Goal: Task Accomplishment & Management: Use online tool/utility

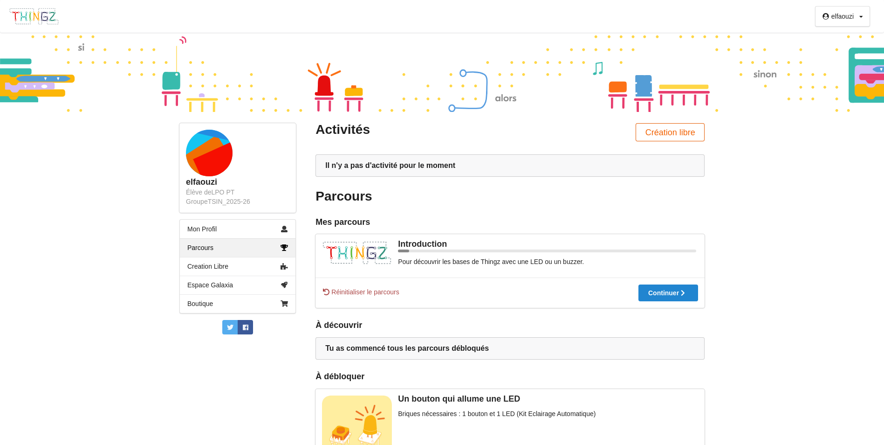
click at [657, 133] on button "Création libre" at bounding box center [670, 132] width 69 height 18
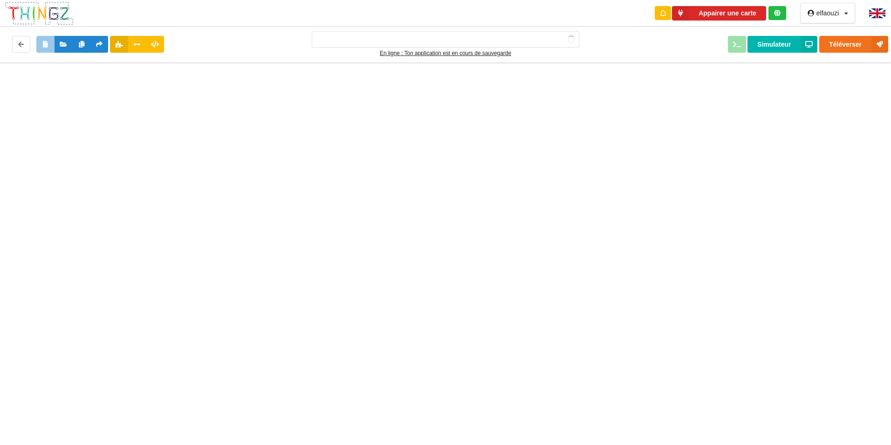
type input "Ma super application n°1"
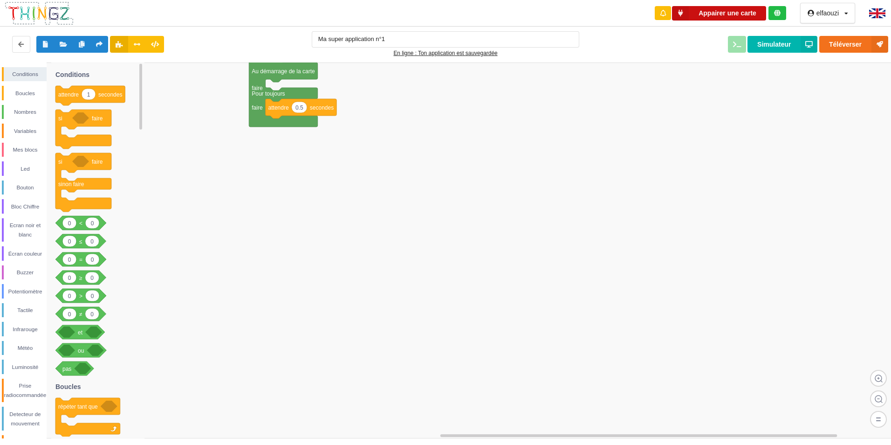
click at [745, 8] on button "Appairer une carte" at bounding box center [719, 13] width 94 height 14
click at [846, 46] on button "Téléverser" at bounding box center [853, 44] width 69 height 17
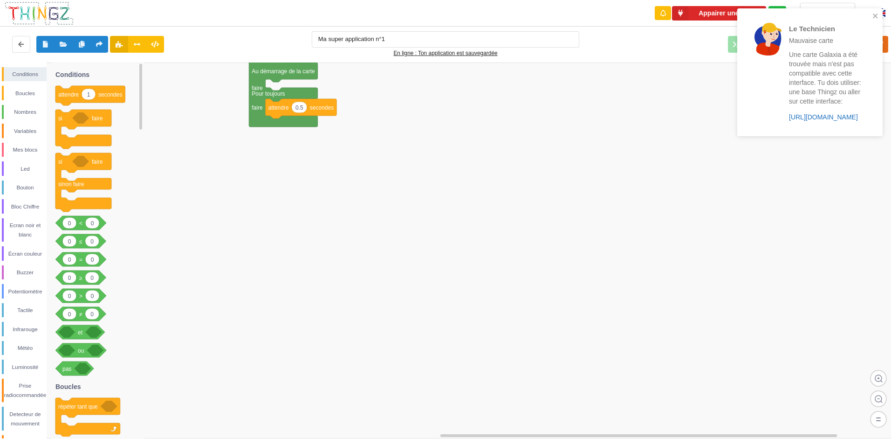
click at [821, 119] on link "[URL][DOMAIN_NAME]" at bounding box center [823, 116] width 69 height 7
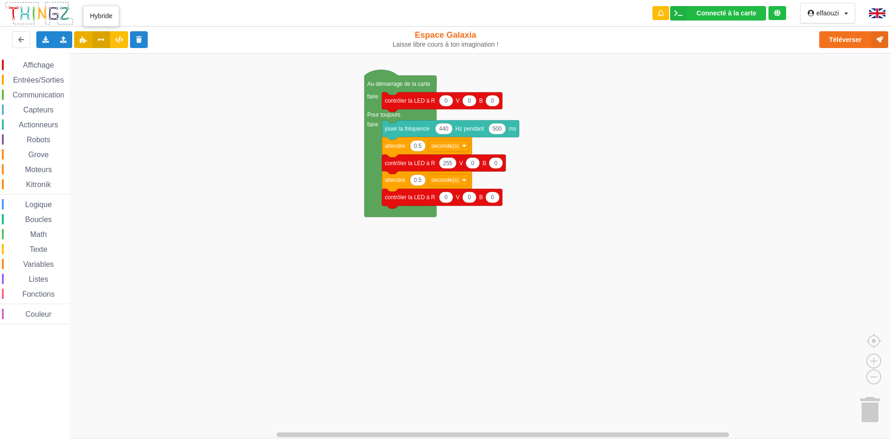
click at [100, 41] on icon at bounding box center [101, 39] width 8 height 6
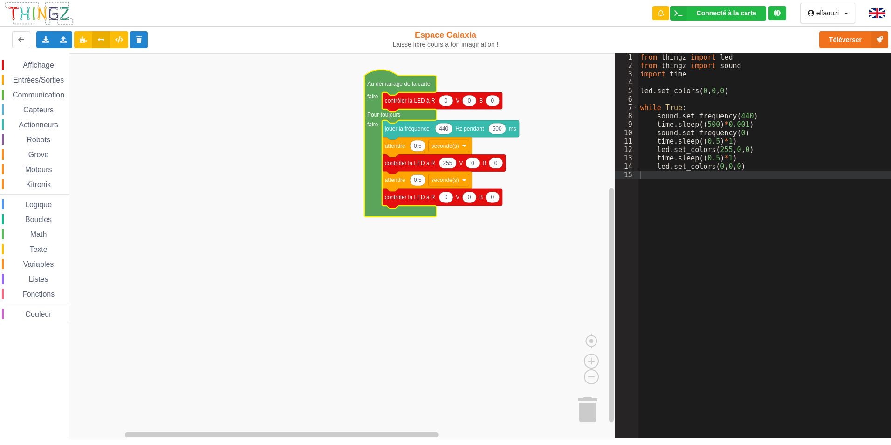
click at [383, 88] on icon "Espace de travail de Blocky" at bounding box center [400, 143] width 72 height 147
click at [383, 86] on text "Au démarrage de la carte" at bounding box center [398, 84] width 63 height 7
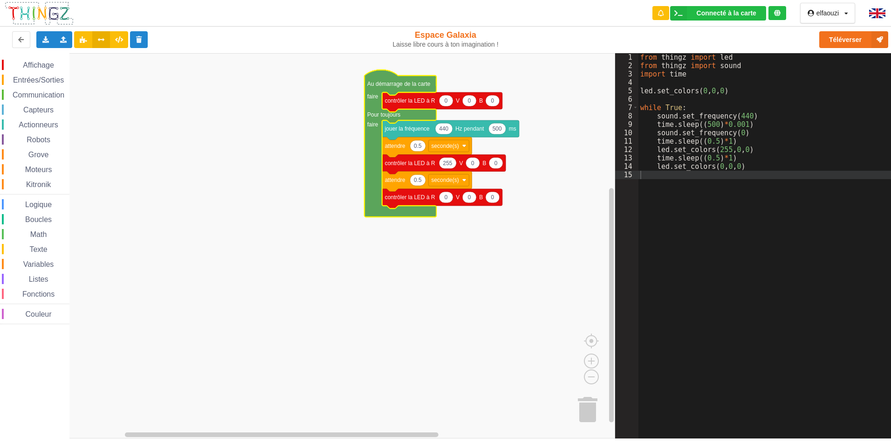
click at [383, 86] on text "Au démarrage de la carte" at bounding box center [398, 84] width 63 height 7
click at [847, 14] on icon at bounding box center [847, 14] width 4 height 6
click at [275, 221] on rect "Espace de travail de Blocky" at bounding box center [307, 245] width 615 height 385
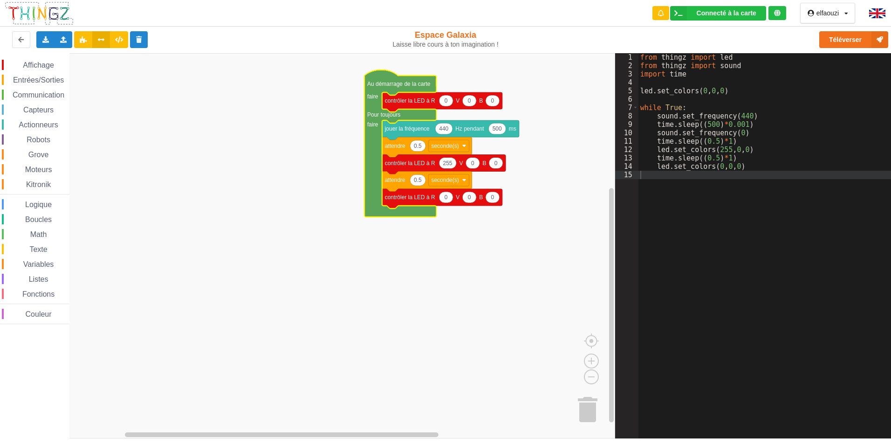
click at [275, 221] on rect "Espace de travail de Blocky" at bounding box center [307, 245] width 615 height 385
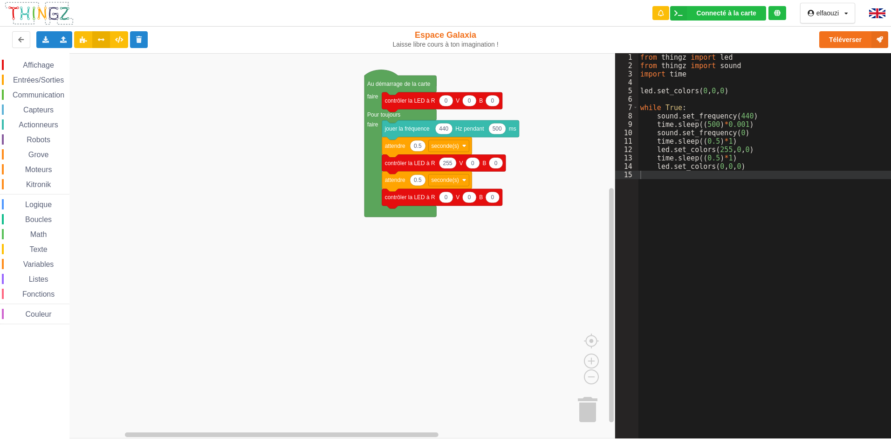
click at [266, 215] on rect "Espace de travail de Blocky" at bounding box center [307, 245] width 615 height 385
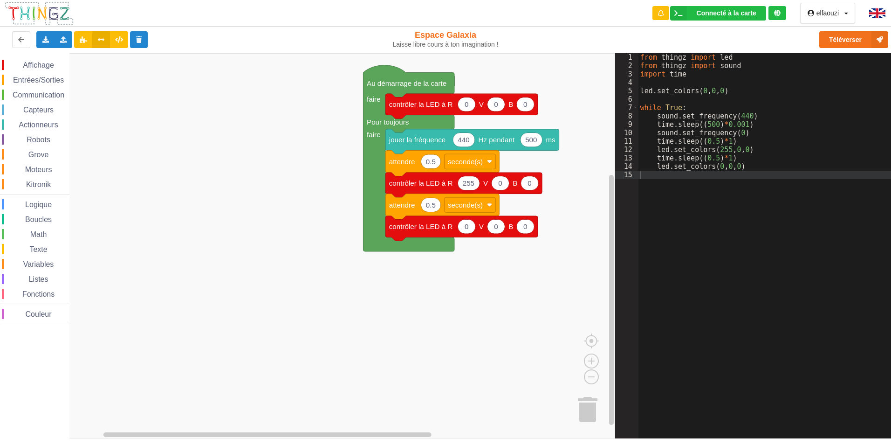
click at [583, 183] on rect "Espace de travail de Blocky" at bounding box center [307, 245] width 615 height 385
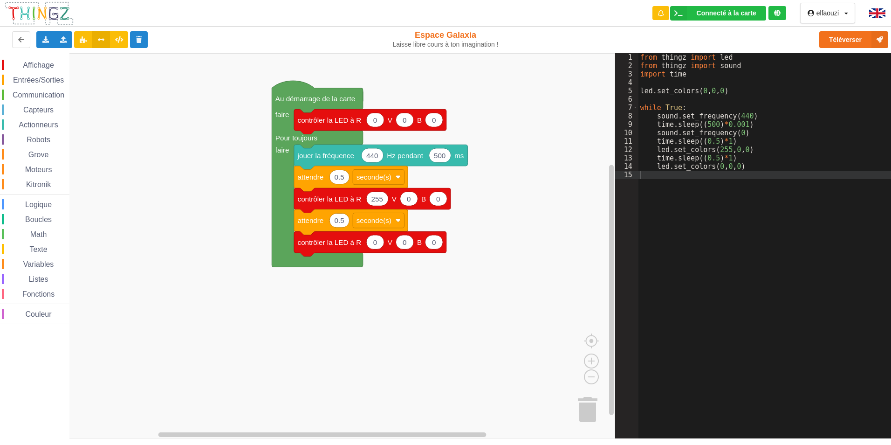
click at [170, 229] on div "Affichage Entrées/Sorties Communication Capteurs Actionneurs Robots Grove Moteu…" at bounding box center [307, 245] width 615 height 385
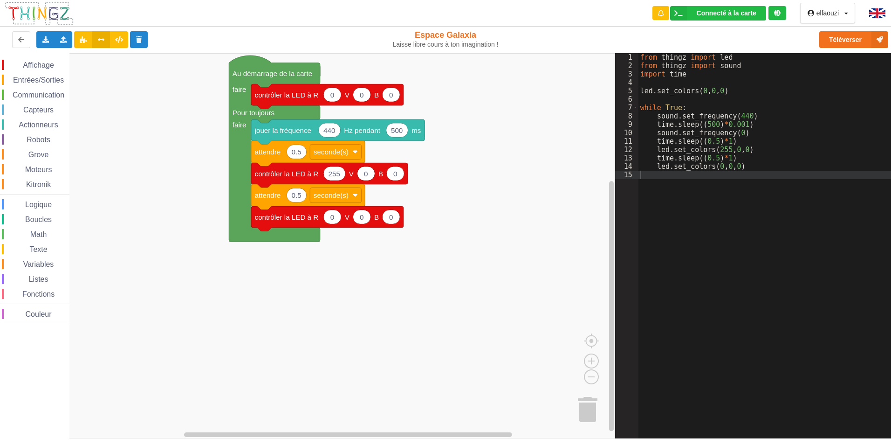
click at [203, 207] on div "Affichage Entrées/Sorties Communication Capteurs Actionneurs Robots Grove Moteu…" at bounding box center [307, 245] width 615 height 385
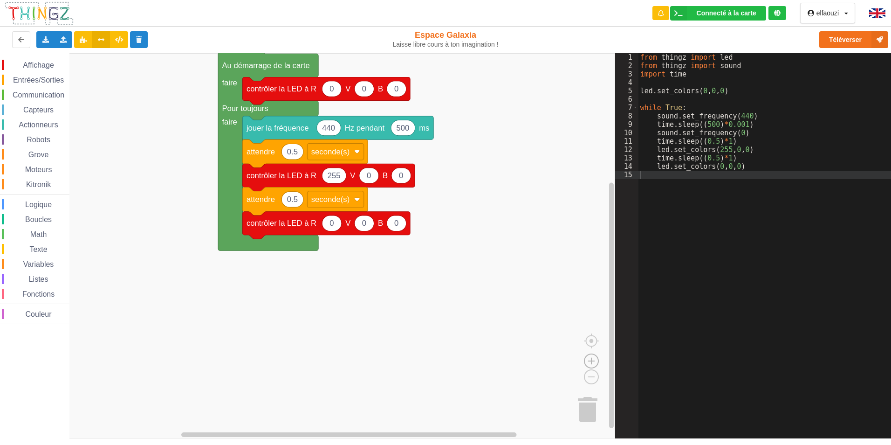
click at [592, 364] on image "Espace de travail de Blocky" at bounding box center [591, 339] width 45 height 58
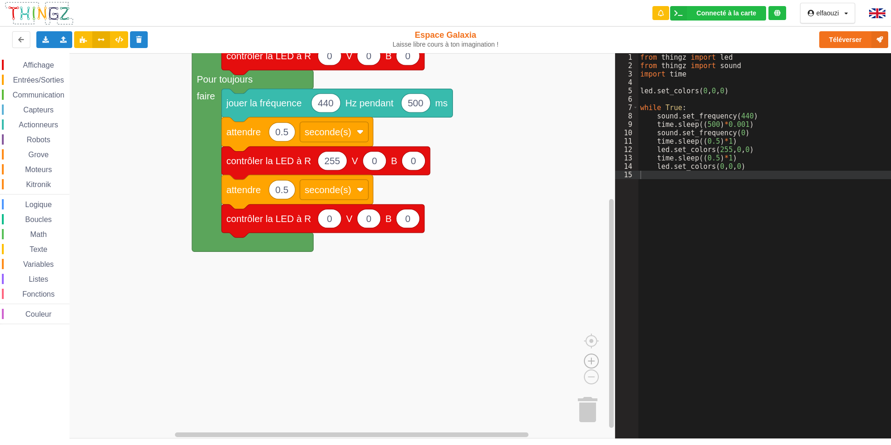
click at [592, 365] on image "Espace de travail de Blocky" at bounding box center [591, 339] width 45 height 58
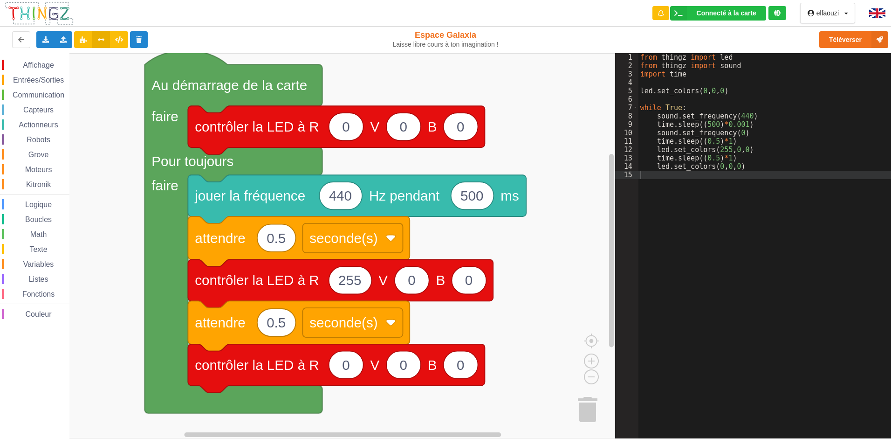
click at [325, 435] on div "Affichage Entrées/Sorties Communication Capteurs Actionneurs Robots Grove Moteu…" at bounding box center [307, 245] width 615 height 385
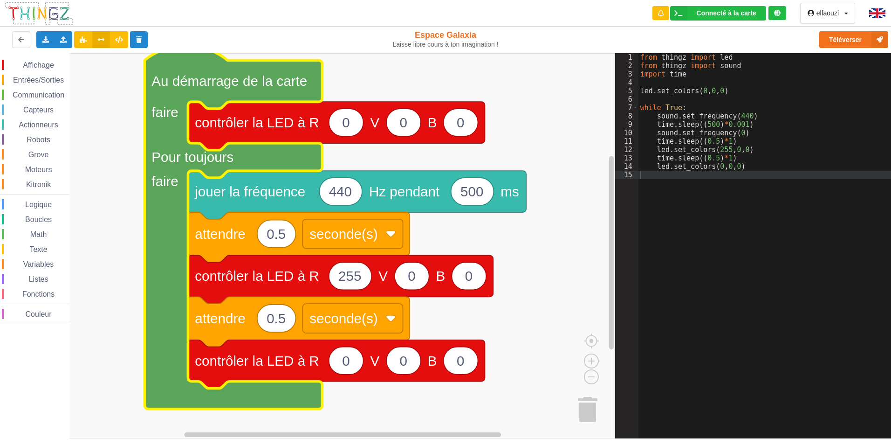
click at [193, 55] on icon "Espace de travail de Blocky" at bounding box center [233, 227] width 178 height 363
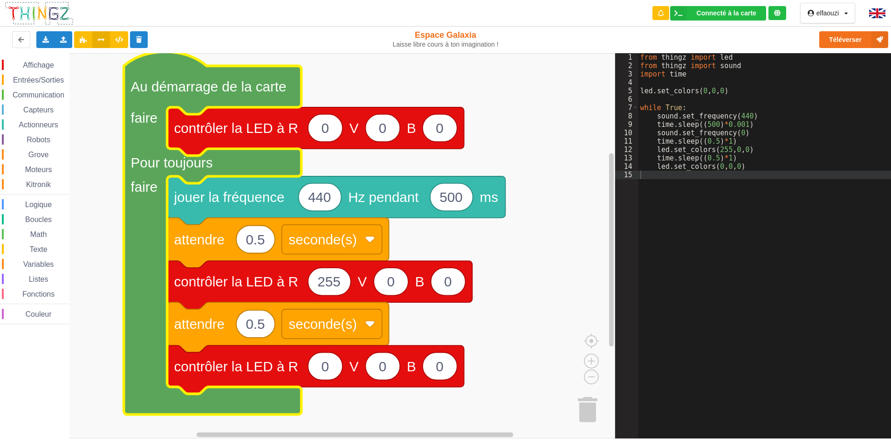
click at [42, 318] on div "Couleur" at bounding box center [36, 314] width 68 height 10
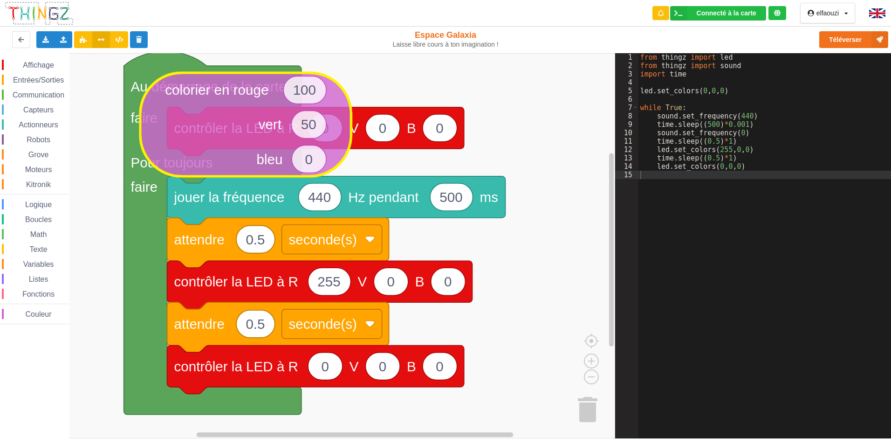
click at [196, 122] on div "Affichage Entrées/Sorties Communication Capteurs Actionneurs Robots Grove Moteu…" at bounding box center [307, 245] width 615 height 385
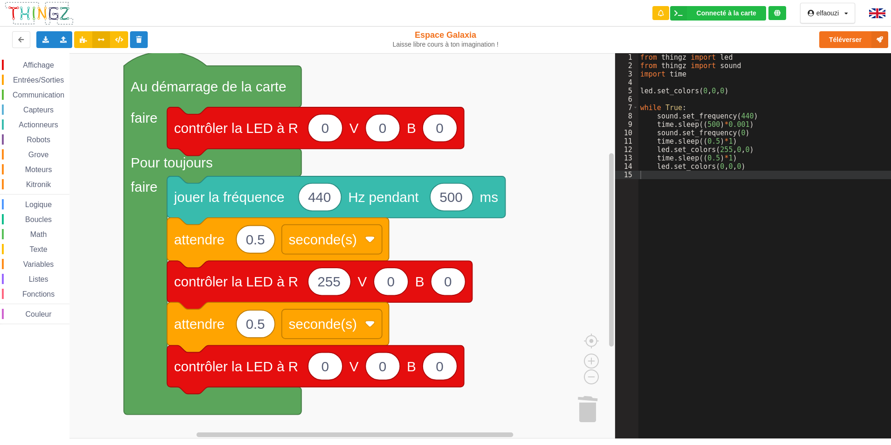
click at [34, 313] on span "Couleur" at bounding box center [38, 314] width 29 height 8
click at [272, 142] on div "Affichage Entrées/Sorties Communication Capteurs Actionneurs Robots Grove Moteu…" at bounding box center [307, 245] width 615 height 385
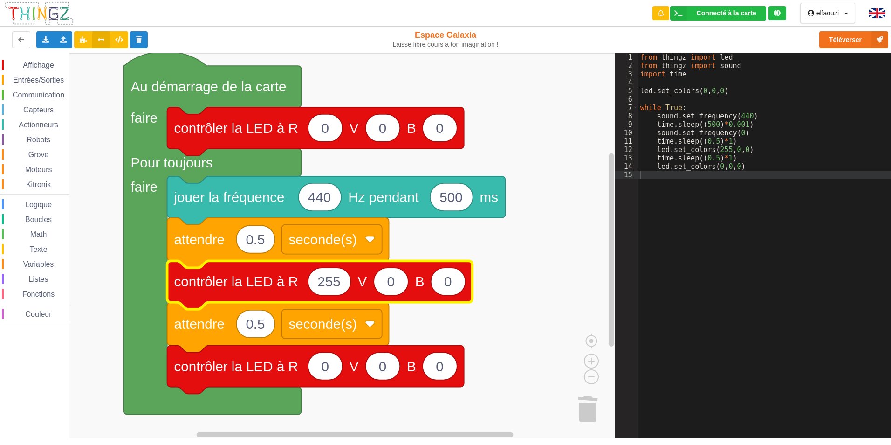
click at [34, 155] on span "Grove" at bounding box center [38, 155] width 23 height 8
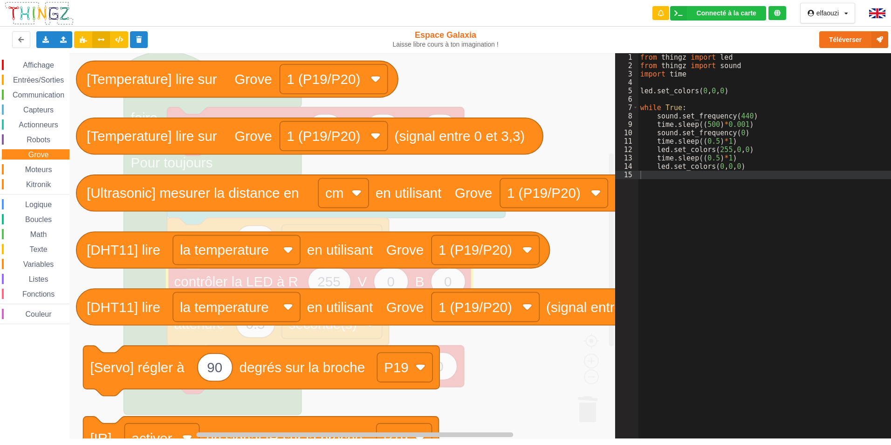
click at [34, 154] on span "Grove" at bounding box center [38, 155] width 23 height 8
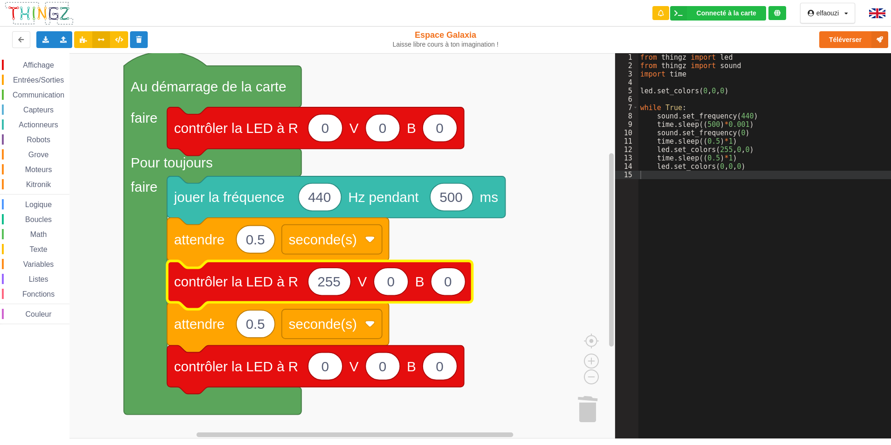
click at [34, 153] on span "Grove" at bounding box center [38, 155] width 23 height 8
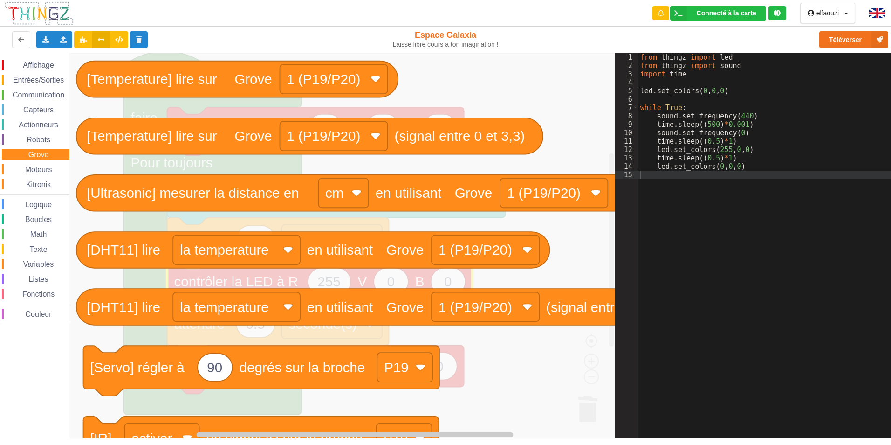
click at [34, 153] on span "Grove" at bounding box center [38, 155] width 23 height 8
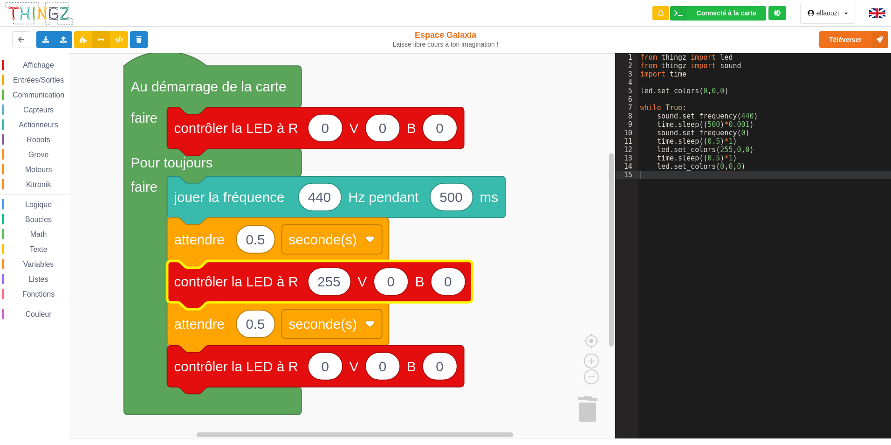
click at [33, 147] on div "Affichage Entrées/Sorties Communication Capteurs Actionneurs Robots Grove Moteu…" at bounding box center [34, 192] width 69 height 264
click at [33, 144] on div "Affichage Entrées/Sorties Communication Capteurs Actionneurs Robots Grove Moteu…" at bounding box center [34, 192] width 69 height 264
click at [33, 143] on div "Robots" at bounding box center [36, 139] width 68 height 10
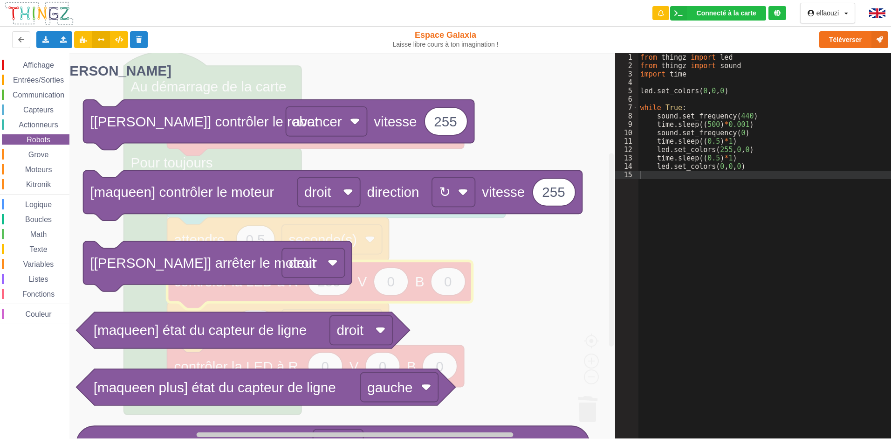
click at [33, 143] on span "Robots" at bounding box center [38, 140] width 27 height 8
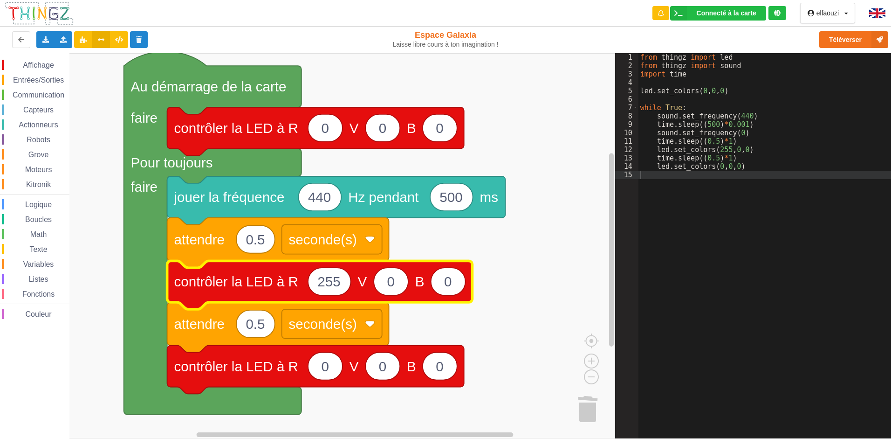
click at [33, 143] on span "Robots" at bounding box center [38, 140] width 27 height 8
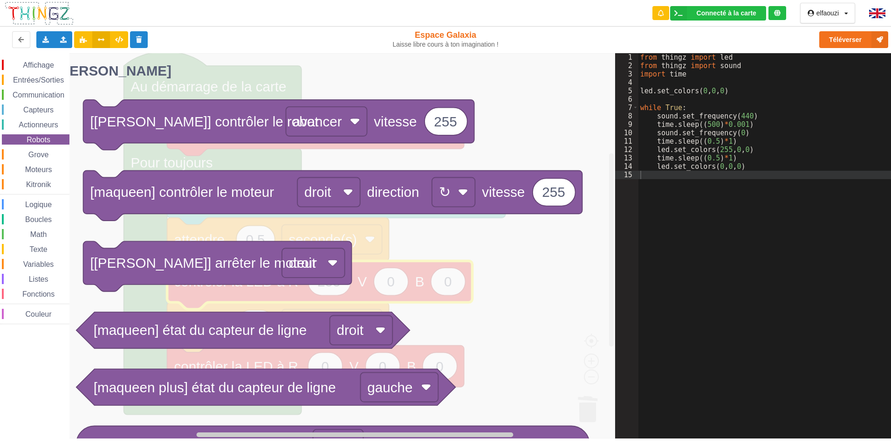
click at [33, 143] on span "Robots" at bounding box center [38, 140] width 27 height 8
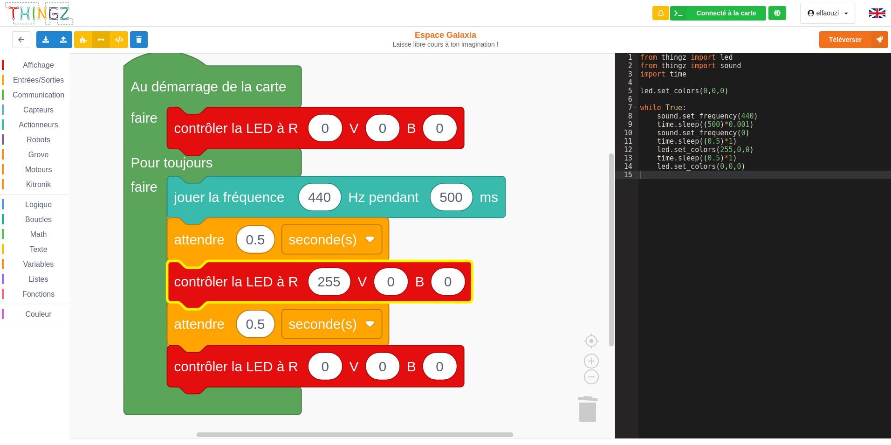
click at [33, 144] on div "Robots" at bounding box center [36, 139] width 68 height 10
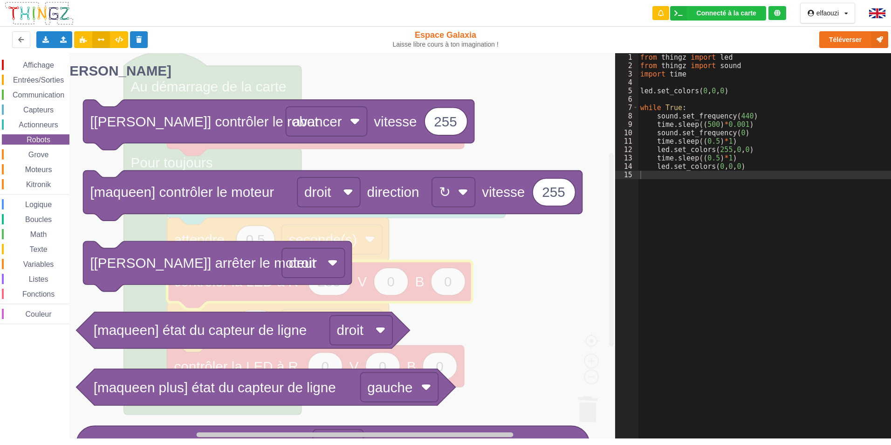
click at [33, 144] on div "Robots" at bounding box center [36, 139] width 68 height 10
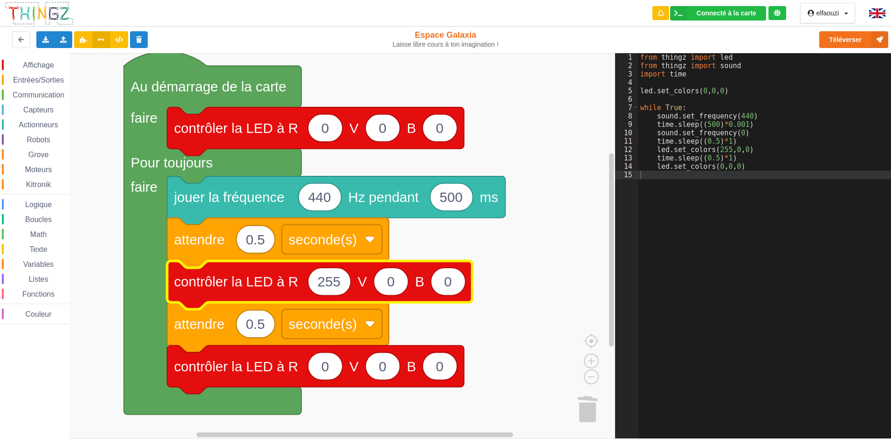
click at [33, 144] on div "Robots" at bounding box center [36, 139] width 68 height 10
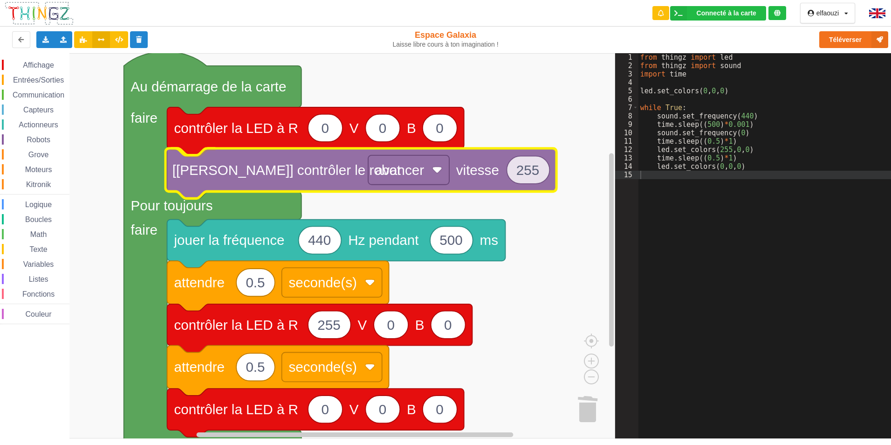
click at [231, 160] on div "Affichage Entrées/Sorties Communication Capteurs Actionneurs Robots Grove Moteu…" at bounding box center [307, 245] width 615 height 385
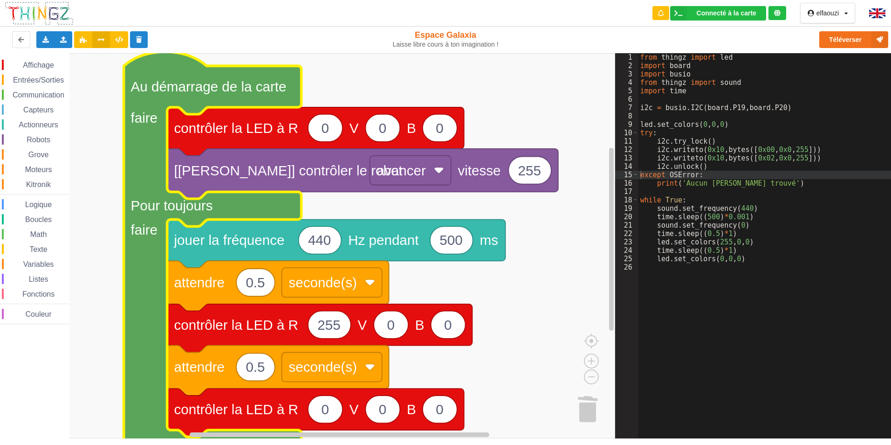
click at [149, 79] on text "Au démarrage de la carte" at bounding box center [209, 86] width 156 height 15
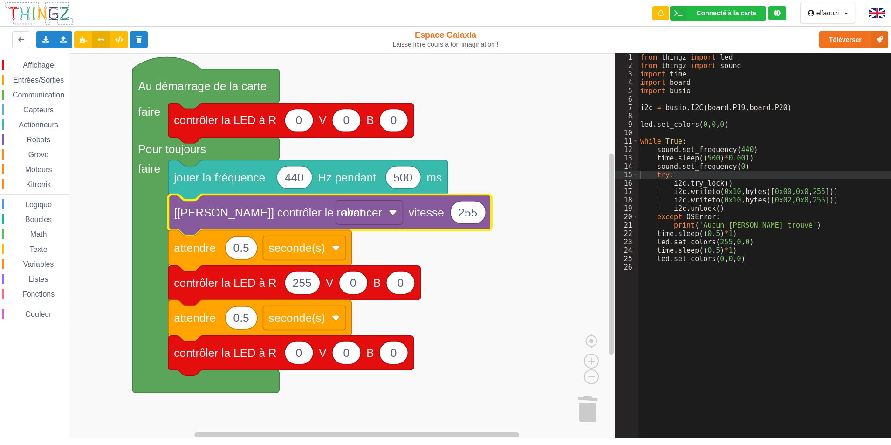
click at [227, 214] on text "[maqueen] contrôler le robot" at bounding box center [268, 212] width 189 height 13
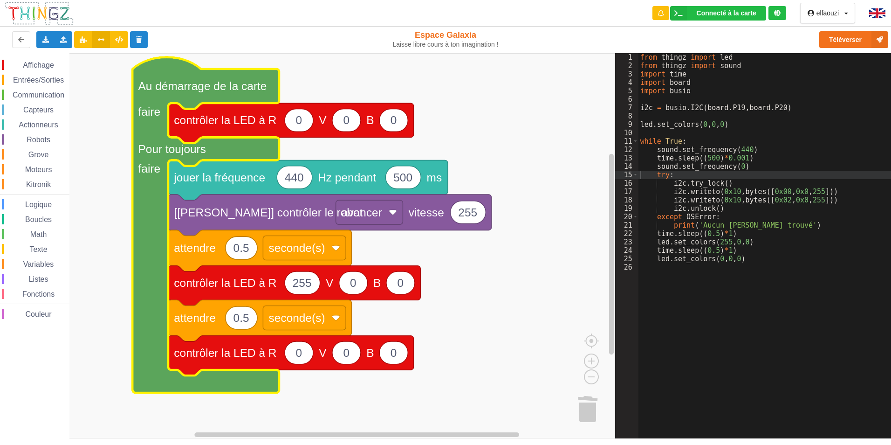
click at [187, 77] on icon "Espace de travail de Blocky" at bounding box center [205, 224] width 147 height 335
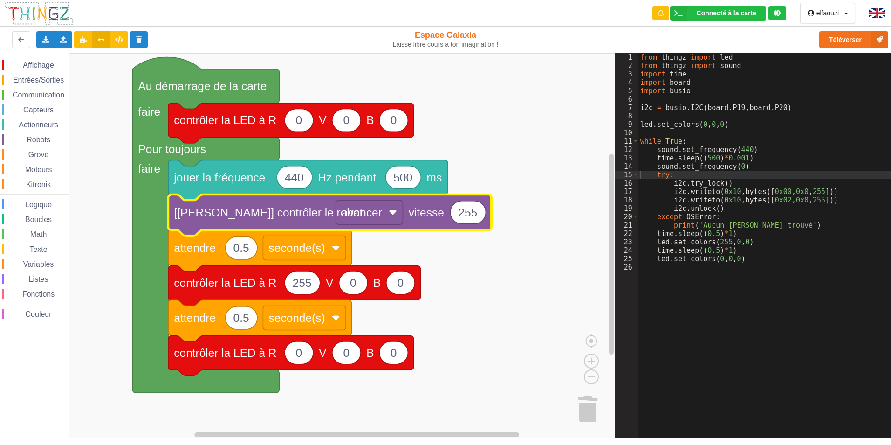
click at [236, 208] on text "[maqueen] contrôler le robot" at bounding box center [268, 212] width 189 height 13
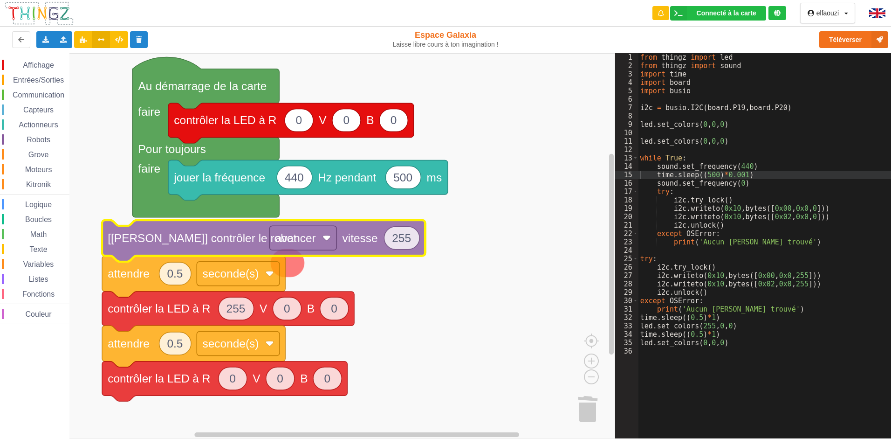
click at [377, 235] on text "vitesse" at bounding box center [360, 238] width 35 height 13
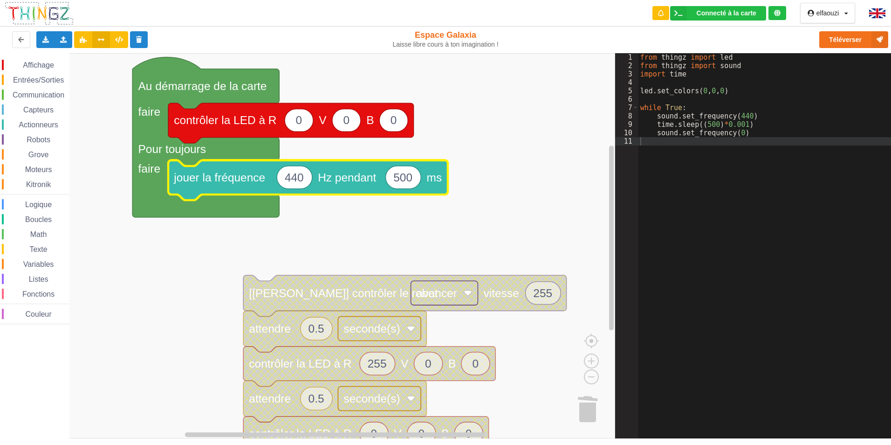
click at [316, 162] on icon "Espace de travail de Blocky" at bounding box center [308, 180] width 280 height 40
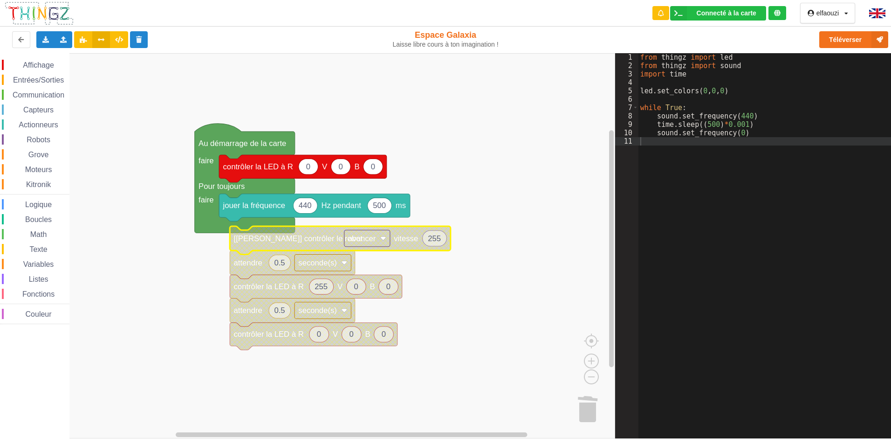
click at [351, 241] on text "avancer" at bounding box center [362, 238] width 28 height 9
click at [322, 242] on text "[maqueen] contrôler le robot" at bounding box center [298, 238] width 129 height 9
click at [517, 189] on rect "Espace de travail de Blocky" at bounding box center [307, 245] width 615 height 385
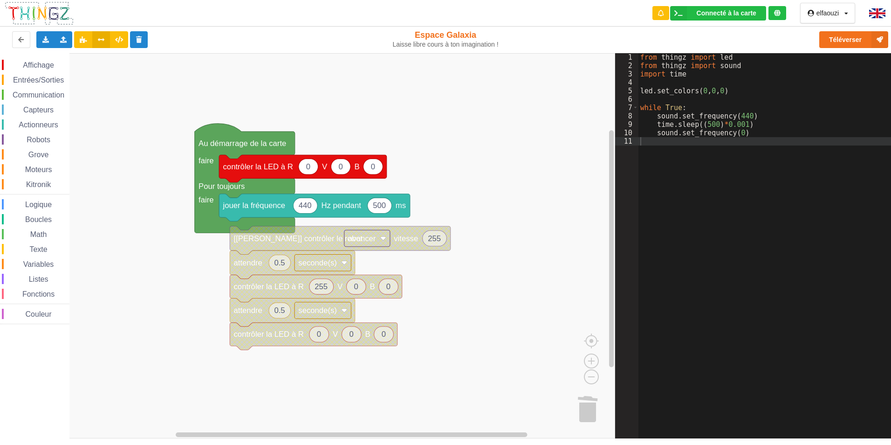
click at [517, 190] on rect "Espace de travail de Blocky" at bounding box center [307, 245] width 615 height 385
click at [518, 190] on rect "Espace de travail de Blocky" at bounding box center [307, 245] width 615 height 385
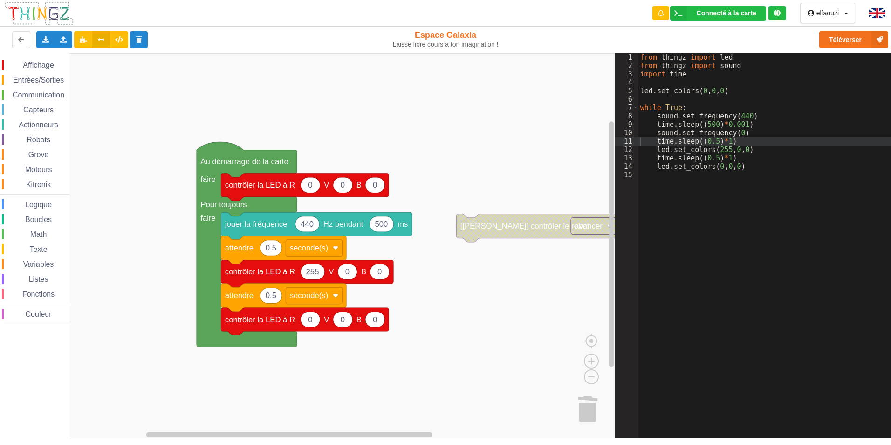
click at [522, 213] on rect "Espace de travail de Blocky" at bounding box center [307, 245] width 615 height 385
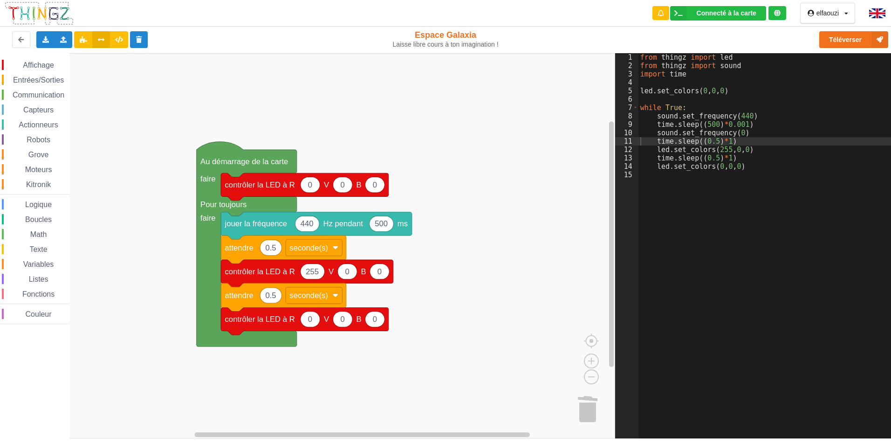
click at [529, 101] on rect "Espace de travail de Blocky" at bounding box center [307, 245] width 615 height 385
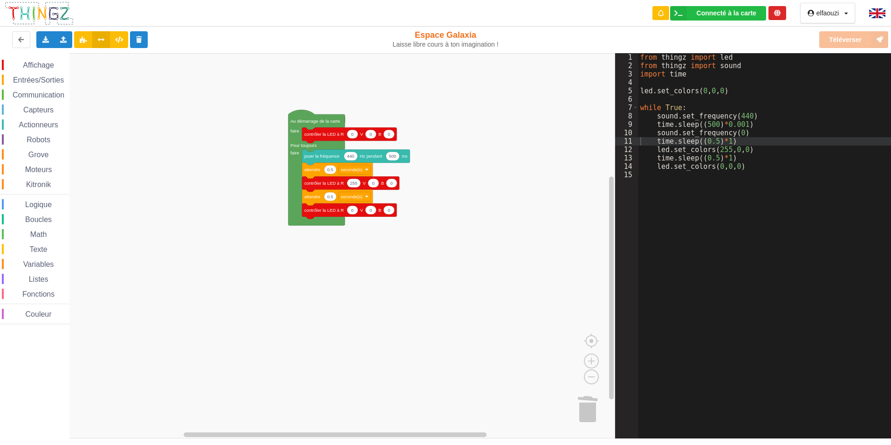
click at [192, 106] on div "Affichage Entrées/Sorties Communication Capteurs Actionneurs Robots Grove Moteu…" at bounding box center [307, 245] width 615 height 385
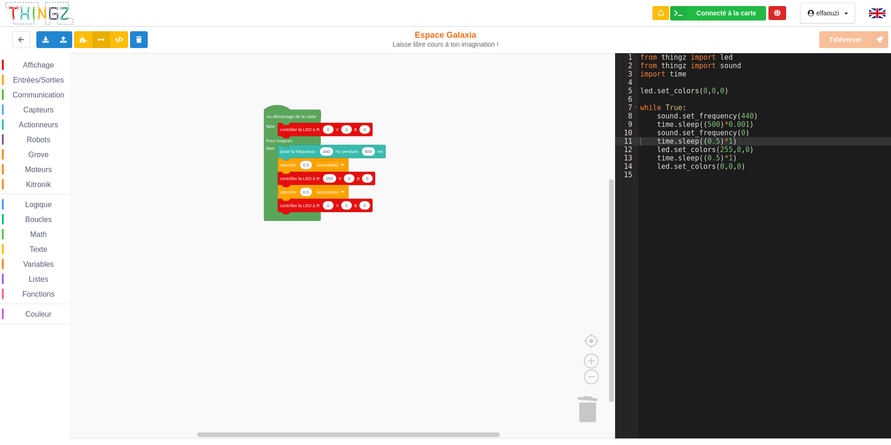
click at [52, 71] on div "Affichage Entrées/Sorties Communication Capteurs Actionneurs Robots Grove Moteu…" at bounding box center [34, 192] width 69 height 264
click at [51, 69] on span "Affichage" at bounding box center [38, 65] width 34 height 8
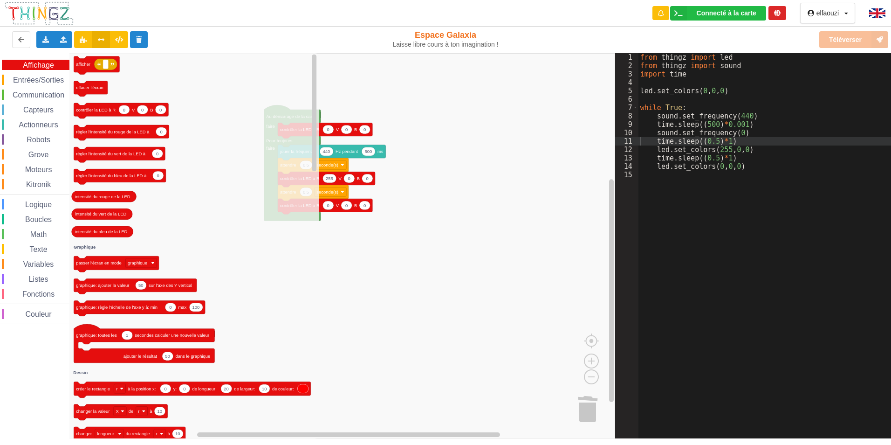
click at [51, 69] on div "Affichage" at bounding box center [36, 65] width 68 height 10
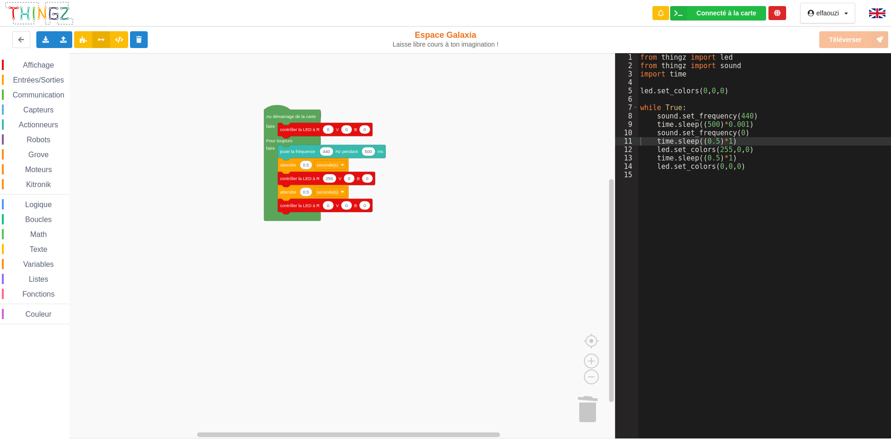
click at [51, 70] on div "Affichage" at bounding box center [36, 65] width 68 height 10
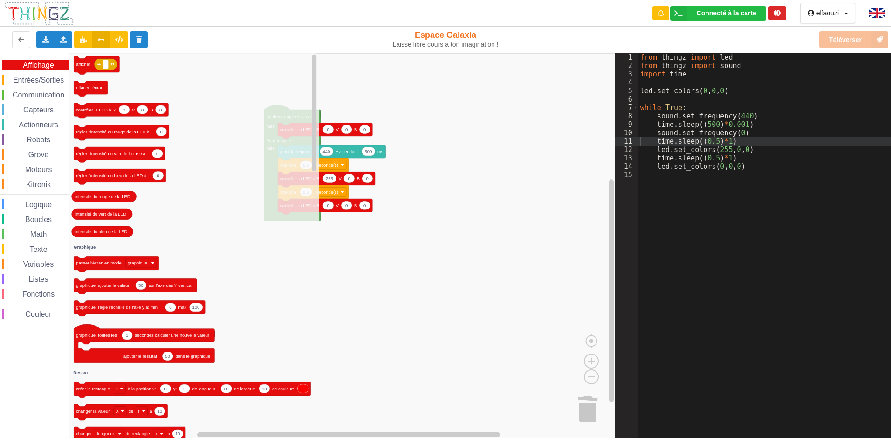
click at [51, 70] on div "Affichage" at bounding box center [36, 65] width 68 height 10
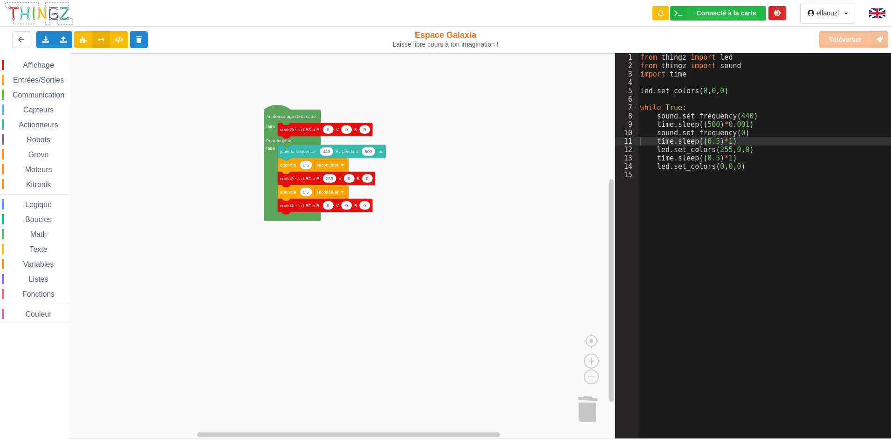
click at [51, 70] on div "Affichage" at bounding box center [36, 65] width 68 height 10
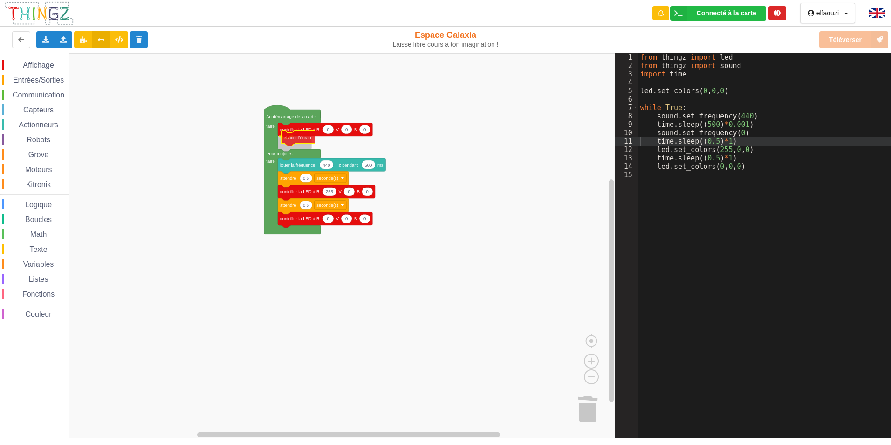
click at [302, 138] on div "Affichage Entrées/Sorties Communication Capteurs Actionneurs Robots Grove Moteu…" at bounding box center [307, 245] width 615 height 385
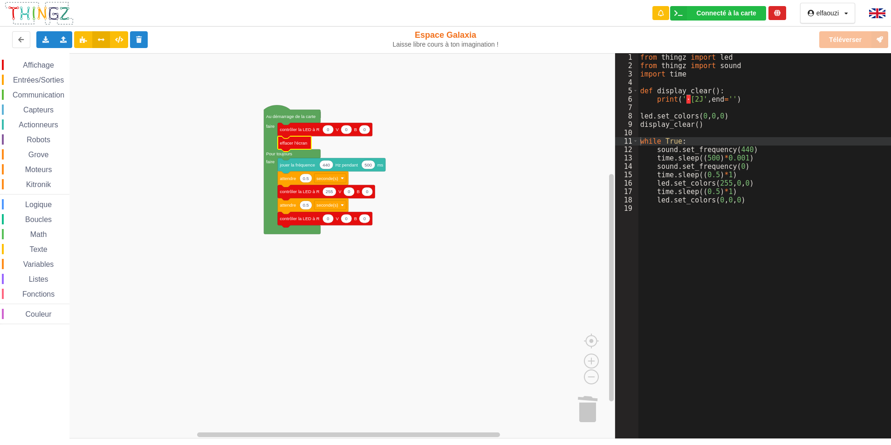
click at [292, 120] on icon "Espace de travail de Blocky" at bounding box center [292, 169] width 56 height 129
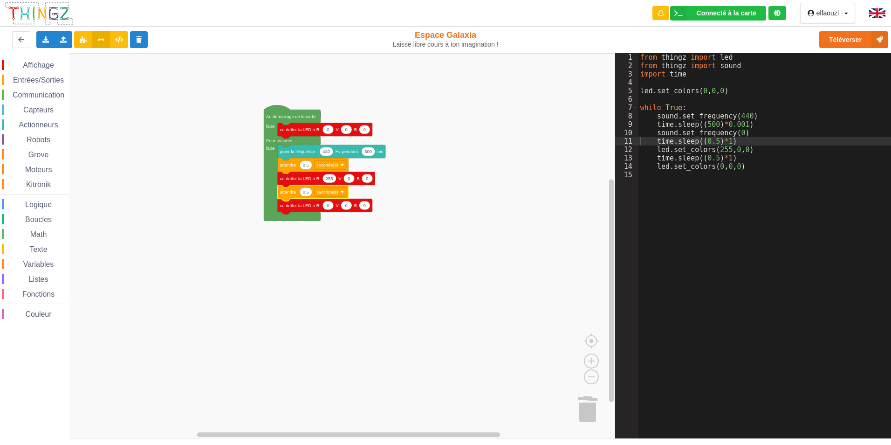
click at [283, 118] on text "Au démarrage de la carte" at bounding box center [290, 116] width 49 height 5
click at [39, 55] on div "Affichage Entrées/Sorties Communication Capteurs Actionneurs Robots Grove Moteu…" at bounding box center [34, 190] width 69 height 275
drag, startPoint x: 41, startPoint y: 62, endPoint x: 48, endPoint y: 69, distance: 9.6
click at [43, 65] on span "Affichage" at bounding box center [38, 65] width 34 height 8
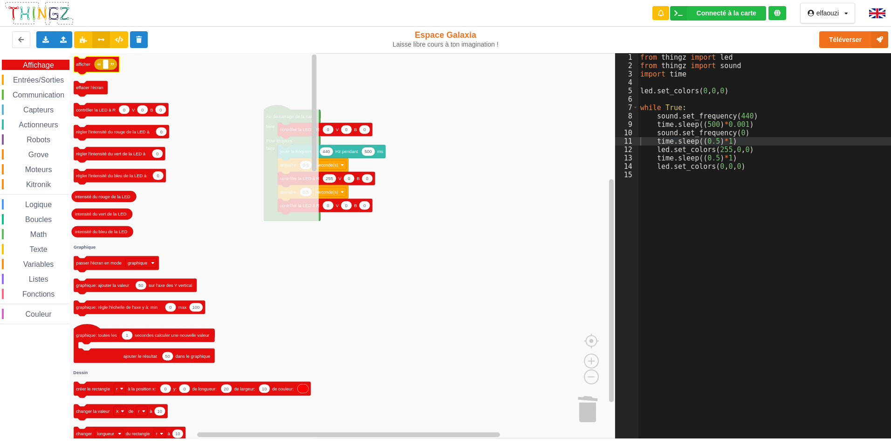
click at [86, 62] on text "afficher" at bounding box center [83, 64] width 14 height 5
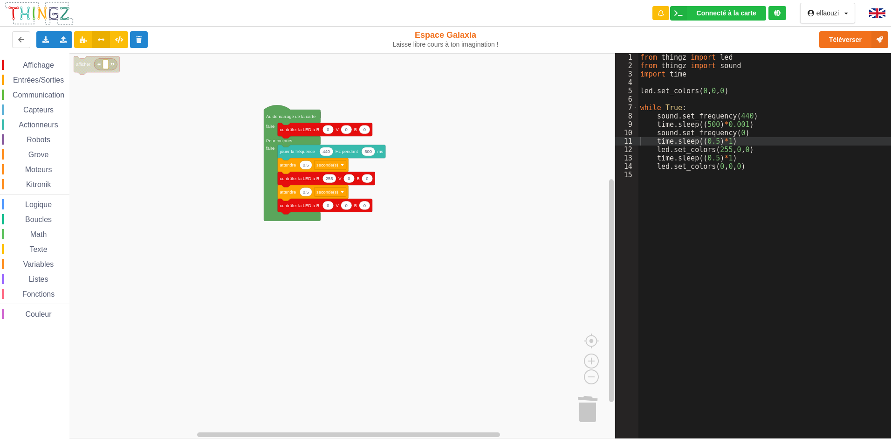
click at [51, 58] on div "Affichage Entrées/Sorties Communication Capteurs Actionneurs Robots Grove Moteu…" at bounding box center [34, 190] width 69 height 275
click at [49, 62] on span "Affichage" at bounding box center [38, 65] width 34 height 8
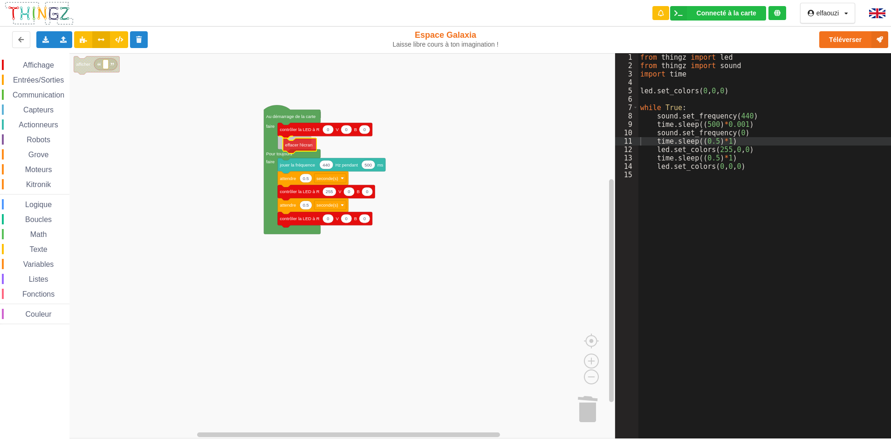
click at [307, 140] on div "Affichage Entrées/Sorties Communication Capteurs Actionneurs Robots Grove Moteu…" at bounding box center [307, 245] width 615 height 385
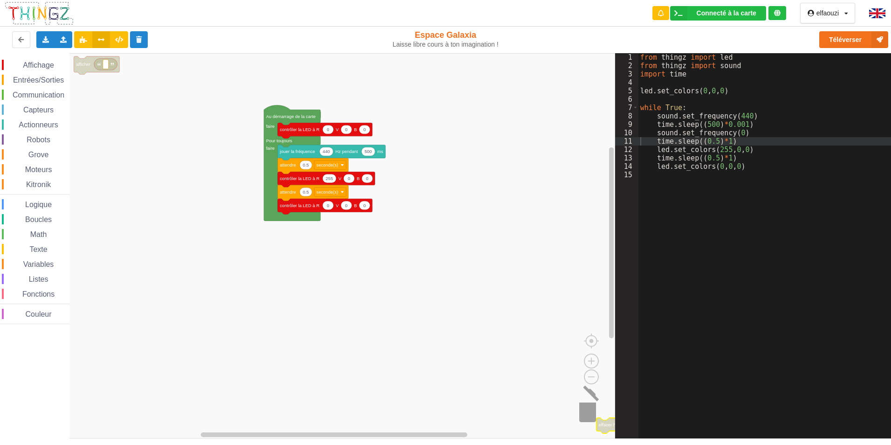
click at [598, 420] on div "Affichage Entrées/Sorties Communication Capteurs Actionneurs Robots Grove Moteu…" at bounding box center [307, 245] width 615 height 385
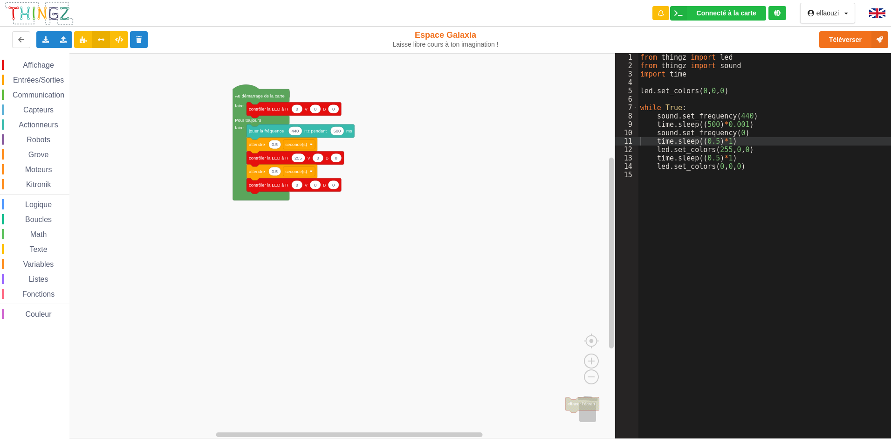
click at [569, 397] on div "Affichage Entrées/Sorties Communication Capteurs Actionneurs Robots Grove Moteu…" at bounding box center [307, 245] width 615 height 385
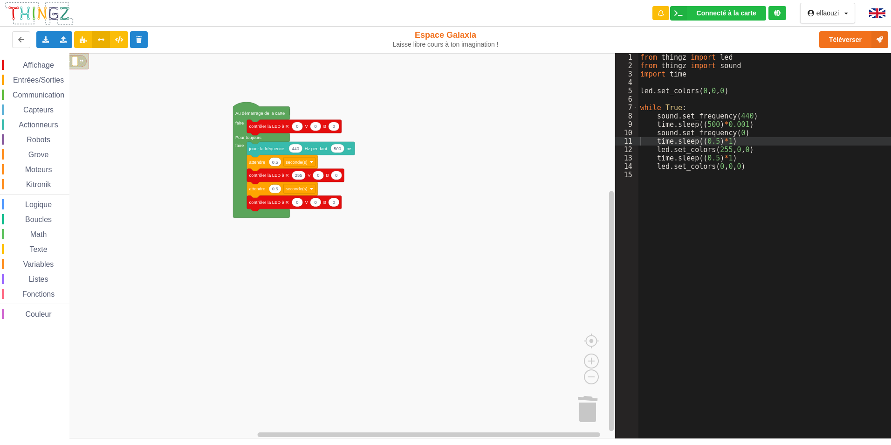
click at [125, 172] on rect "Espace de travail de Blocky" at bounding box center [307, 245] width 615 height 385
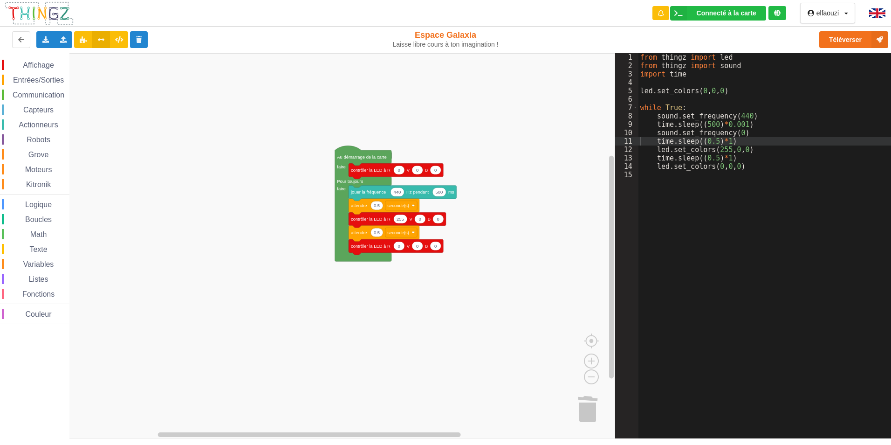
click at [254, 166] on div "Affichage Entrées/Sorties Communication Capteurs Actionneurs Robots Grove Moteu…" at bounding box center [307, 245] width 615 height 385
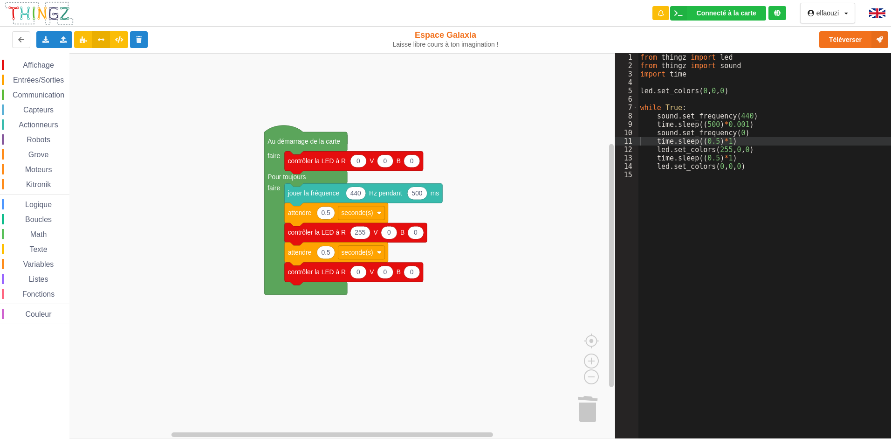
click at [214, 155] on div "Affichage Entrées/Sorties Communication Capteurs Actionneurs Robots Grove Moteu…" at bounding box center [307, 245] width 615 height 385
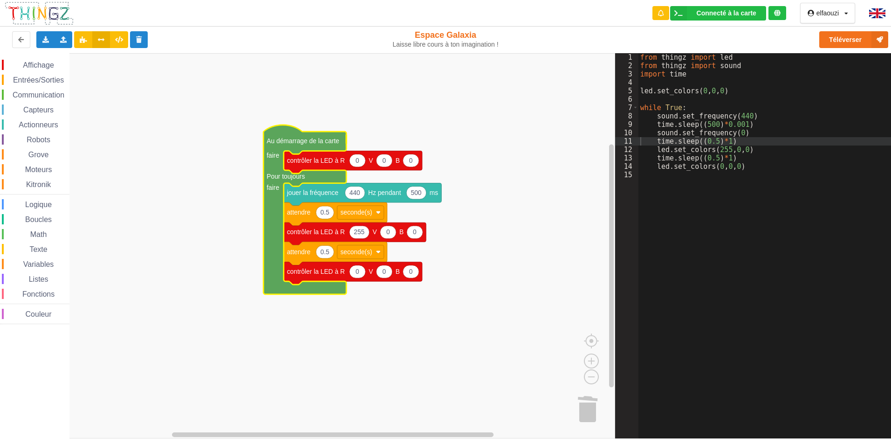
click at [296, 137] on text "Au démarrage de la carte" at bounding box center [303, 140] width 73 height 7
click at [297, 138] on text "Au démarrage de la carte" at bounding box center [303, 140] width 73 height 7
click at [299, 140] on text "Au démarrage de la carte" at bounding box center [303, 140] width 73 height 7
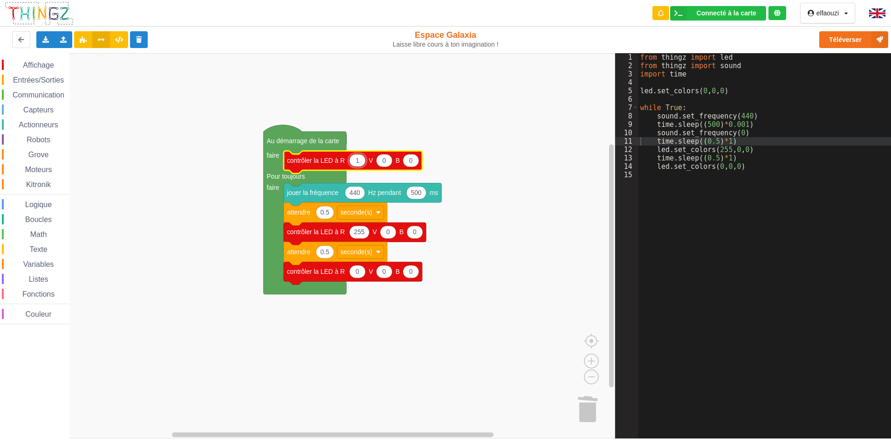
type input "11"
click at [303, 137] on text "Au démarrage de la carte" at bounding box center [303, 140] width 73 height 7
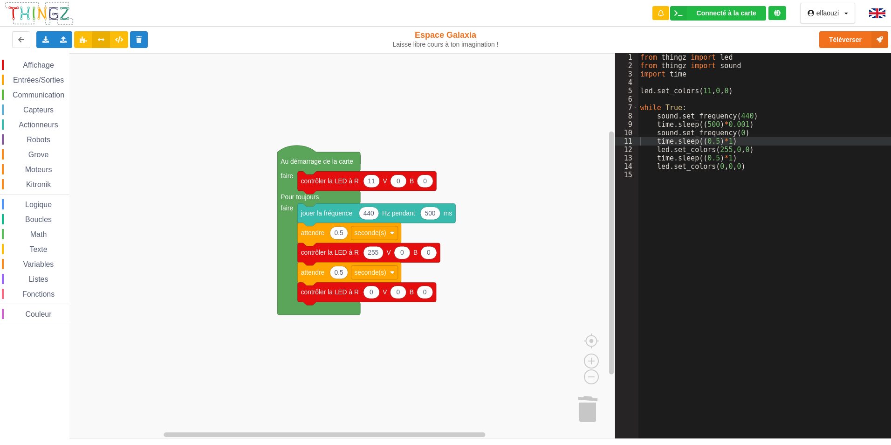
click at [276, 136] on div "Affichage Entrées/Sorties Communication Capteurs Actionneurs Robots Grove Moteu…" at bounding box center [307, 245] width 615 height 385
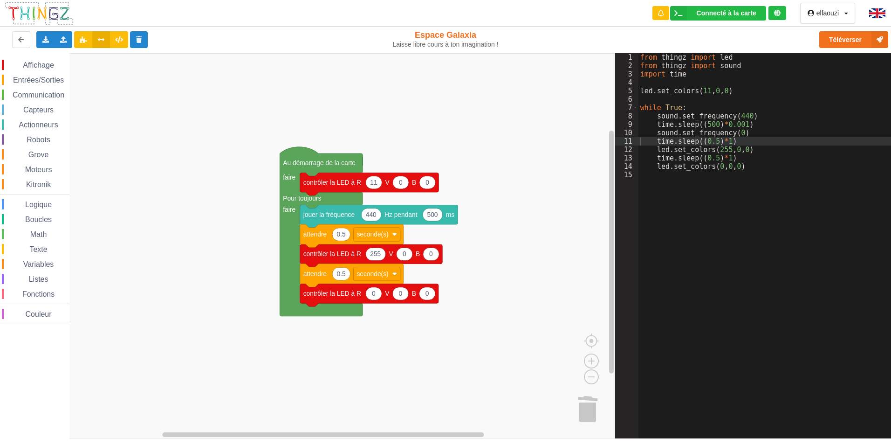
click at [277, 137] on rect "Espace de travail de Blocky" at bounding box center [307, 245] width 615 height 385
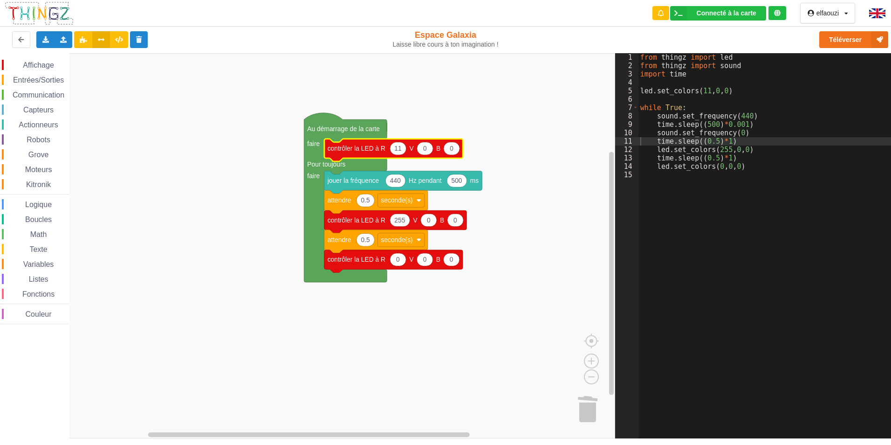
click at [427, 151] on icon "Espace de travail de Blocky" at bounding box center [425, 148] width 16 height 13
type input "11"
click at [450, 150] on text "0" at bounding box center [452, 148] width 4 height 7
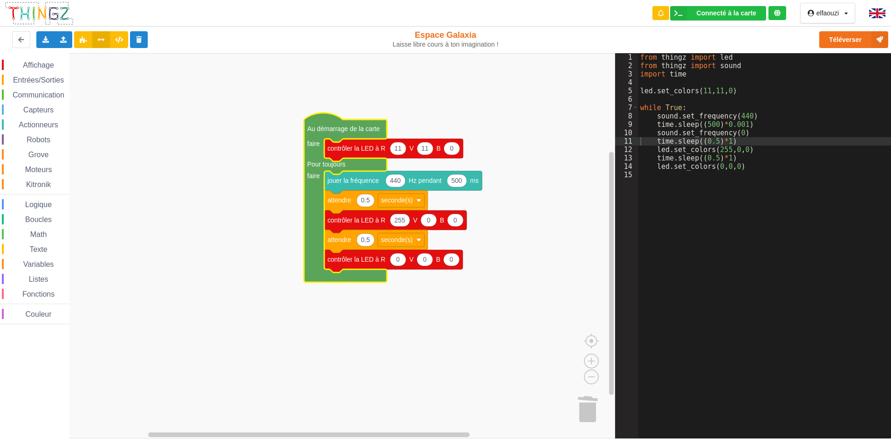
click at [319, 135] on icon "Espace de travail de Blocky" at bounding box center [345, 197] width 83 height 169
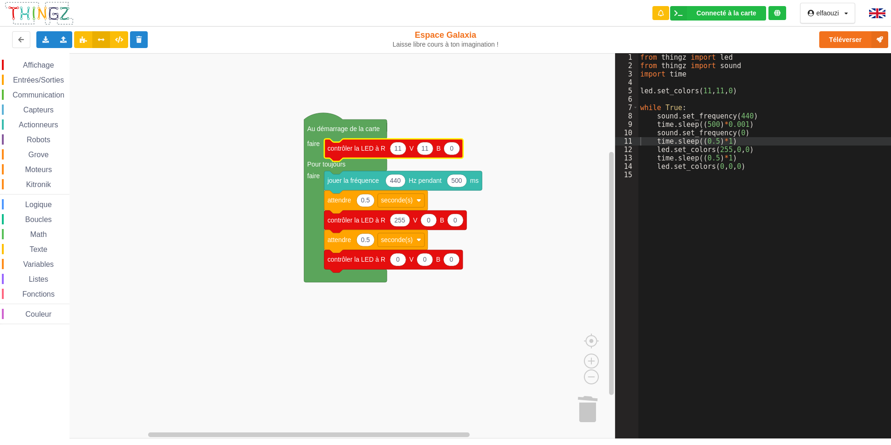
click at [448, 148] on icon "Espace de travail de Blocky" at bounding box center [452, 148] width 16 height 13
type input "11"
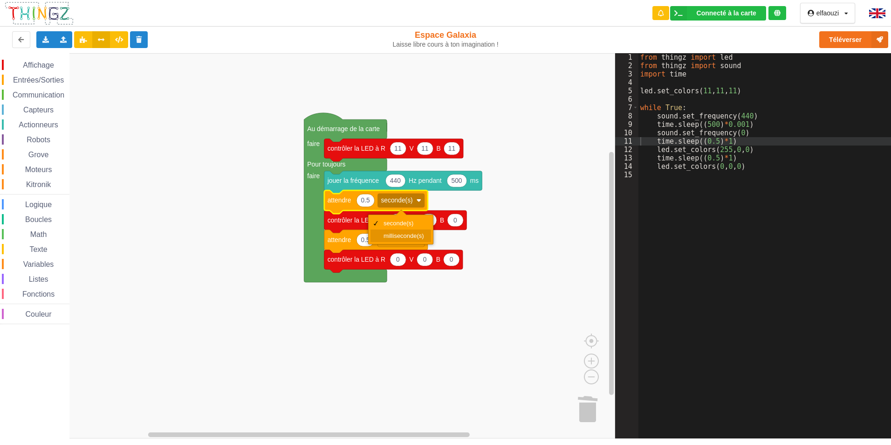
click at [408, 234] on div "milliseconde(s)" at bounding box center [404, 235] width 41 height 7
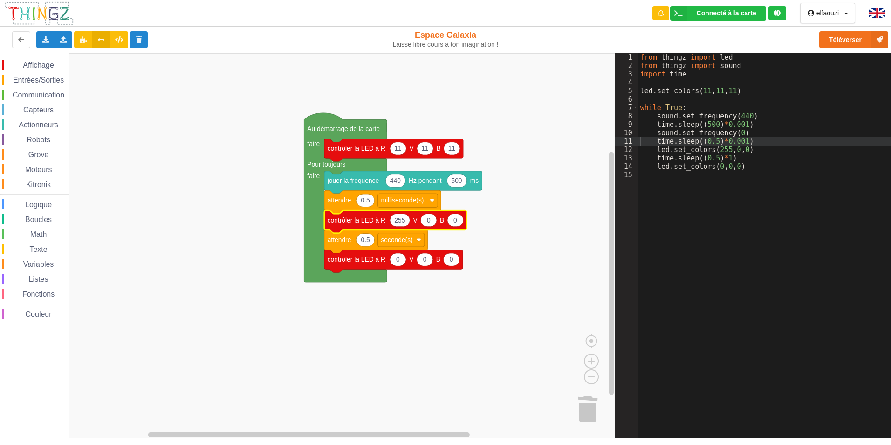
click at [408, 223] on icon "Espace de travail de Blocky" at bounding box center [400, 219] width 20 height 13
click at [432, 220] on icon "Espace de travail de Blocky" at bounding box center [429, 219] width 16 height 13
type input "11"
click at [460, 221] on icon "Espace de travail de Blocky" at bounding box center [455, 219] width 16 height 13
type input "11"
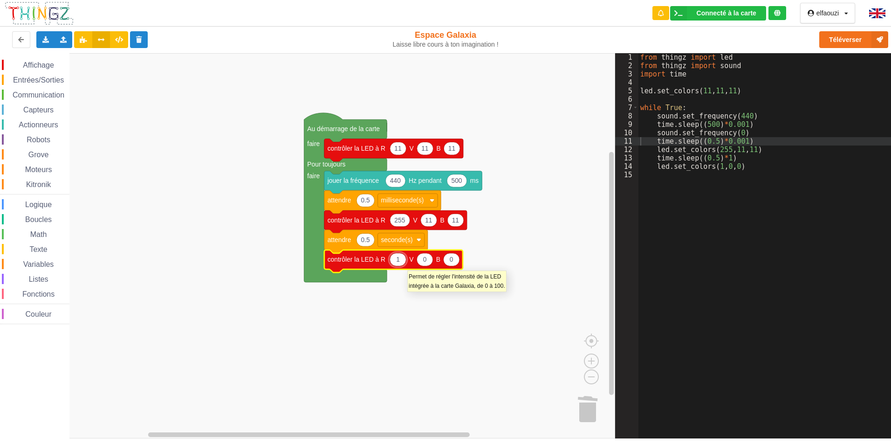
type input "11"
click at [425, 262] on text "0" at bounding box center [425, 259] width 4 height 7
type input "11"
click at [456, 262] on icon "Espace de travail de Blocky" at bounding box center [452, 259] width 16 height 13
type input "11"
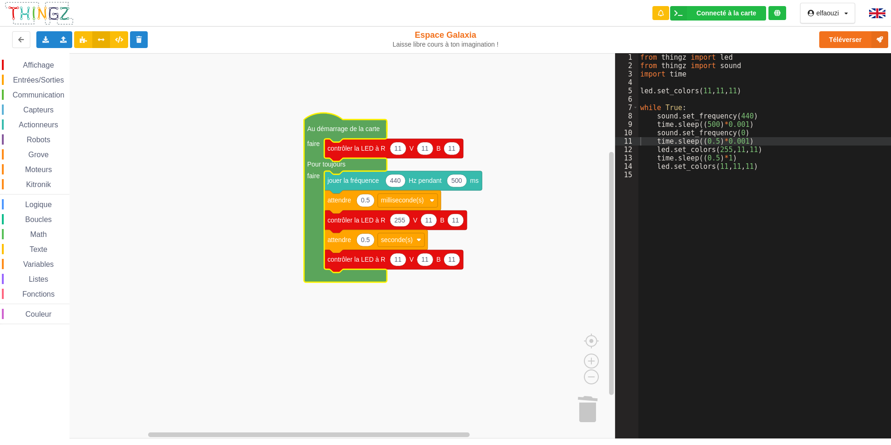
click at [325, 130] on text "Au démarrage de la carte" at bounding box center [343, 128] width 73 height 7
click at [326, 132] on text "Au démarrage de la carte" at bounding box center [343, 128] width 73 height 7
click at [719, 10] on div "Connecté à la carte" at bounding box center [727, 13] width 60 height 7
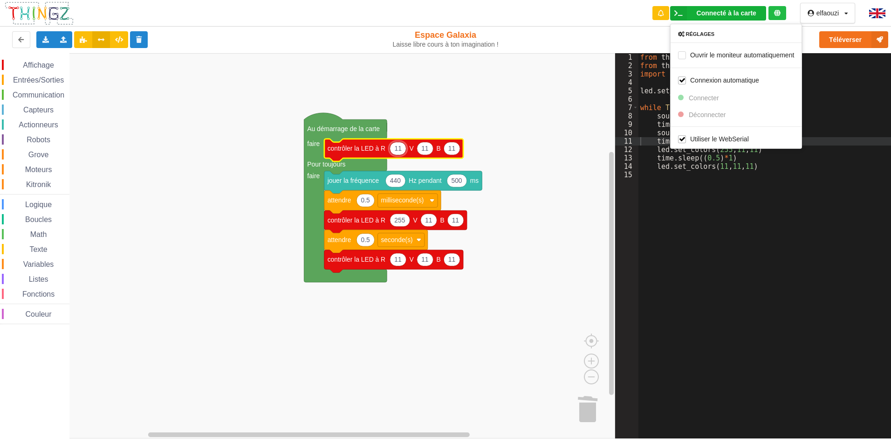
click at [397, 147] on input "11" at bounding box center [398, 148] width 17 height 13
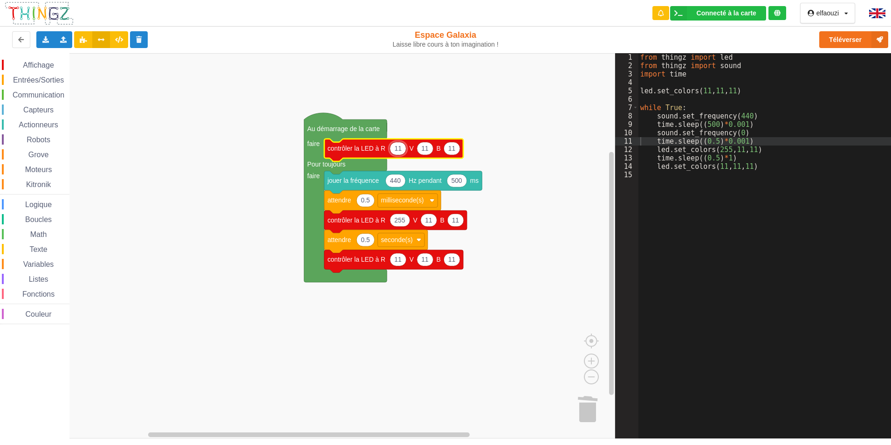
click at [397, 143] on input "11" at bounding box center [398, 148] width 17 height 13
click at [402, 145] on input "11" at bounding box center [398, 148] width 17 height 13
type input "1"
type input "0"
click at [430, 148] on icon "Espace de travail de Blocky" at bounding box center [425, 148] width 16 height 13
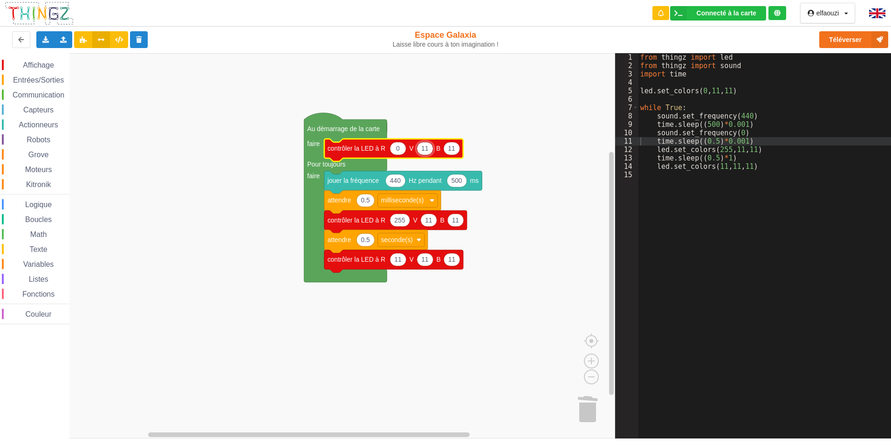
type input "0"
click at [447, 151] on icon "Espace de travail de Blocky" at bounding box center [452, 148] width 16 height 13
type input "0"
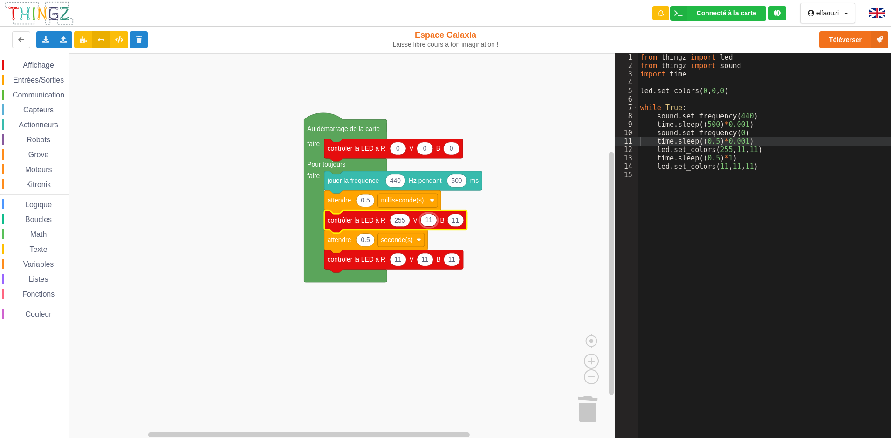
type input "0"
click at [455, 220] on text "11" at bounding box center [455, 219] width 7 height 7
type input "0"
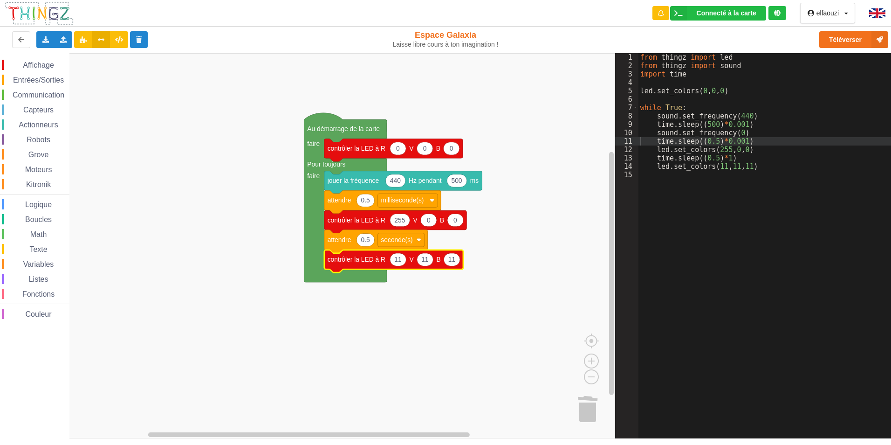
click at [399, 261] on text "11" at bounding box center [397, 259] width 7 height 7
type input "0565"
click at [435, 265] on g "0565 11 11 contrôler la LED à R V B" at bounding box center [397, 261] width 146 height 22
type input "0"
click at [452, 261] on text "11" at bounding box center [455, 259] width 7 height 7
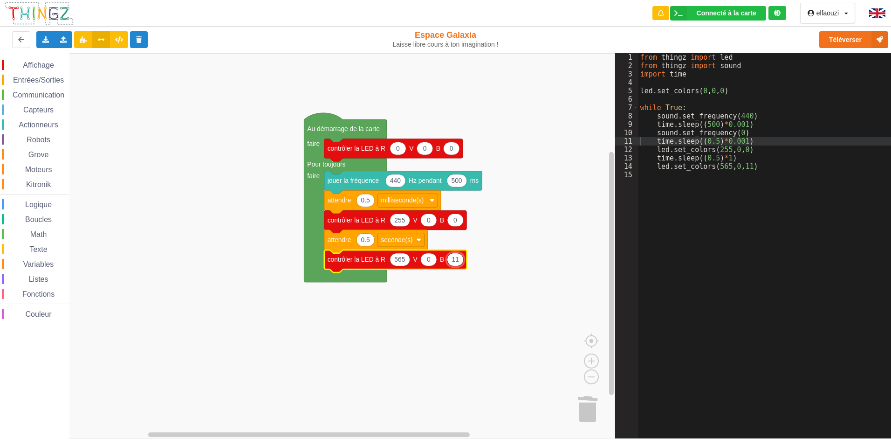
type input "0"
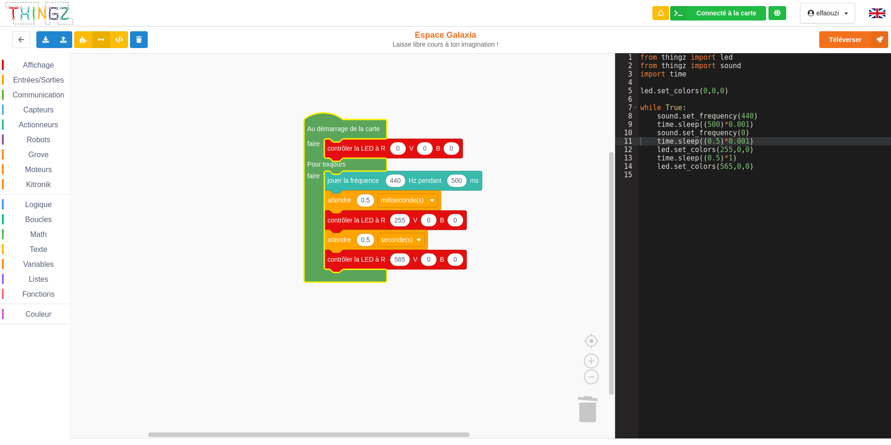
click at [325, 133] on icon "Espace de travail de Blocky" at bounding box center [345, 197] width 83 height 169
click at [467, 87] on rect "Espace de travail de Blocky" at bounding box center [307, 245] width 615 height 385
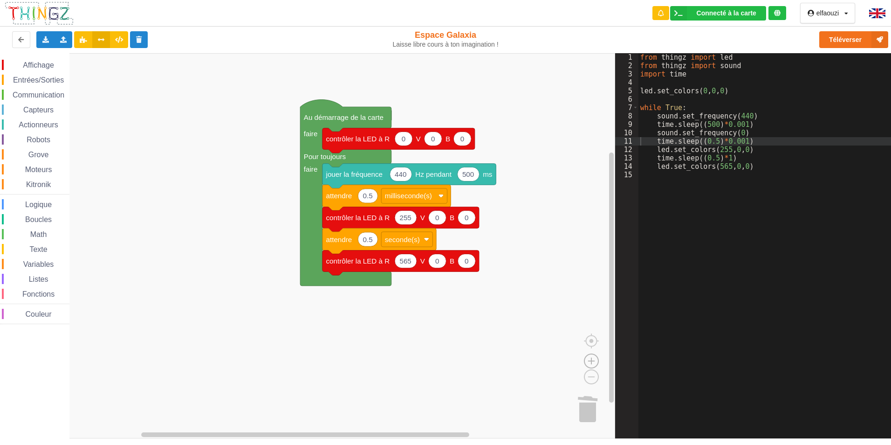
click at [595, 363] on image "Espace de travail de Blocky" at bounding box center [591, 339] width 45 height 58
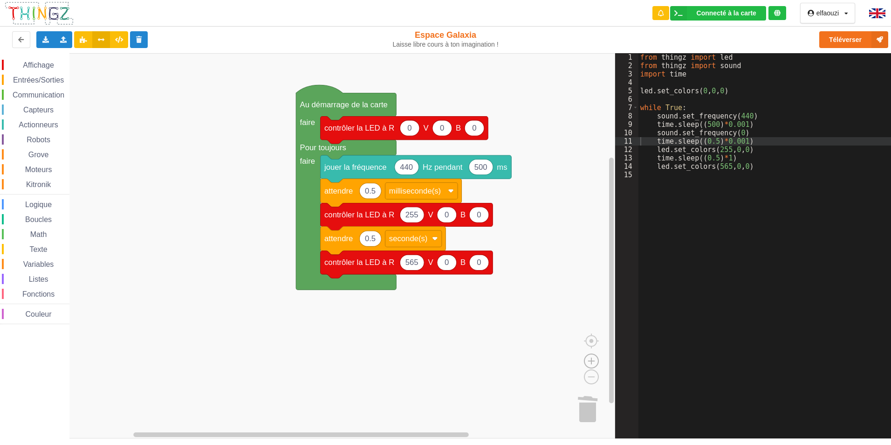
click at [595, 361] on image "Espace de travail de Blocky" at bounding box center [591, 339] width 45 height 58
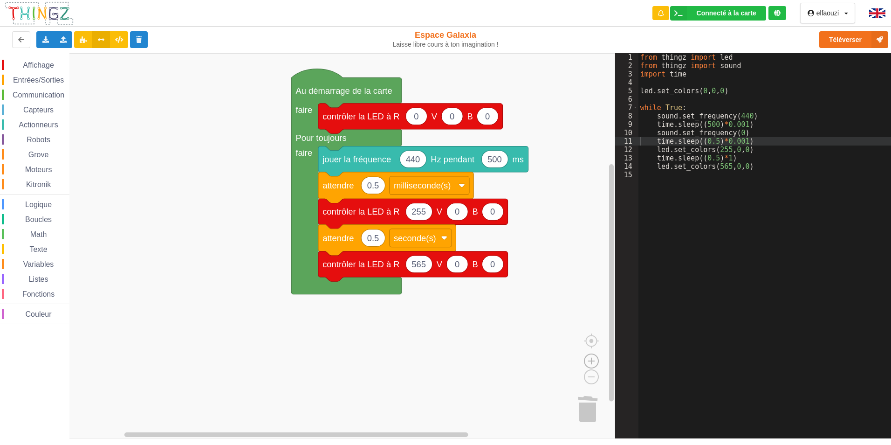
click at [595, 361] on image "Espace de travail de Blocky" at bounding box center [591, 339] width 45 height 58
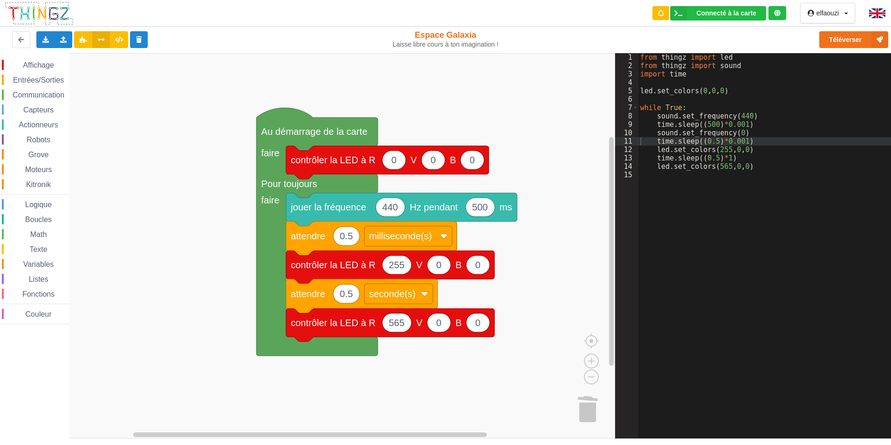
click at [399, 356] on rect "Espace de travail de Blocky" at bounding box center [307, 245] width 615 height 385
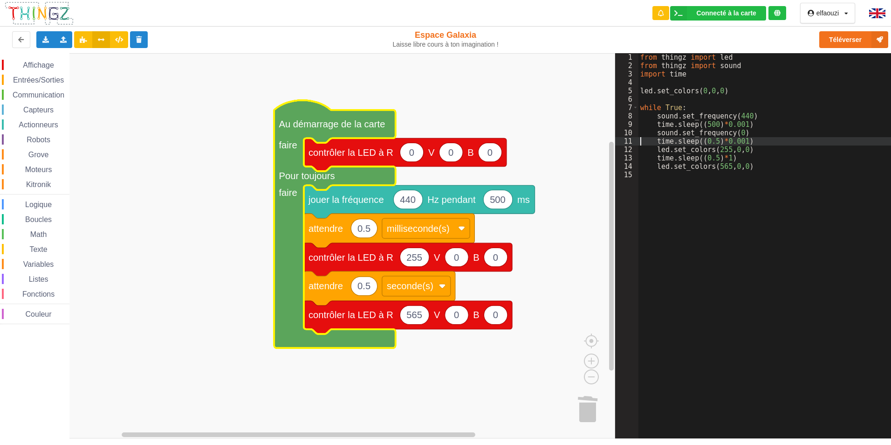
click at [615, 157] on div "13" at bounding box center [626, 158] width 23 height 8
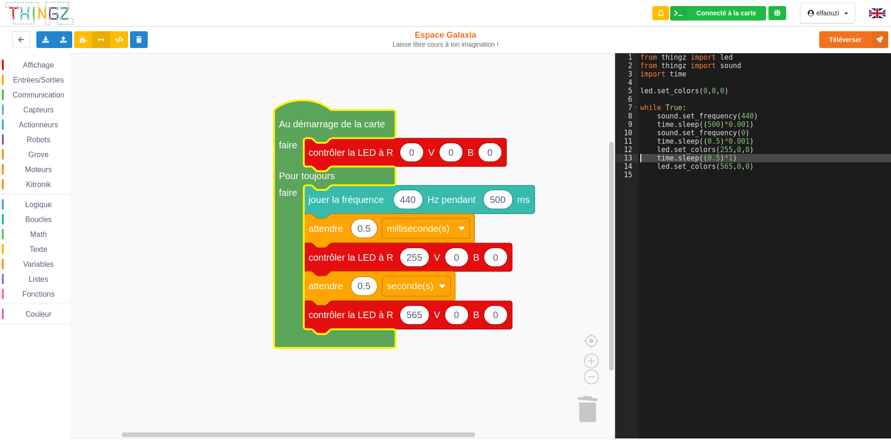
click at [615, 157] on div "13" at bounding box center [626, 158] width 23 height 8
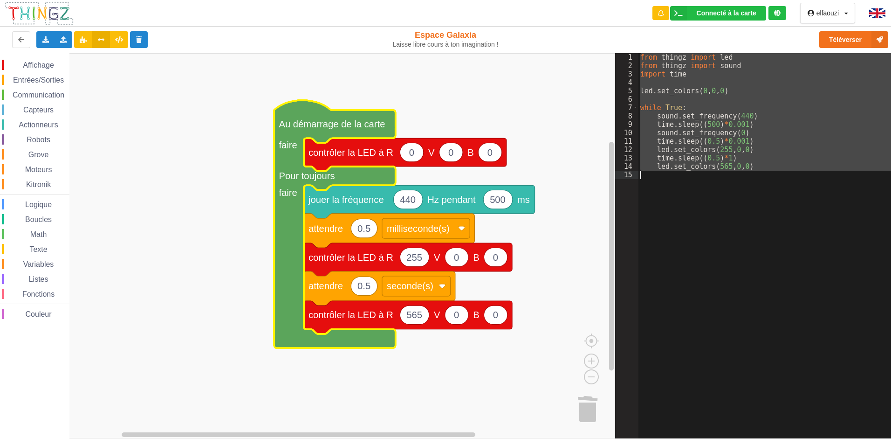
click at [615, 157] on div "13" at bounding box center [626, 158] width 23 height 8
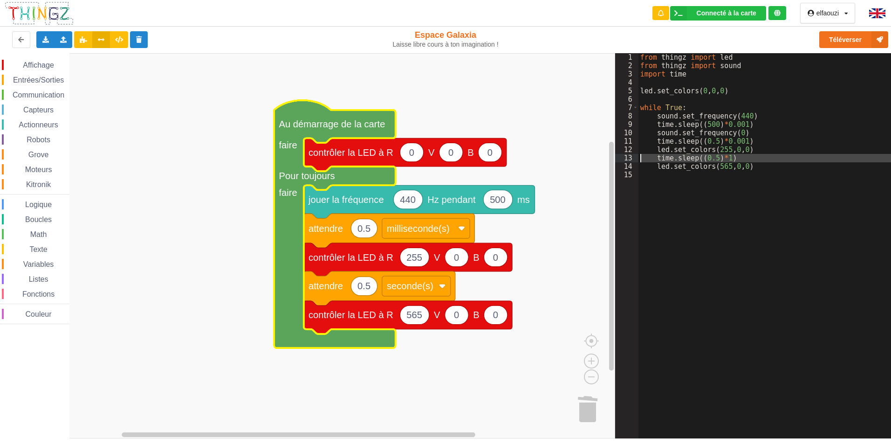
click at [615, 157] on div "13" at bounding box center [626, 158] width 23 height 8
drag, startPoint x: 645, startPoint y: 143, endPoint x: 652, endPoint y: 147, distance: 8.2
click at [646, 144] on div "from thingz import led from thingz import sound import time led . set_colors ( …" at bounding box center [768, 254] width 259 height 402
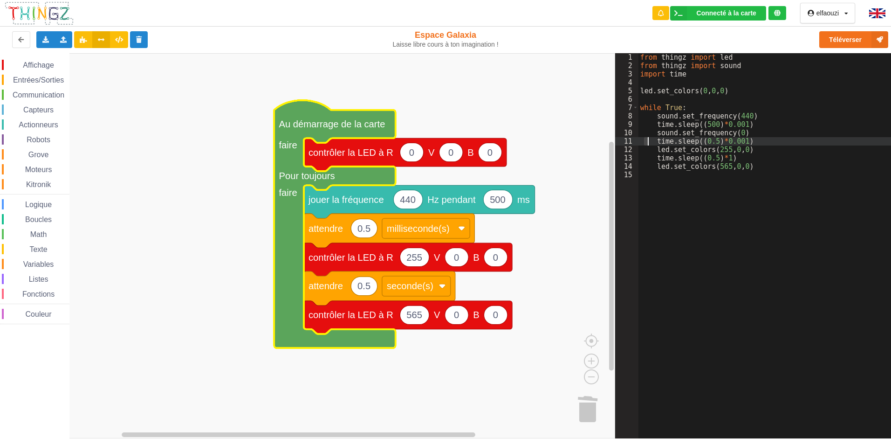
click at [659, 153] on div "from thingz import led from thingz import sound import time led . set_colors ( …" at bounding box center [768, 254] width 259 height 402
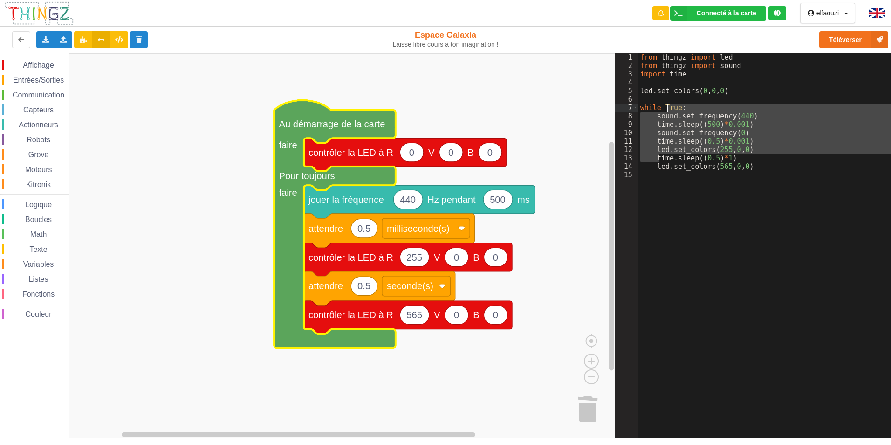
drag, startPoint x: 661, startPoint y: 154, endPoint x: 668, endPoint y: 106, distance: 48.5
click at [668, 106] on div "from thingz import led from thingz import sound import time led . set_colors ( …" at bounding box center [768, 254] width 259 height 402
click at [667, 107] on div "from thingz import led from thingz import sound import time led . set_colors ( …" at bounding box center [768, 245] width 259 height 385
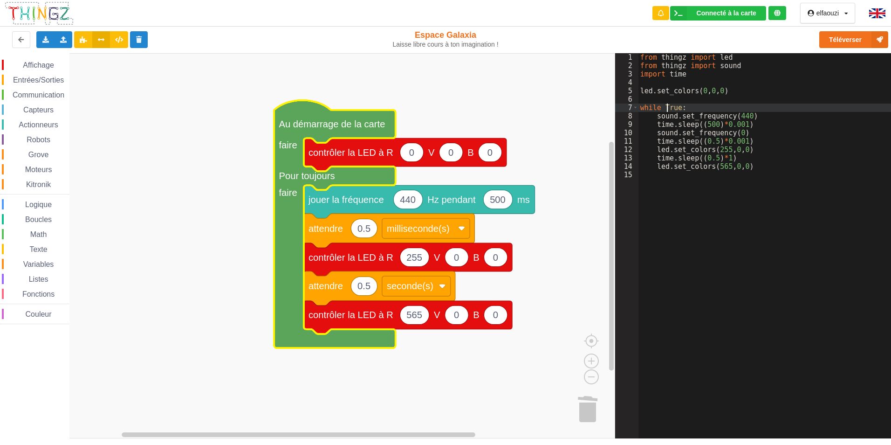
click at [670, 108] on div "from thingz import led from thingz import sound import time led . set_colors ( …" at bounding box center [768, 254] width 259 height 402
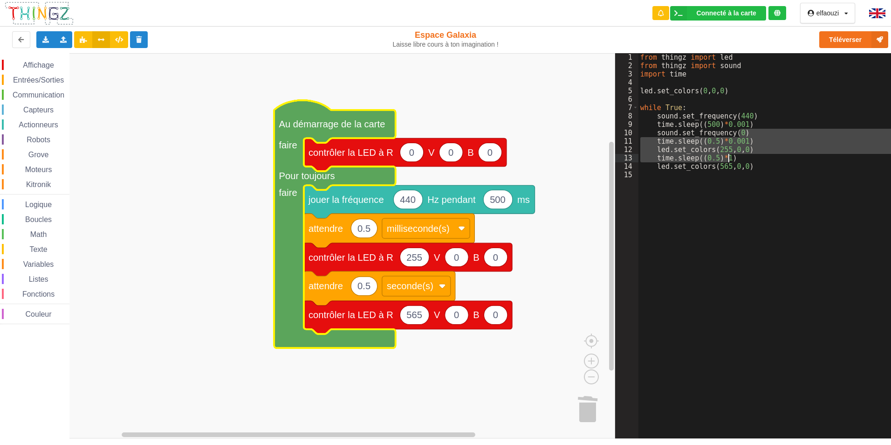
drag, startPoint x: 759, startPoint y: 135, endPoint x: 755, endPoint y: 158, distance: 23.1
click at [755, 158] on div "from thingz import led from thingz import sound import time led . set_colors ( …" at bounding box center [768, 254] width 259 height 402
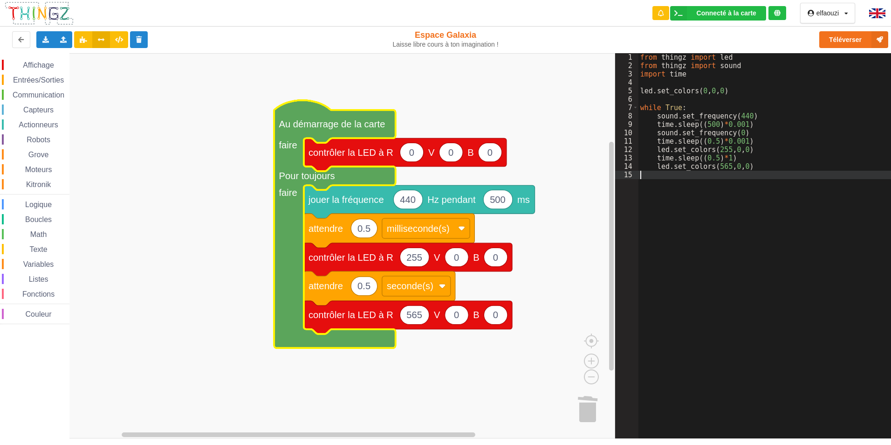
click at [710, 324] on div "from thingz import led from thingz import sound import time led . set_colors ( …" at bounding box center [768, 254] width 259 height 402
click at [615, 291] on div "1 2 3 4 5 6 7 8 9 10 11 12 13 14 15" at bounding box center [626, 254] width 23 height 402
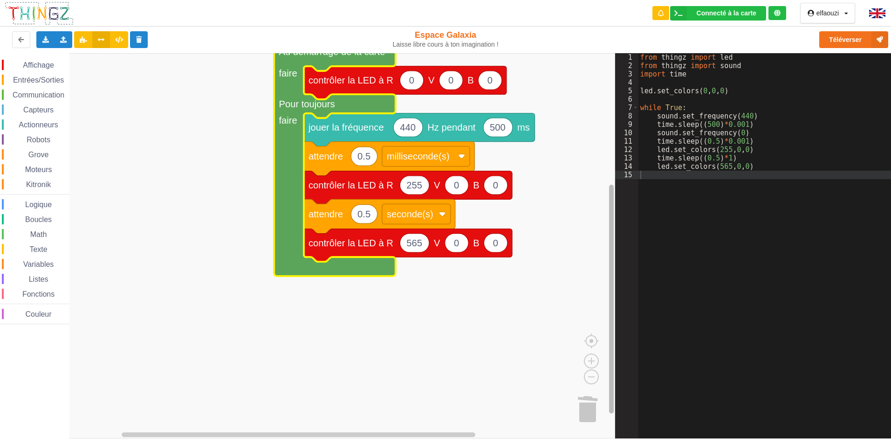
click at [470, 337] on div "Affichage Entrées/Sorties Communication Capteurs Actionneurs Robots Grove Moteu…" at bounding box center [307, 245] width 615 height 385
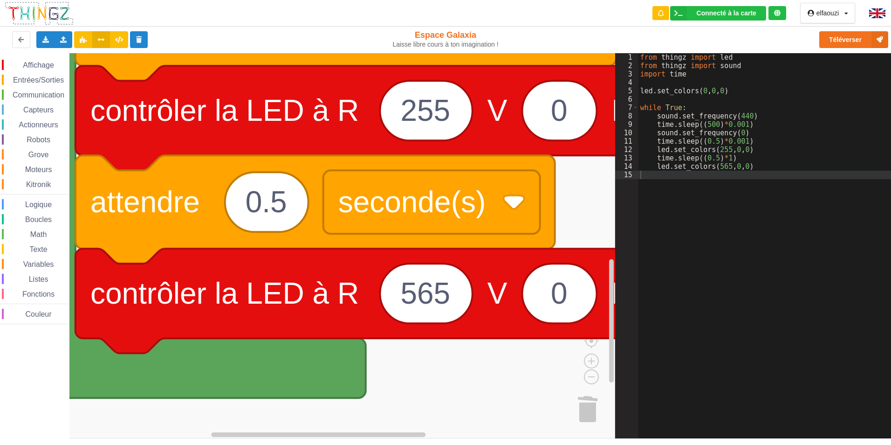
click at [508, 428] on rect "Espace de travail de Blocky" at bounding box center [307, 245] width 615 height 385
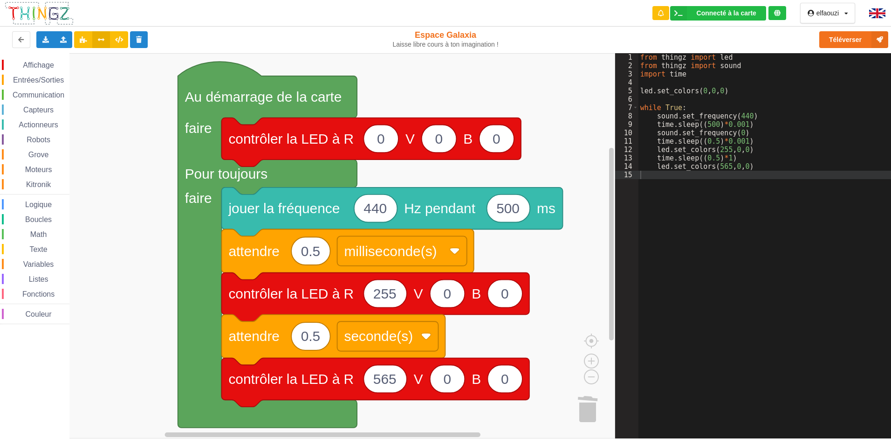
click at [422, 422] on rect "Espace de travail de Blocky" at bounding box center [307, 245] width 615 height 385
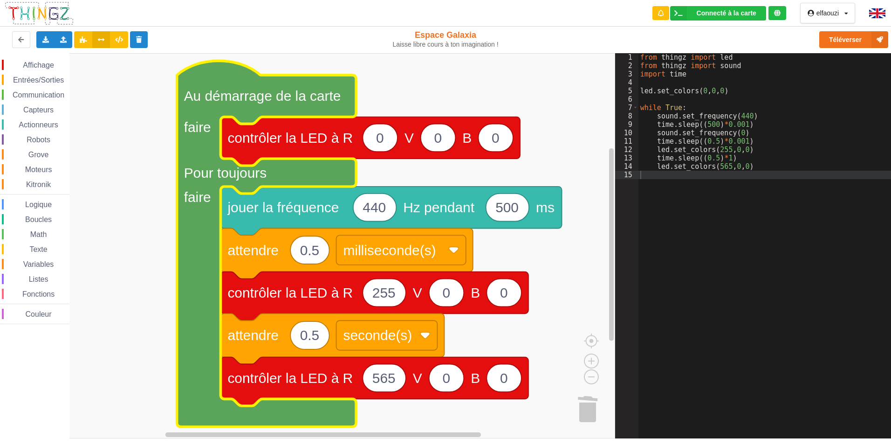
click at [315, 89] on text "Au démarrage de la carte" at bounding box center [262, 95] width 157 height 15
click at [29, 149] on div "Grove" at bounding box center [36, 154] width 68 height 10
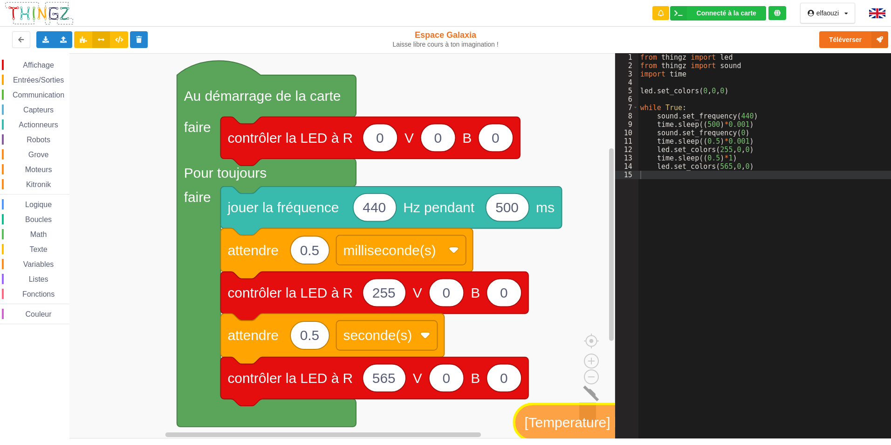
click at [598, 405] on div "Affichage Entrées/Sorties Communication Capteurs Actionneurs Robots Grove Moteu…" at bounding box center [307, 245] width 615 height 385
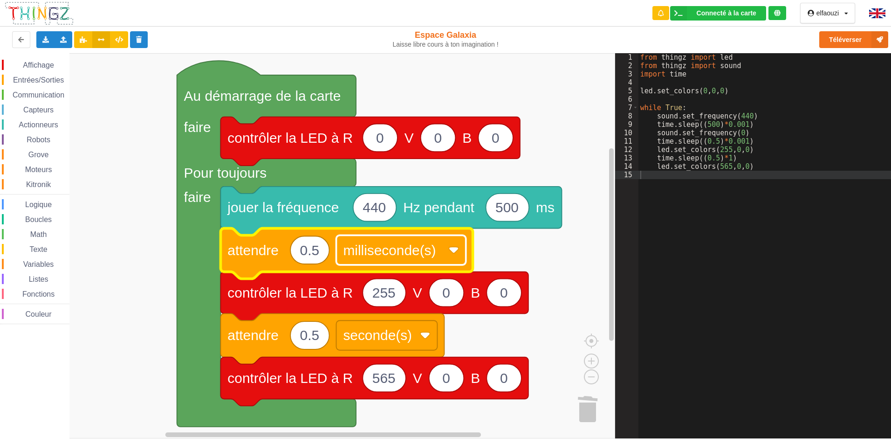
click at [452, 251] on image "Espace de travail de Blocky" at bounding box center [453, 250] width 10 height 10
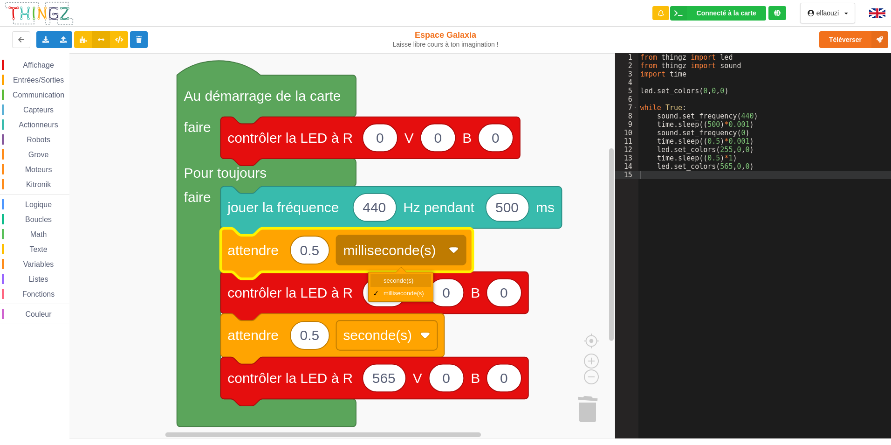
click at [410, 277] on div "seconde(s)" at bounding box center [404, 280] width 41 height 7
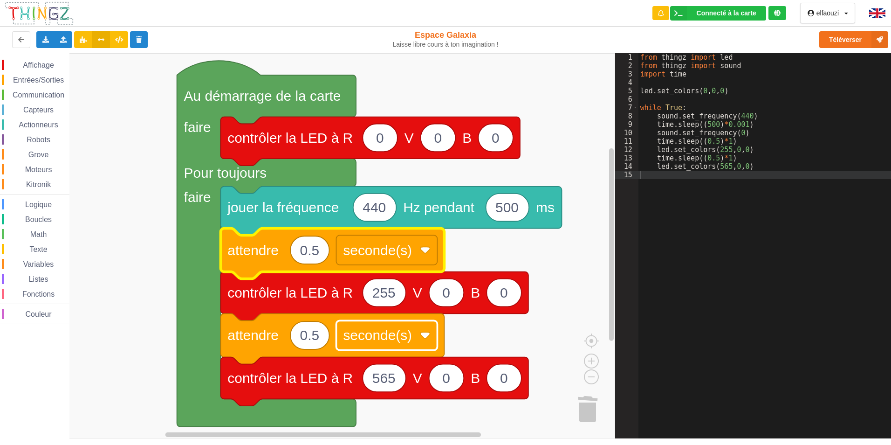
click at [426, 335] on image "Espace de travail de Blocky" at bounding box center [425, 335] width 10 height 10
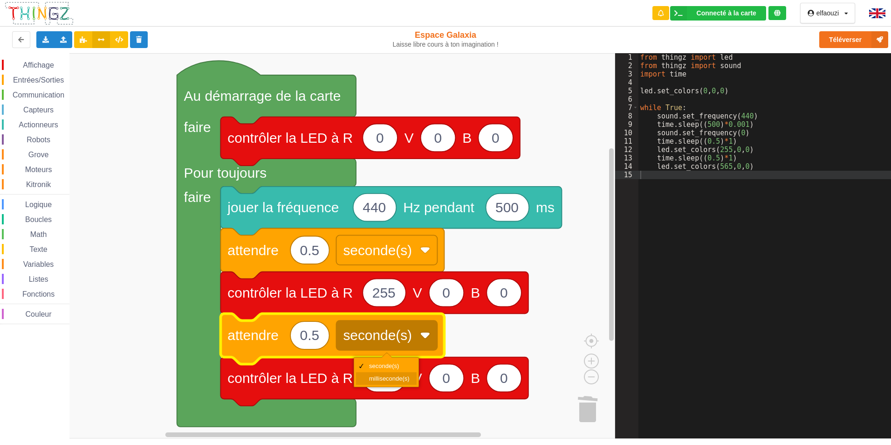
click at [379, 373] on div "milliseconde(s)" at bounding box center [386, 378] width 61 height 13
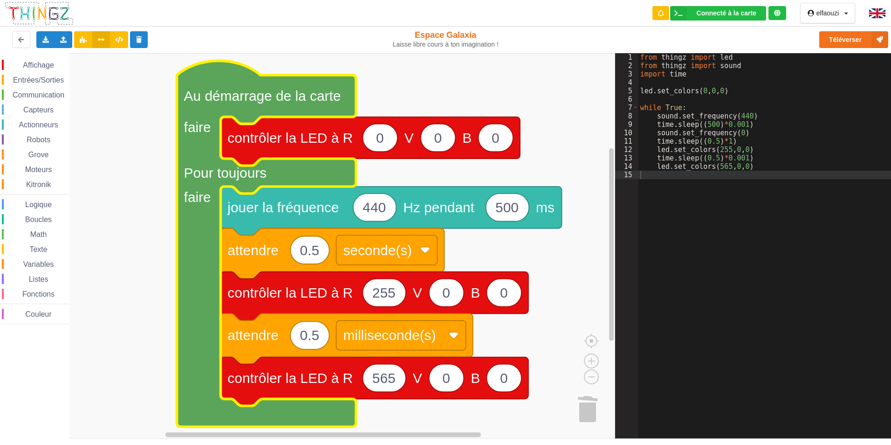
click at [227, 98] on text "Au démarrage de la carte" at bounding box center [262, 95] width 157 height 15
click at [455, 336] on image "Espace de travail de Blocky" at bounding box center [453, 335] width 10 height 10
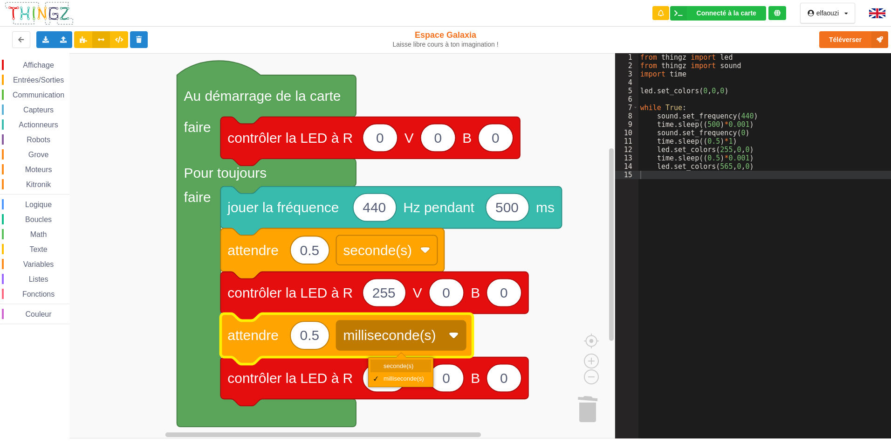
click at [419, 360] on div "seconde(s)" at bounding box center [401, 365] width 61 height 13
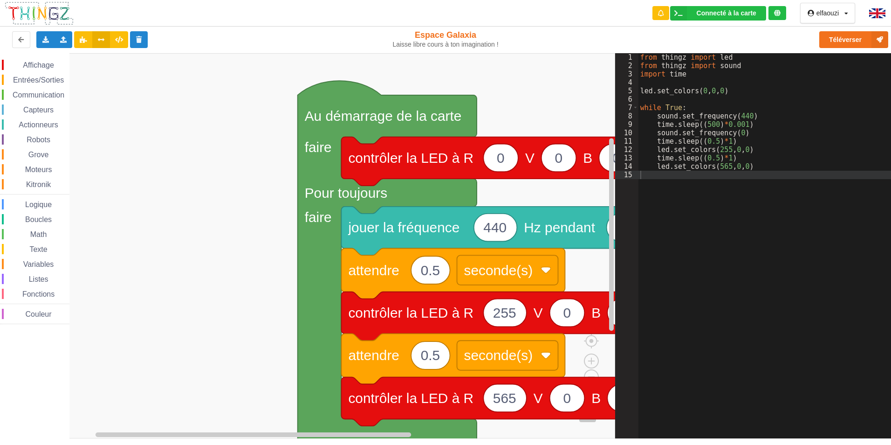
click at [628, 270] on div "Affichage Entrées/Sorties Communication Capteurs Actionneurs Robots Grove Moteu…" at bounding box center [445, 245] width 904 height 385
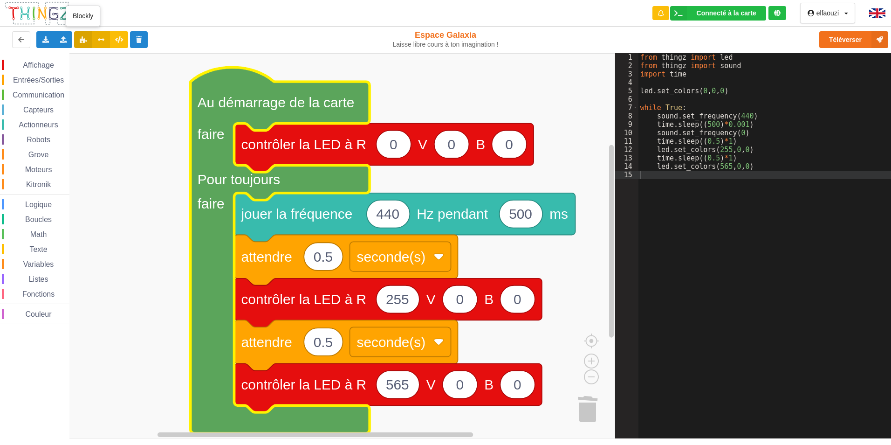
click at [89, 45] on button at bounding box center [83, 39] width 18 height 17
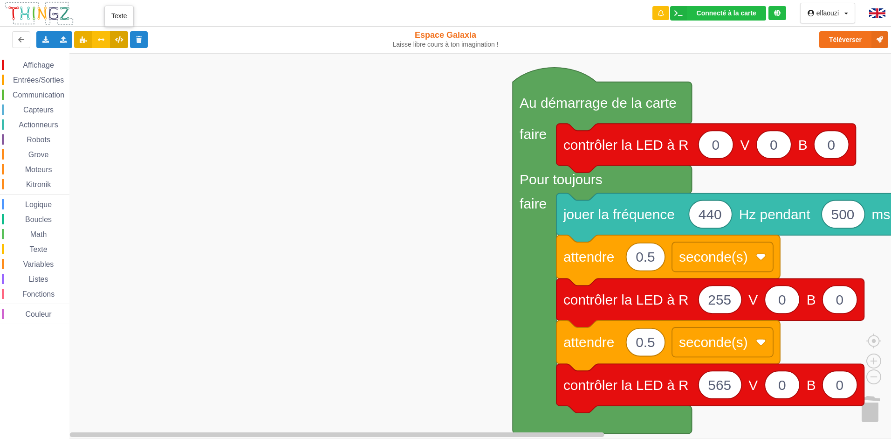
click at [113, 39] on button at bounding box center [119, 39] width 18 height 17
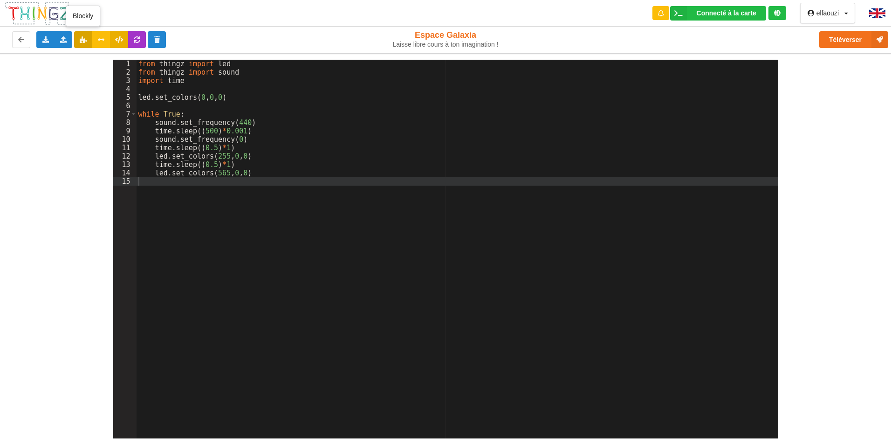
click at [86, 40] on icon at bounding box center [83, 39] width 8 height 6
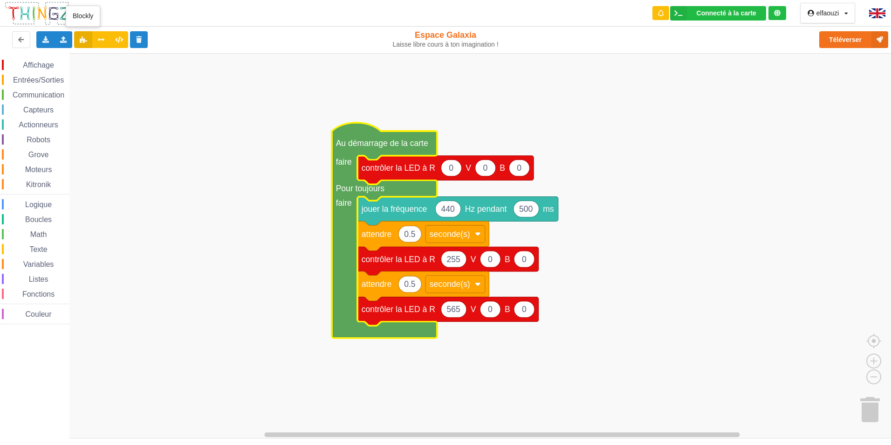
click at [82, 39] on icon at bounding box center [83, 39] width 8 height 6
click at [111, 40] on button at bounding box center [119, 39] width 18 height 17
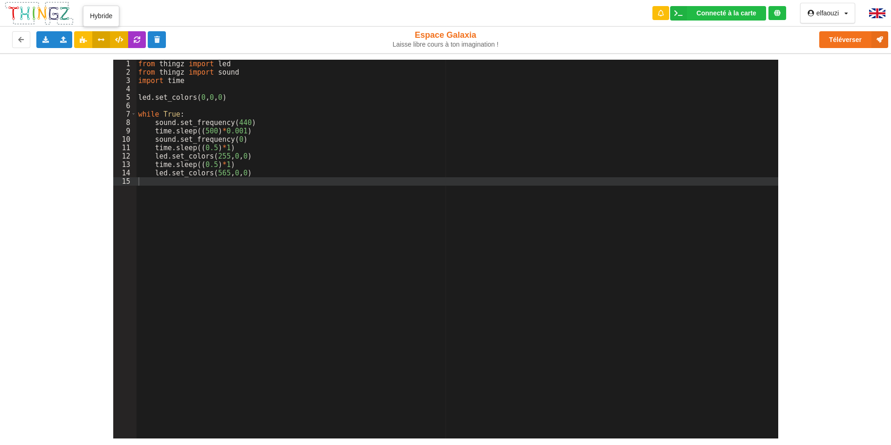
click at [105, 41] on button at bounding box center [101, 39] width 18 height 17
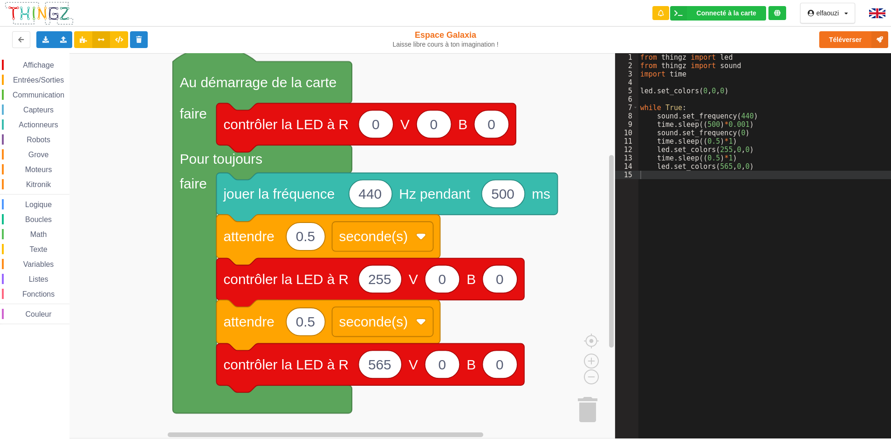
click at [508, 235] on rect "Espace de travail de Blocky" at bounding box center [307, 245] width 615 height 385
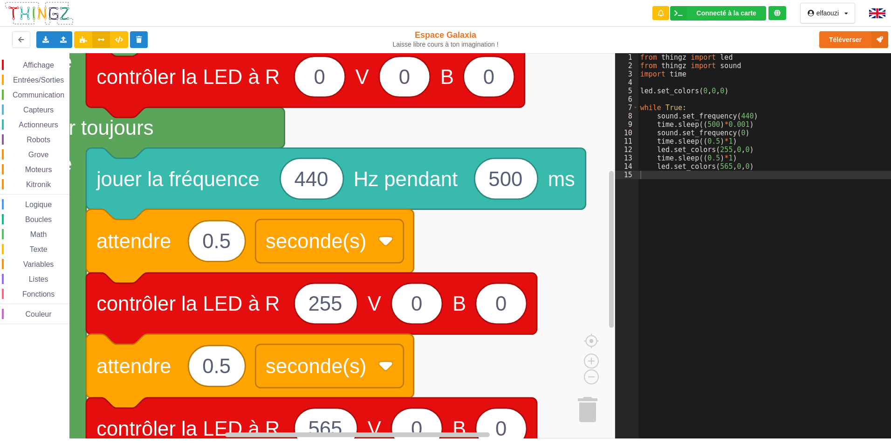
click at [501, 230] on rect "Espace de travail de Blocky" at bounding box center [307, 245] width 615 height 385
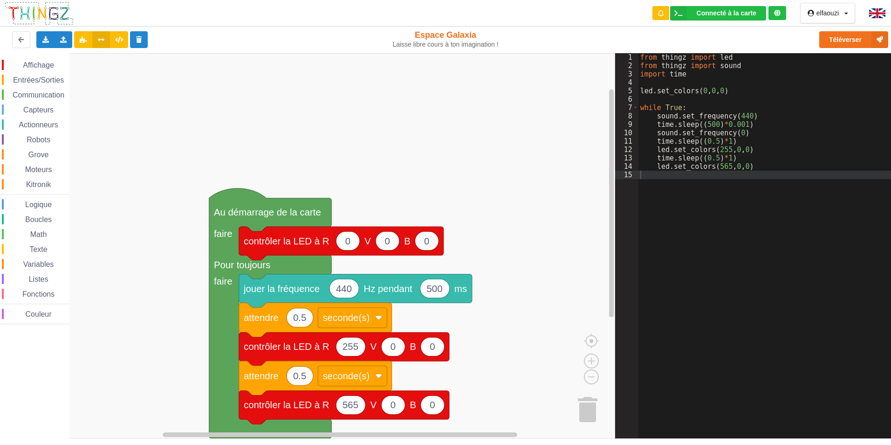
click at [263, 194] on div "Affichage Entrées/Sorties Communication Capteurs Actionneurs Robots Grove Moteu…" at bounding box center [307, 245] width 615 height 385
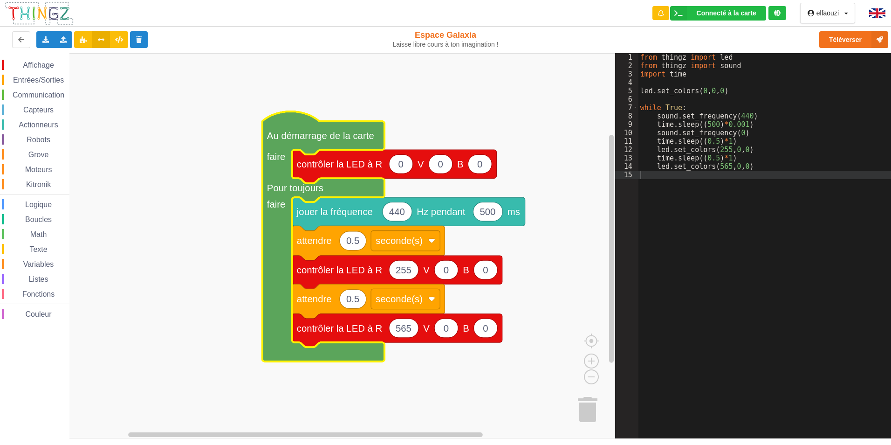
click at [307, 128] on icon "Espace de travail de Blocky" at bounding box center [323, 236] width 123 height 250
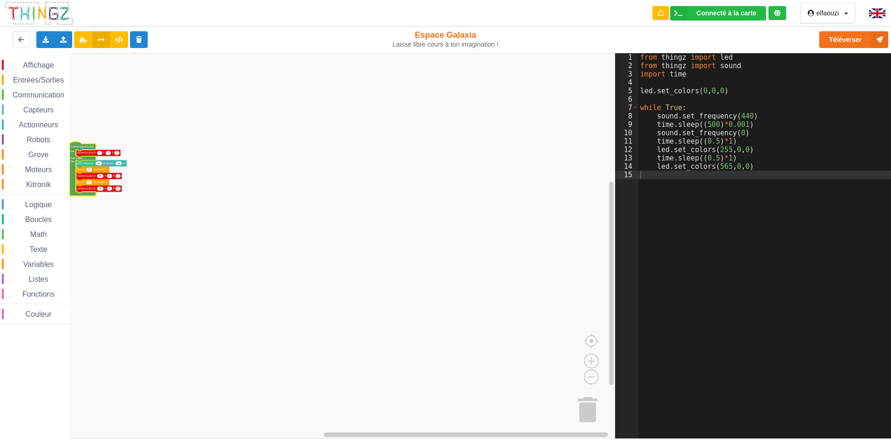
click at [35, 85] on div "Affichage Entrées/Sorties Communication Capteurs Actionneurs Robots Grove Moteu…" at bounding box center [34, 192] width 69 height 264
click at [35, 82] on span "Entrées/Sorties" at bounding box center [39, 80] width 54 height 8
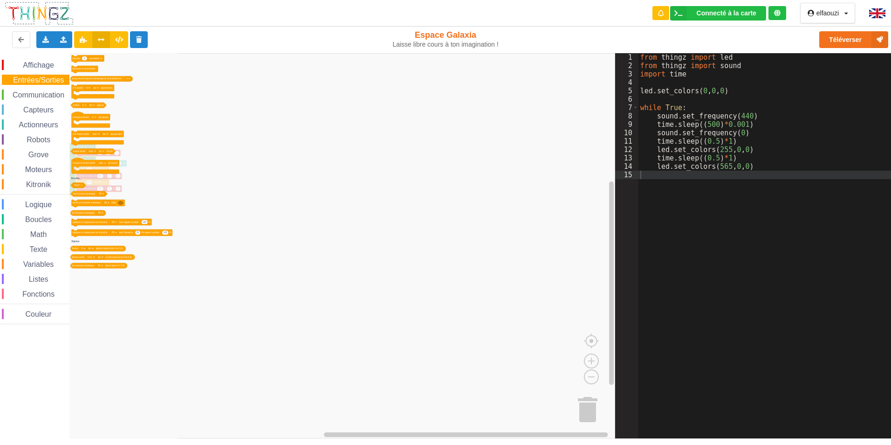
click at [35, 81] on span "Entrées/Sorties" at bounding box center [39, 80] width 54 height 8
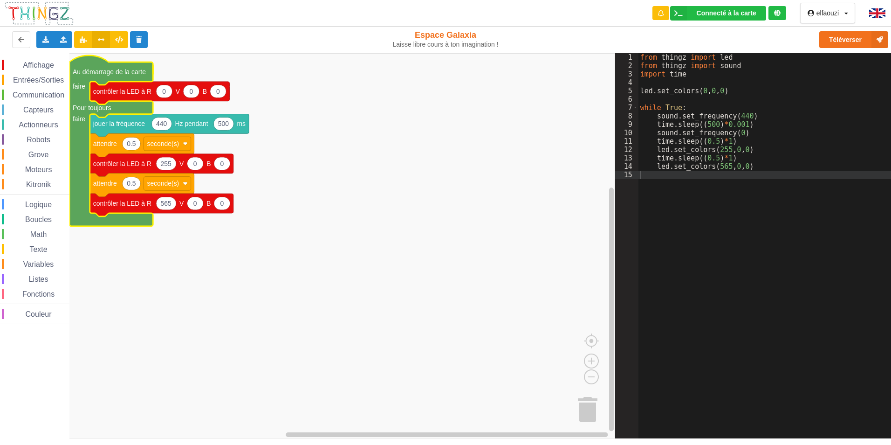
click at [15, 95] on span "Communication" at bounding box center [38, 95] width 55 height 8
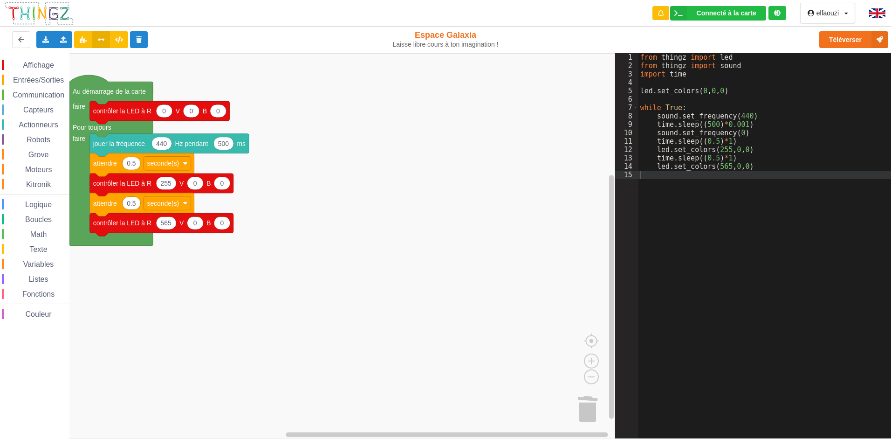
click at [37, 95] on span "Communication" at bounding box center [38, 95] width 55 height 8
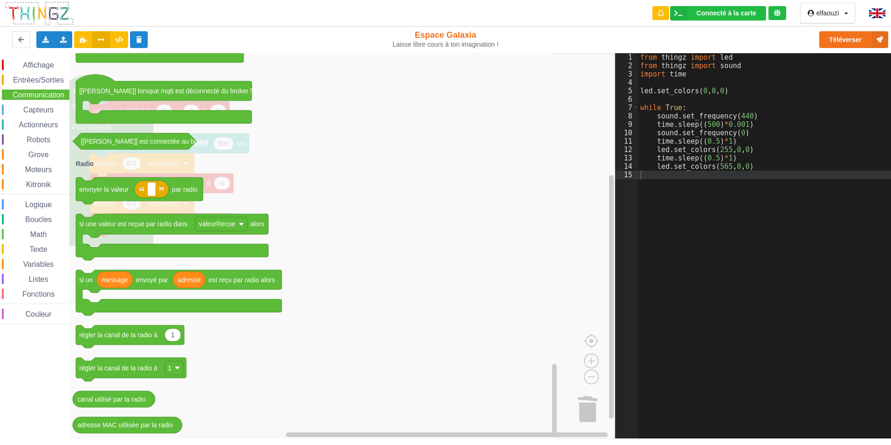
click at [29, 219] on span "Boucles" at bounding box center [38, 219] width 29 height 8
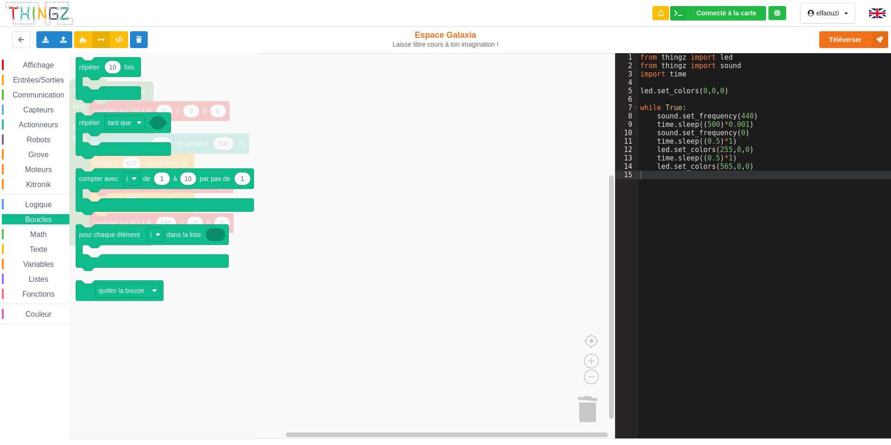
click at [29, 234] on span "Math" at bounding box center [39, 234] width 20 height 8
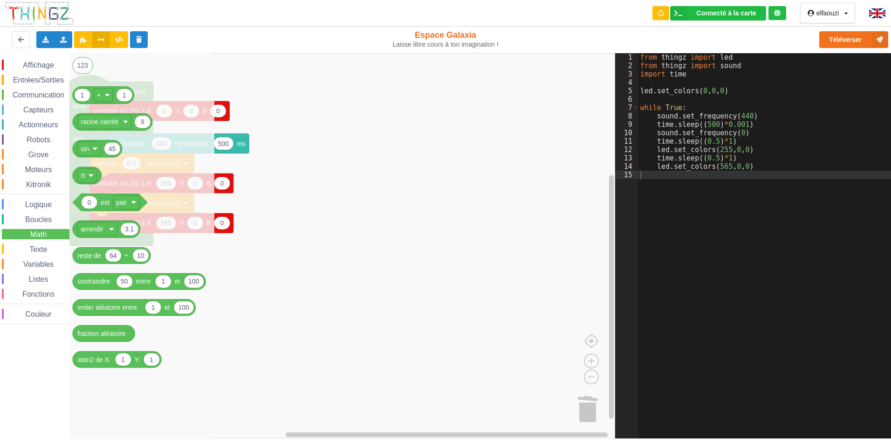
click at [877, 10] on img at bounding box center [877, 13] width 16 height 10
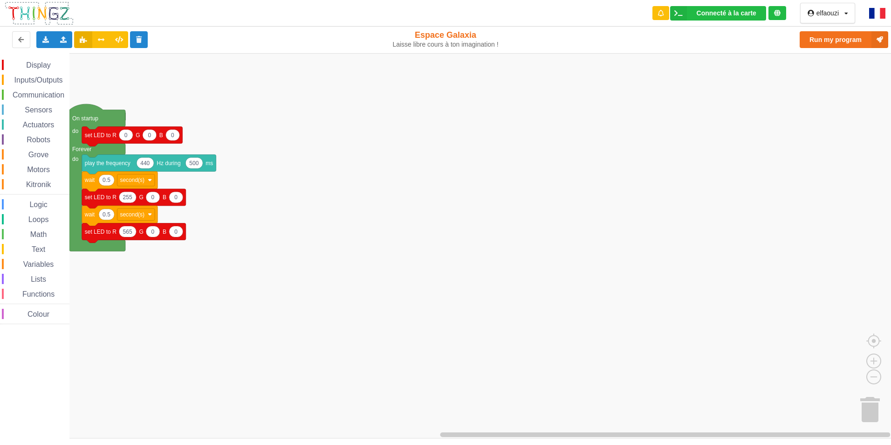
click at [874, 14] on img at bounding box center [877, 13] width 16 height 11
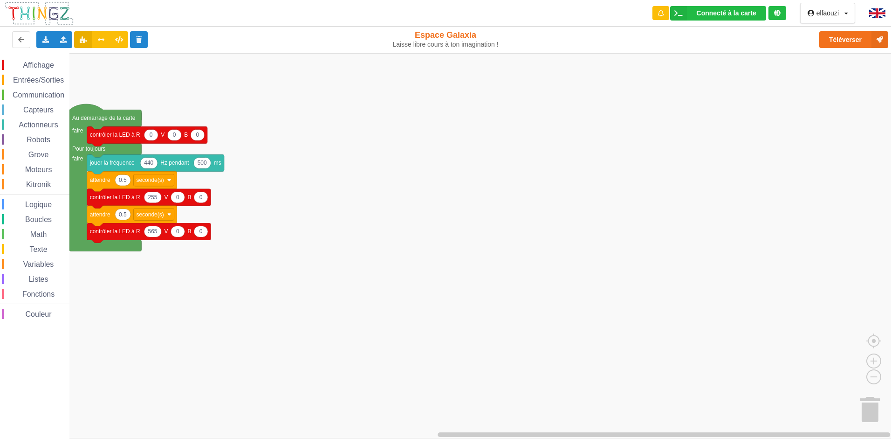
click at [41, 94] on span "Communication" at bounding box center [38, 95] width 55 height 8
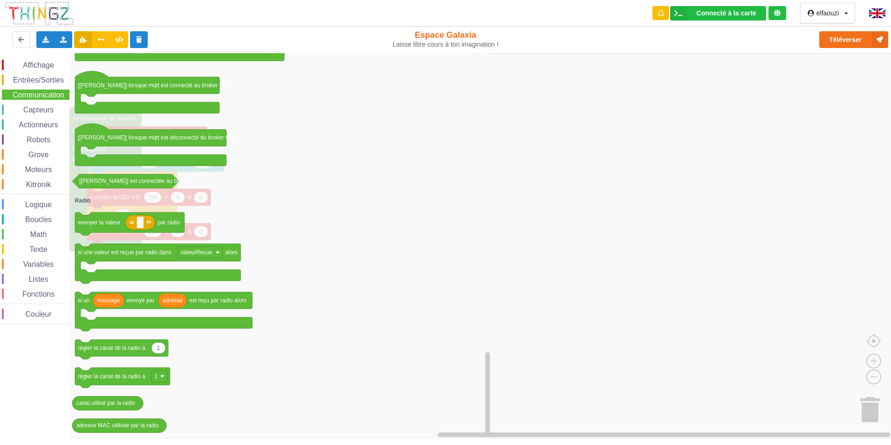
click at [28, 214] on div "Boucles" at bounding box center [36, 219] width 68 height 10
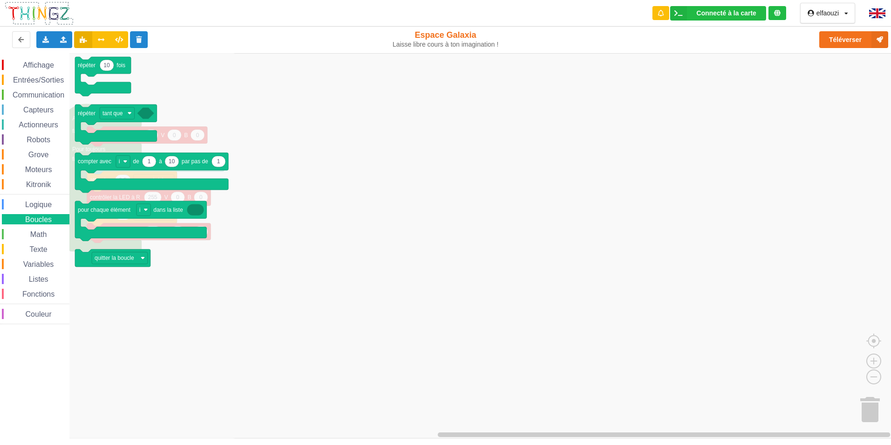
click at [29, 228] on div "Affichage Entrées/Sorties Communication Capteurs Actionneurs Robots Grove Moteu…" at bounding box center [34, 192] width 69 height 264
click at [29, 229] on div "Math" at bounding box center [36, 234] width 68 height 10
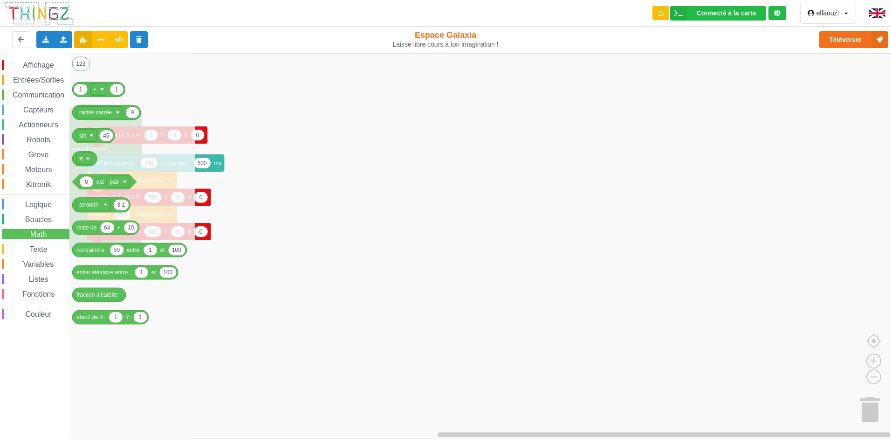
click at [27, 65] on span "Affichage" at bounding box center [38, 65] width 34 height 8
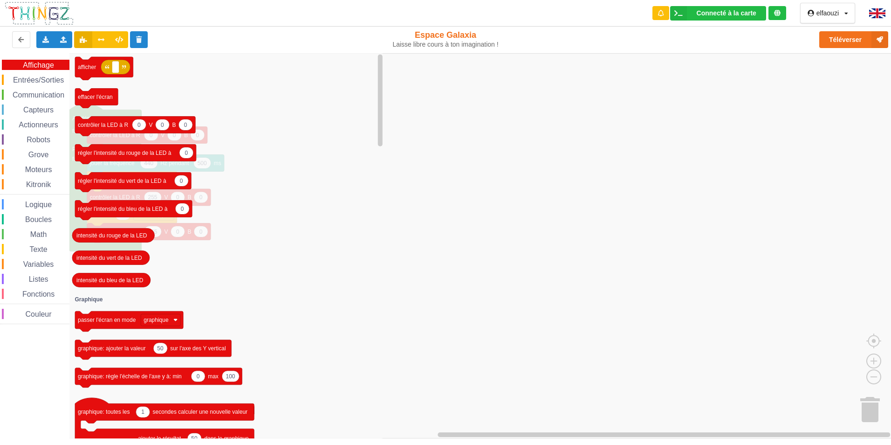
click at [27, 74] on div "Affichage Entrées/Sorties Communication Capteurs Actionneurs Robots Grove Moteu…" at bounding box center [34, 192] width 69 height 264
click at [27, 75] on div "Entrées/Sorties" at bounding box center [36, 80] width 68 height 10
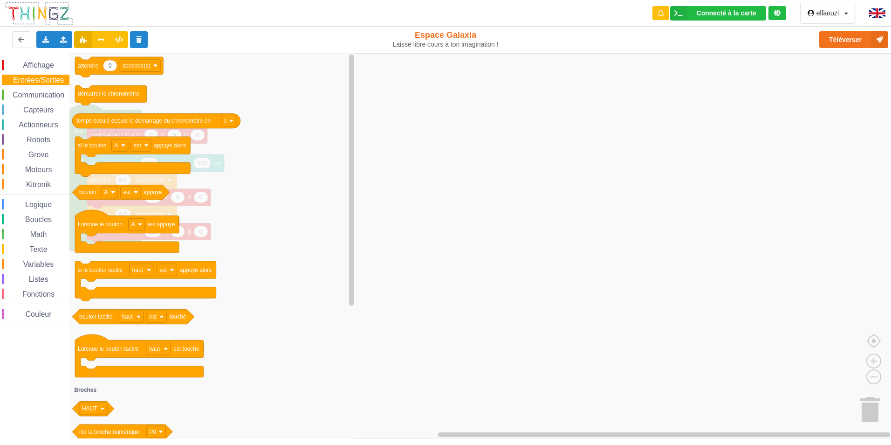
click at [25, 92] on span "Communication" at bounding box center [38, 95] width 55 height 8
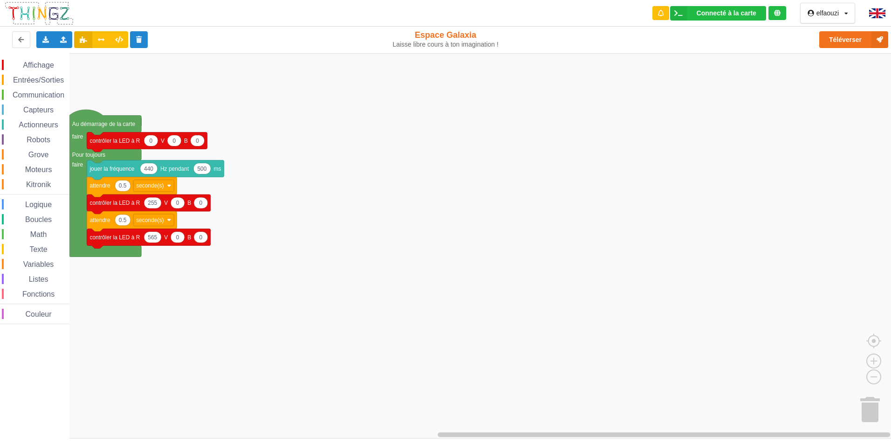
click at [376, 212] on rect "Espace de travail de Blocky" at bounding box center [449, 245] width 898 height 385
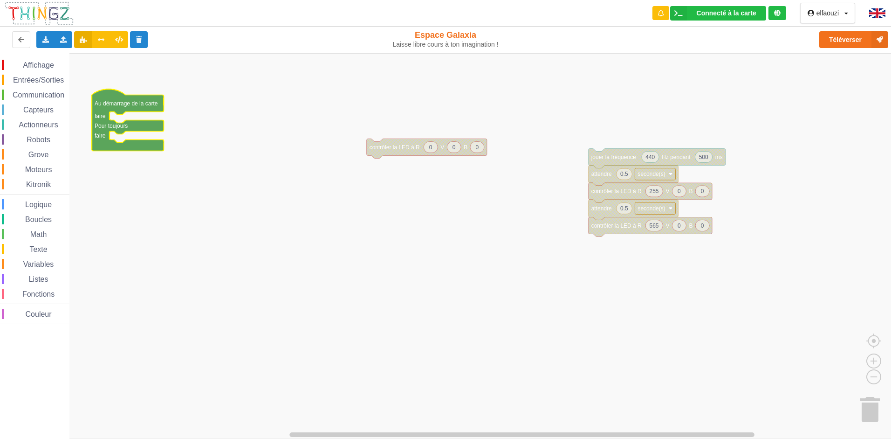
click at [133, 166] on rect "Espace de travail de Blocky" at bounding box center [449, 245] width 898 height 385
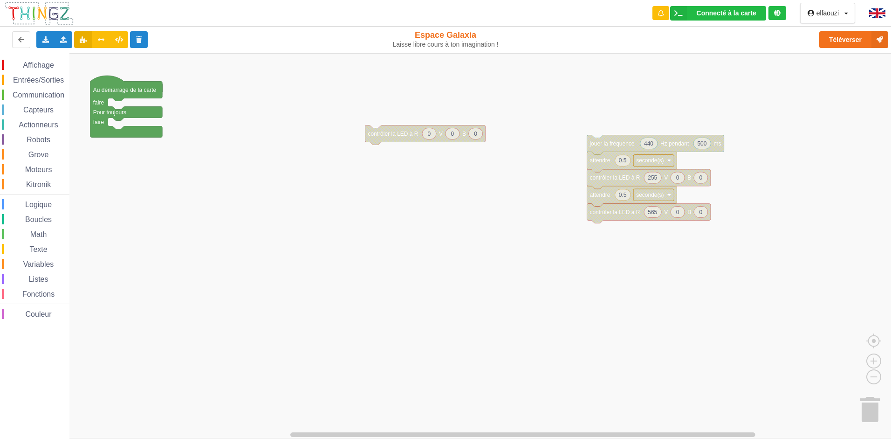
click at [111, 100] on rect "Espace de travail de Blocky" at bounding box center [449, 245] width 898 height 385
click at [113, 91] on text "Au démarrage de la carte" at bounding box center [124, 89] width 63 height 7
click at [190, 103] on div "Ajouter un commentaire Désactiver le bloc Aide" at bounding box center [150, 112] width 79 height 41
click at [234, 96] on rect "Espace de travail de Blocky" at bounding box center [449, 245] width 898 height 385
click at [193, 133] on rect "Espace de travail de Blocky" at bounding box center [449, 245] width 898 height 385
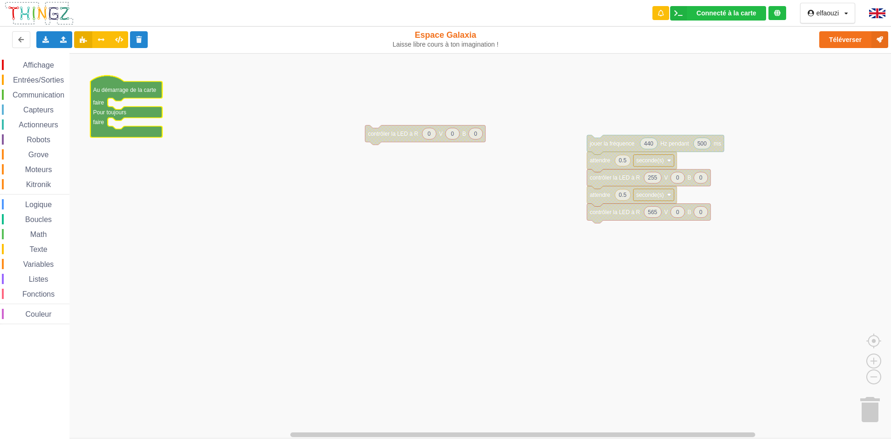
click at [106, 93] on text "Au démarrage de la carte" at bounding box center [124, 89] width 63 height 7
click at [107, 92] on text "Au démarrage de la carte" at bounding box center [124, 89] width 63 height 7
click at [139, 101] on div "Ajouter un commentaire" at bounding box center [147, 100] width 64 height 7
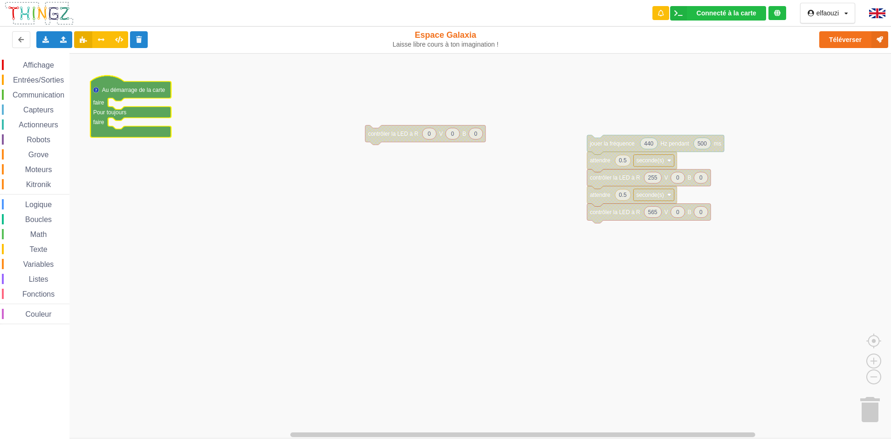
click at [212, 76] on rect "Espace de travail de Blocky" at bounding box center [449, 245] width 898 height 385
click at [130, 86] on text "Au démarrage de la carte" at bounding box center [133, 89] width 63 height 7
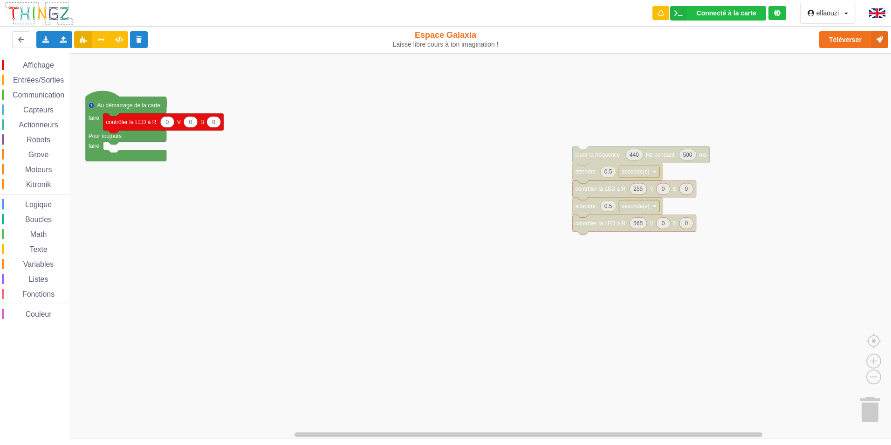
click at [604, 144] on div "Affichage Entrées/Sorties Communication Capteurs Actionneurs Robots Grove Moteu…" at bounding box center [449, 245] width 898 height 385
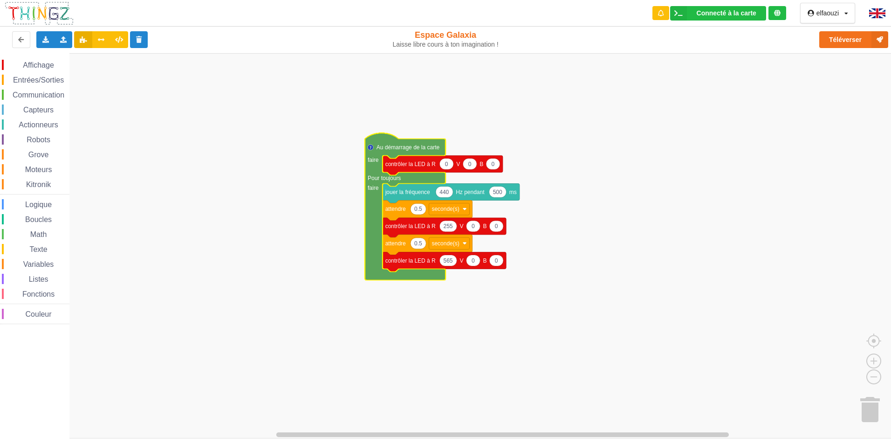
click at [383, 137] on icon "Espace de travail de Blocky" at bounding box center [405, 206] width 81 height 147
click at [384, 137] on icon "Espace de travail de Blocky" at bounding box center [405, 206] width 81 height 147
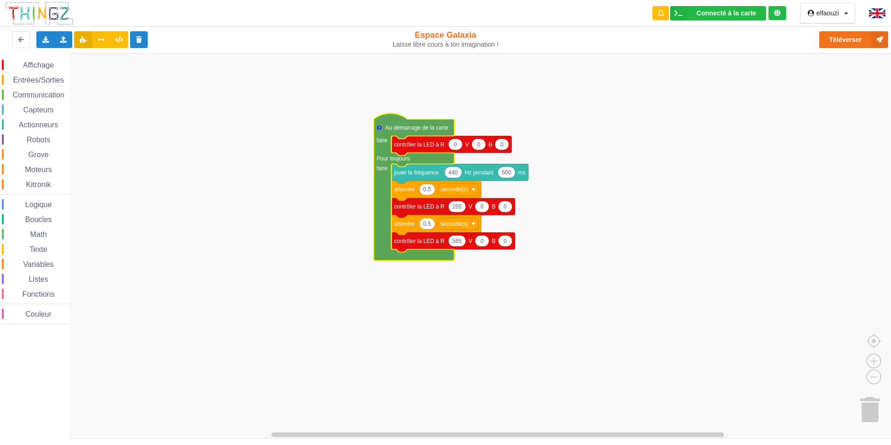
click at [419, 117] on rect "Espace de travail de Blocky" at bounding box center [449, 245] width 898 height 385
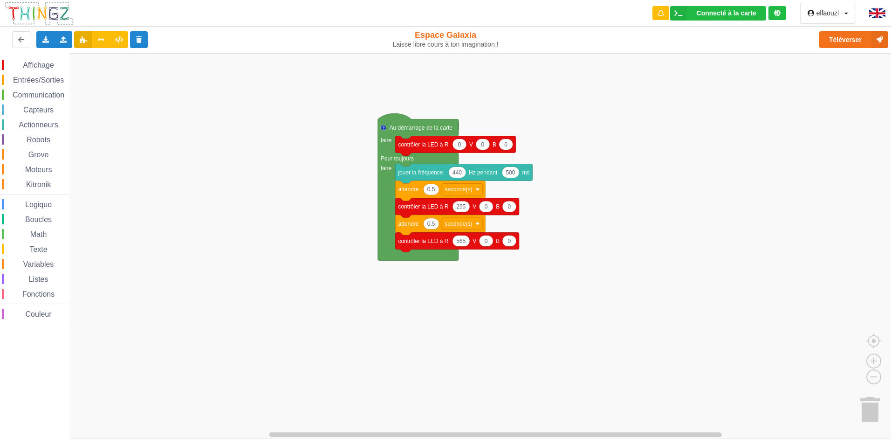
click at [28, 214] on div "Boucles" at bounding box center [36, 219] width 68 height 10
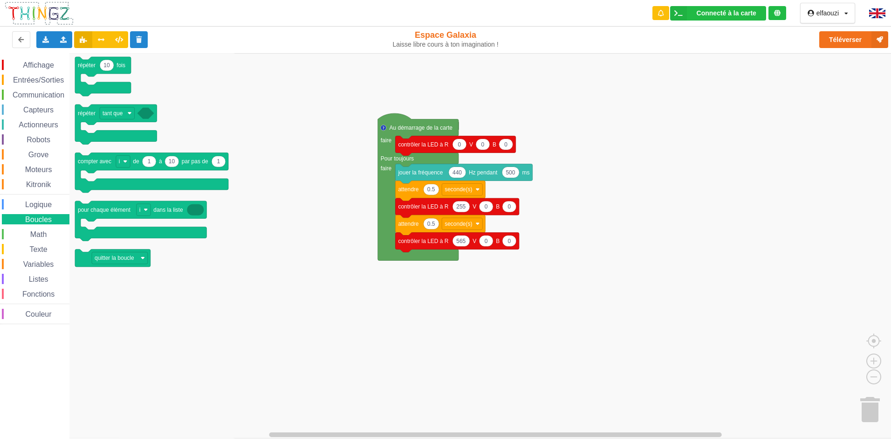
click at [38, 239] on div "Math" at bounding box center [36, 234] width 68 height 10
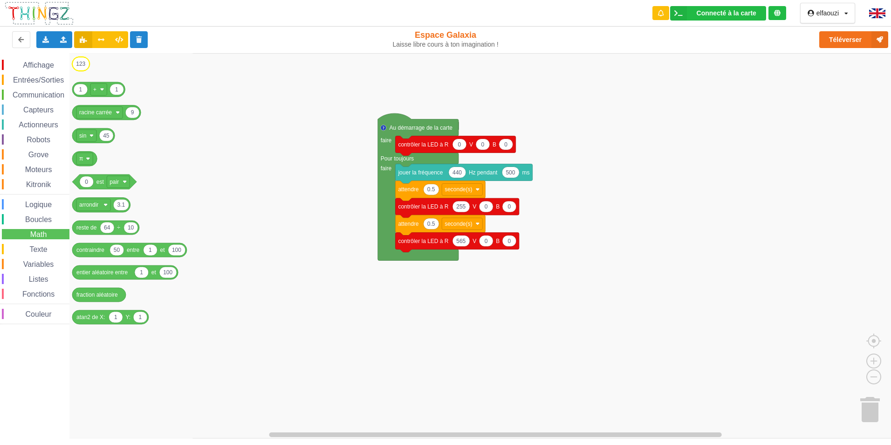
click at [83, 66] on text "123" at bounding box center [80, 64] width 9 height 7
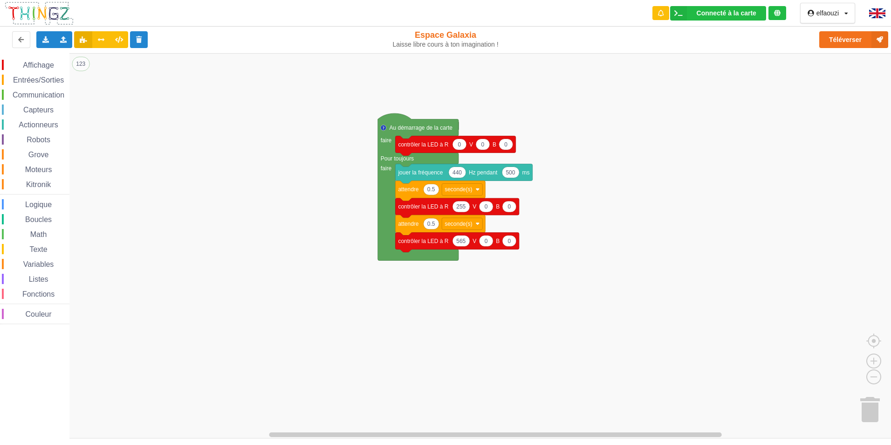
click at [38, 89] on div "Communication" at bounding box center [36, 94] width 68 height 10
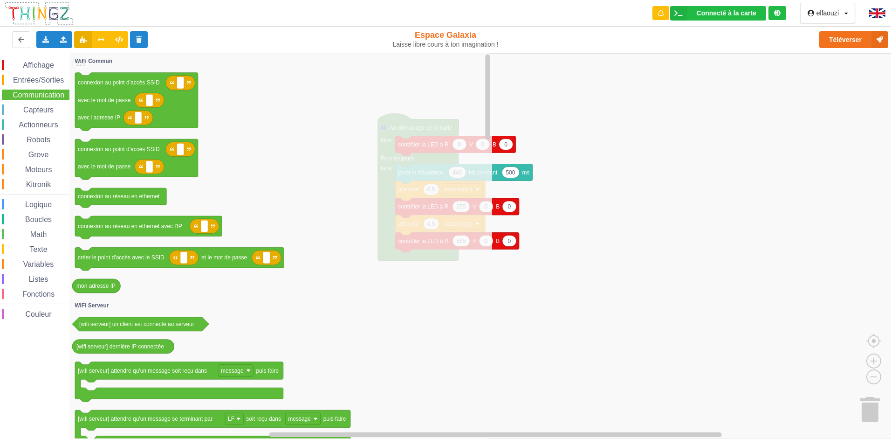
click at [92, 65] on icon "Espace de travail de Blocky" at bounding box center [280, 245] width 423 height 385
click at [93, 62] on text "WiFi Commun" at bounding box center [94, 61] width 38 height 7
click at [93, 58] on text "WiFi Commun" at bounding box center [94, 61] width 38 height 7
click at [79, 64] on text "WiFi Commun" at bounding box center [94, 61] width 38 height 7
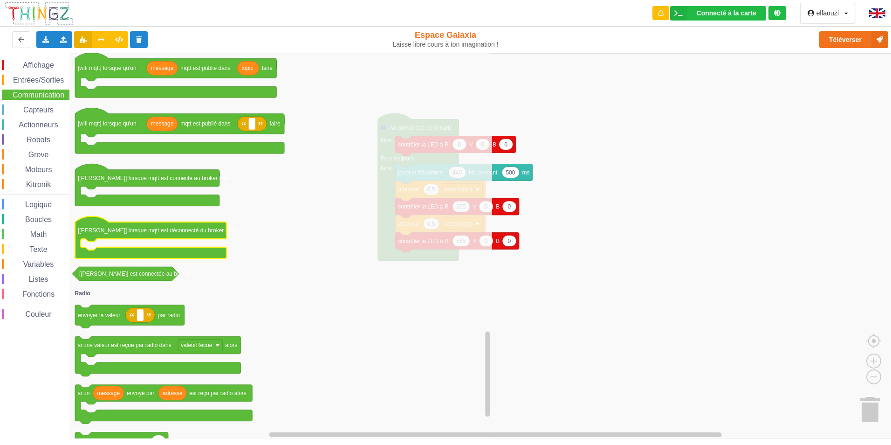
click at [110, 232] on icon "Espace de travail de Blocky" at bounding box center [150, 237] width 151 height 42
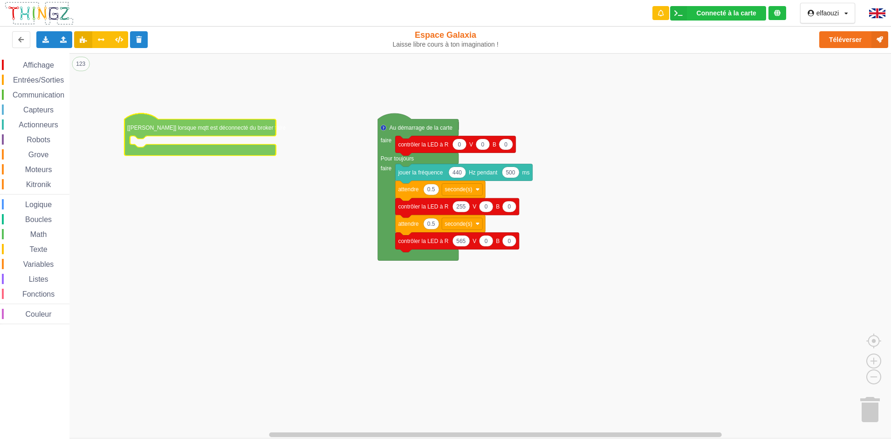
click at [146, 128] on div "Affichage Entrées/Sorties Communication Capteurs Actionneurs Robots Grove Moteu…" at bounding box center [449, 245] width 898 height 385
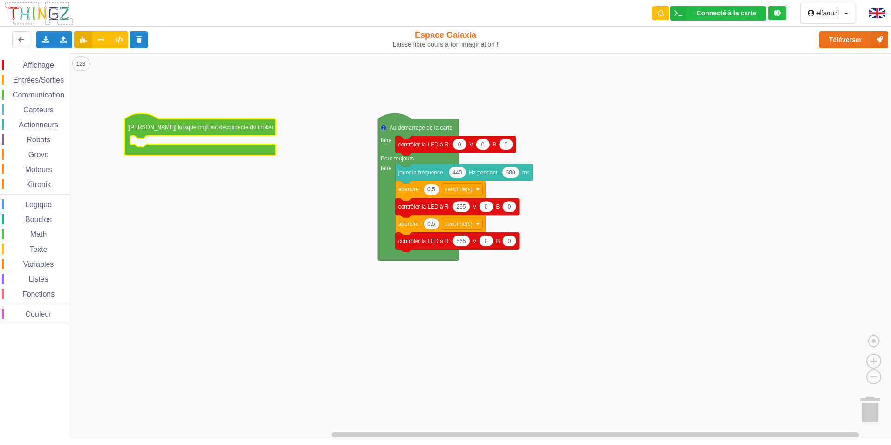
click at [45, 64] on span "Affichage" at bounding box center [38, 65] width 34 height 8
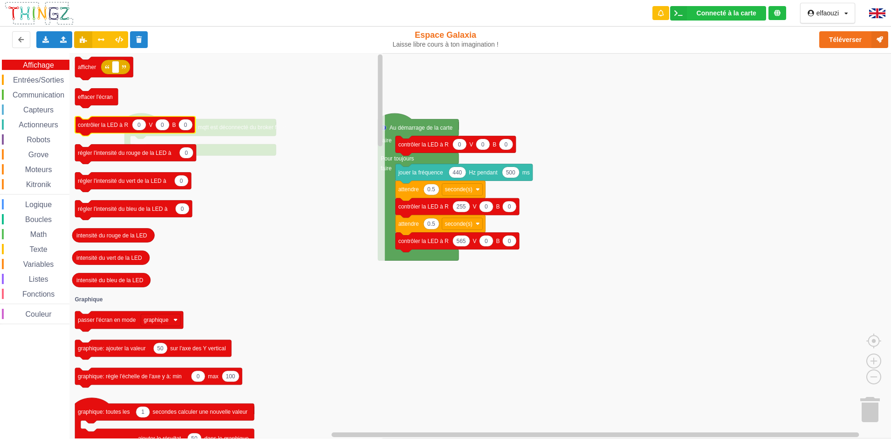
click at [101, 131] on icon "Espace de travail de Blocky" at bounding box center [135, 126] width 120 height 20
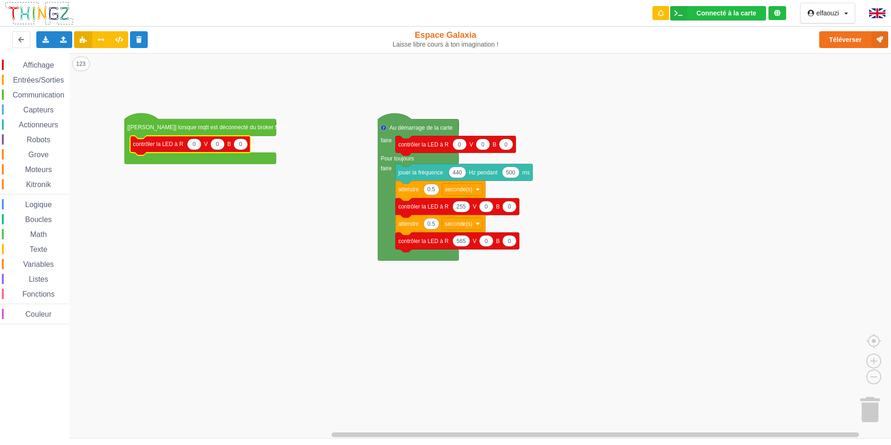
click at [21, 96] on span "Communication" at bounding box center [38, 95] width 55 height 8
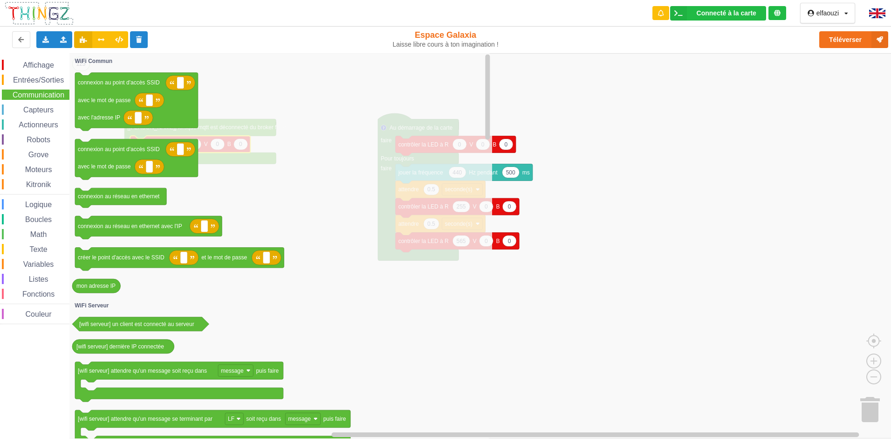
click at [26, 116] on div "Affichage Entrées/Sorties Communication Capteurs Actionneurs Robots Grove Moteu…" at bounding box center [34, 192] width 69 height 264
click at [34, 125] on span "Actionneurs" at bounding box center [38, 125] width 42 height 8
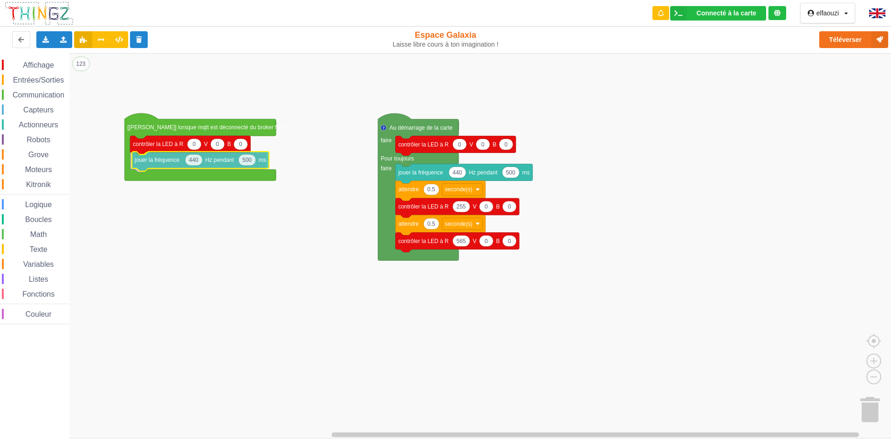
click at [151, 165] on div "Affichage Entrées/Sorties Communication Capteurs Actionneurs Robots Grove Moteu…" at bounding box center [449, 245] width 898 height 385
drag, startPoint x: 36, startPoint y: 167, endPoint x: 31, endPoint y: 168, distance: 4.8
click at [31, 168] on span "Moteurs" at bounding box center [39, 169] width 30 height 8
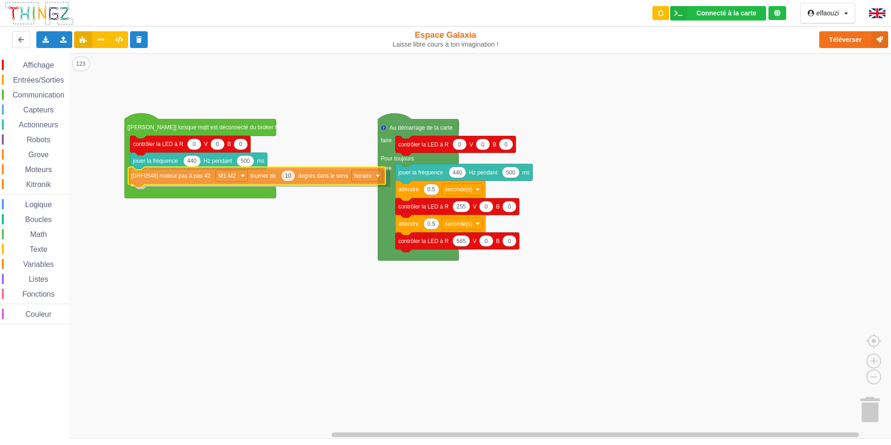
click at [158, 179] on div "Affichage Entrées/Sorties Communication Capteurs Actionneurs Robots Grove Moteu…" at bounding box center [449, 245] width 898 height 385
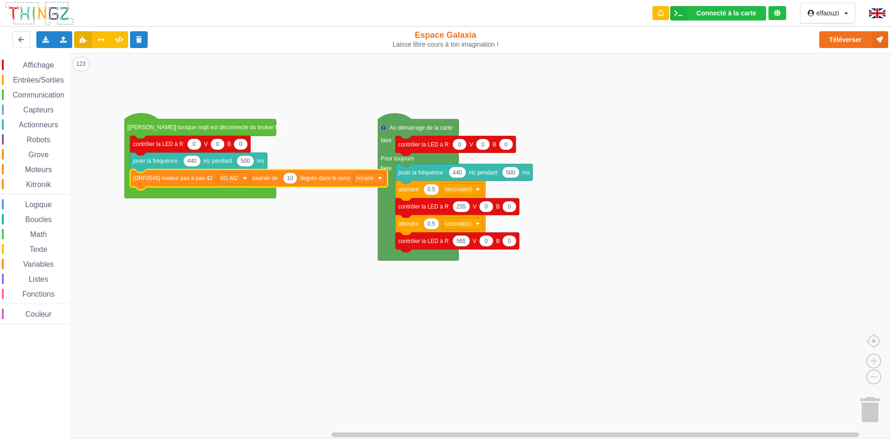
click at [48, 179] on div "Kitronik" at bounding box center [36, 184] width 68 height 10
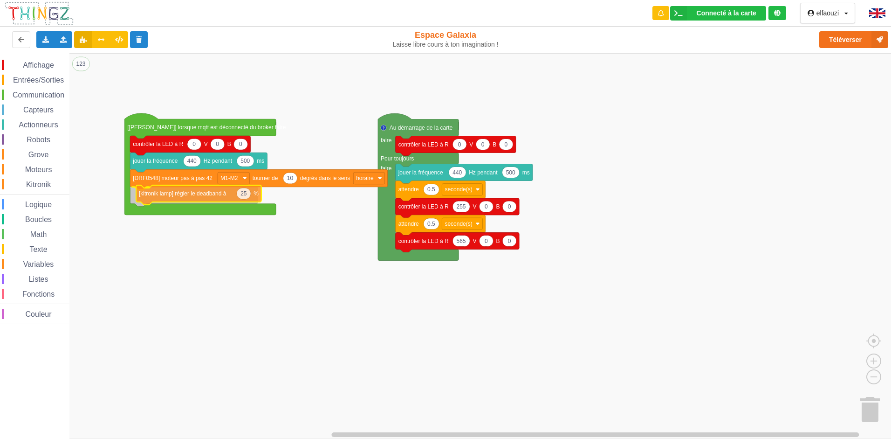
click at [146, 195] on div "Affichage Entrées/Sorties Communication Capteurs Actionneurs Robots Grove Moteu…" at bounding box center [449, 245] width 898 height 385
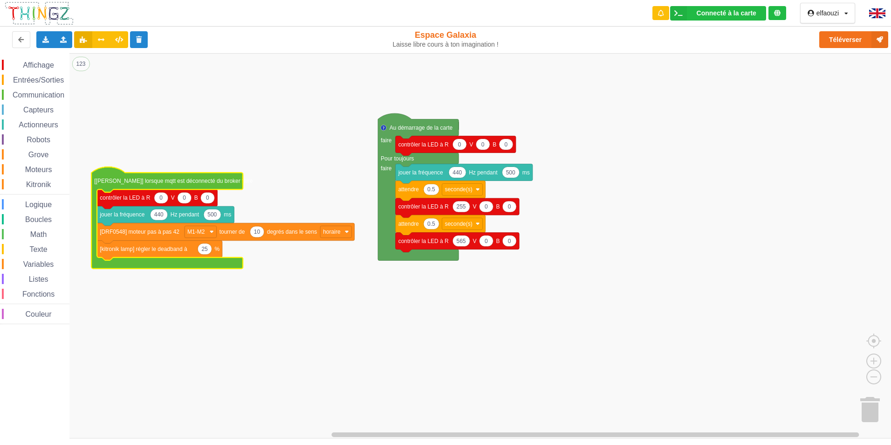
click at [116, 180] on text "[wifi mqtt] lorsque mqtt est déconnecté du broker faire" at bounding box center [173, 181] width 158 height 7
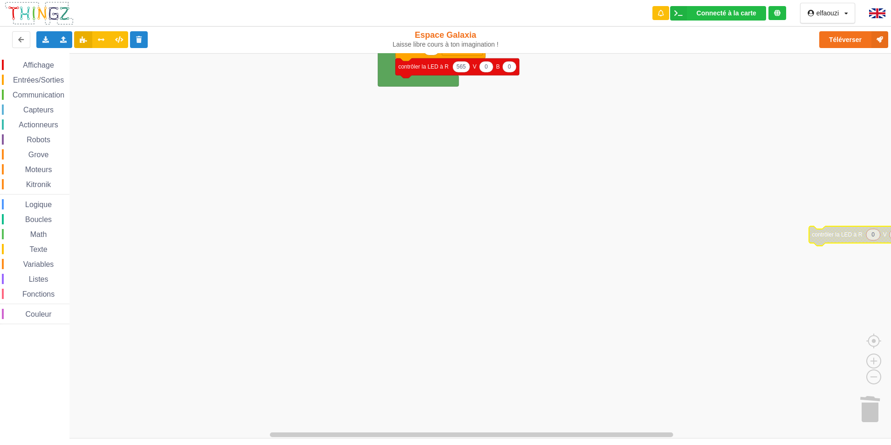
click at [883, 410] on div "Affichage Entrées/Sorties Communication Capteurs Actionneurs Robots Grove Moteu…" at bounding box center [449, 245] width 898 height 385
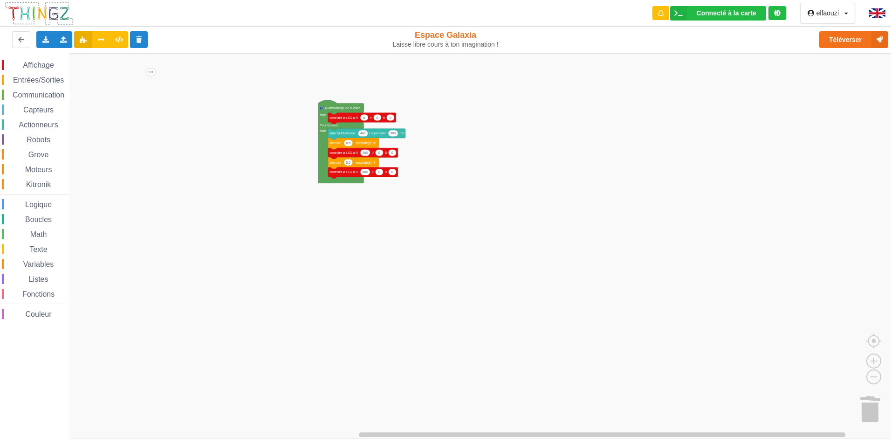
click at [246, 187] on rect "Espace de travail de Blocky" at bounding box center [449, 245] width 898 height 385
click at [255, 198] on rect "Espace de travail de Blocky" at bounding box center [449, 245] width 898 height 385
click at [735, 12] on div "Connecté à la carte" at bounding box center [727, 13] width 60 height 7
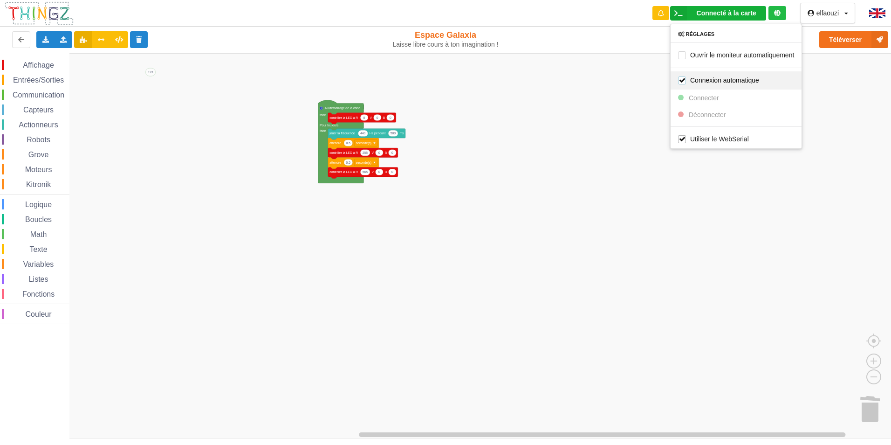
click at [683, 76] on label "Connexion automatique" at bounding box center [718, 80] width 81 height 8
checkbox input "false"
drag, startPoint x: 734, startPoint y: 6, endPoint x: 734, endPoint y: 14, distance: 8.4
click at [734, 11] on div "Connecté à la carte Réglages Ouvrir le moniteur automatiquement Connexion autom…" at bounding box center [719, 13] width 150 height 27
click at [730, 14] on div "Connecté à la carte" at bounding box center [727, 13] width 60 height 7
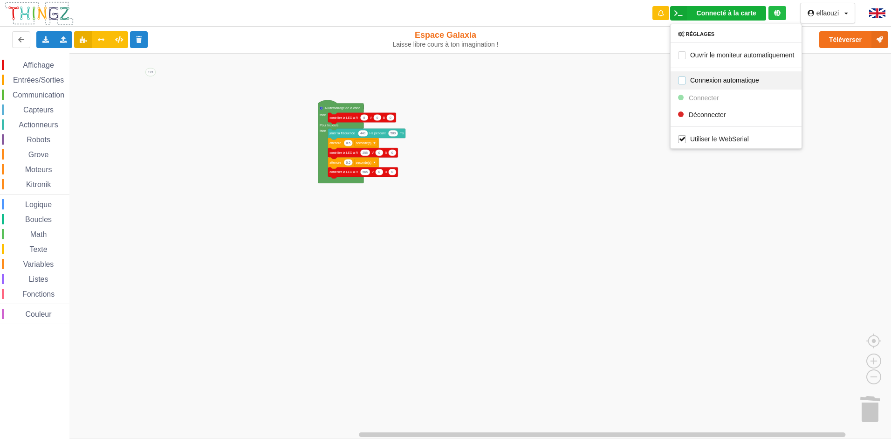
click at [680, 80] on label "Connexion automatique" at bounding box center [718, 80] width 81 height 8
click at [716, 10] on div "Connecté à la carte" at bounding box center [727, 13] width 60 height 7
click at [17, 88] on div "Affichage Entrées/Sorties Communication Capteurs Actionneurs Robots Grove Moteu…" at bounding box center [34, 192] width 69 height 264
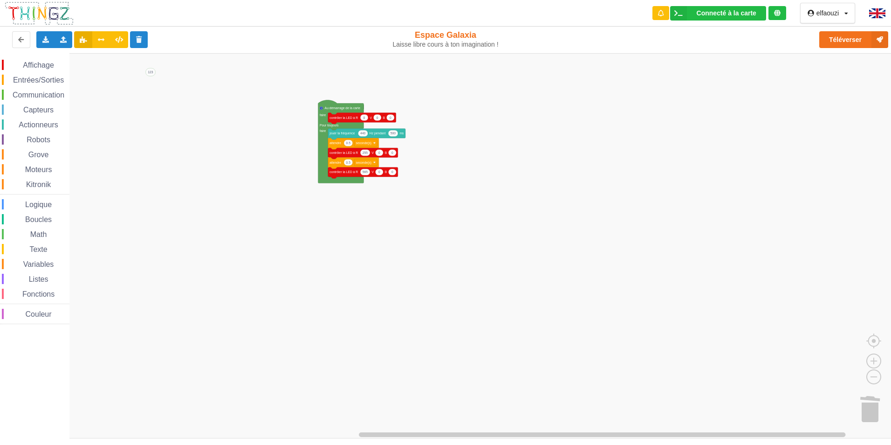
click at [20, 96] on span "Communication" at bounding box center [38, 95] width 55 height 8
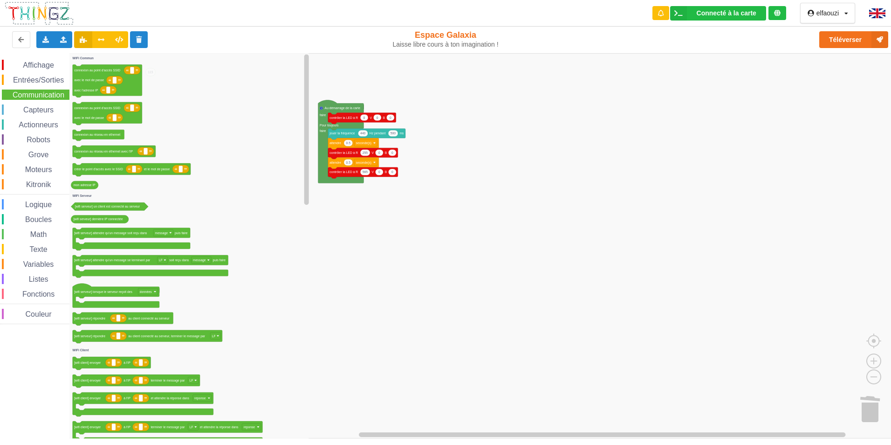
click at [20, 96] on span "Communication" at bounding box center [38, 95] width 55 height 8
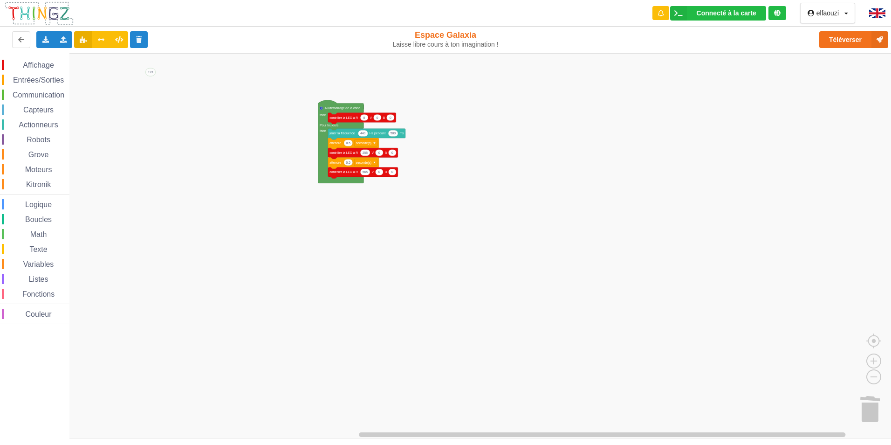
click at [20, 99] on div "Communication" at bounding box center [36, 94] width 68 height 10
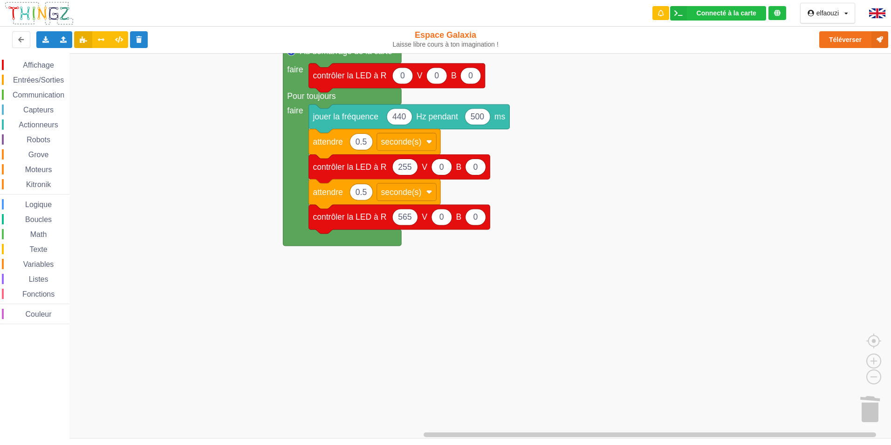
click at [56, 99] on div "Communication" at bounding box center [36, 94] width 68 height 10
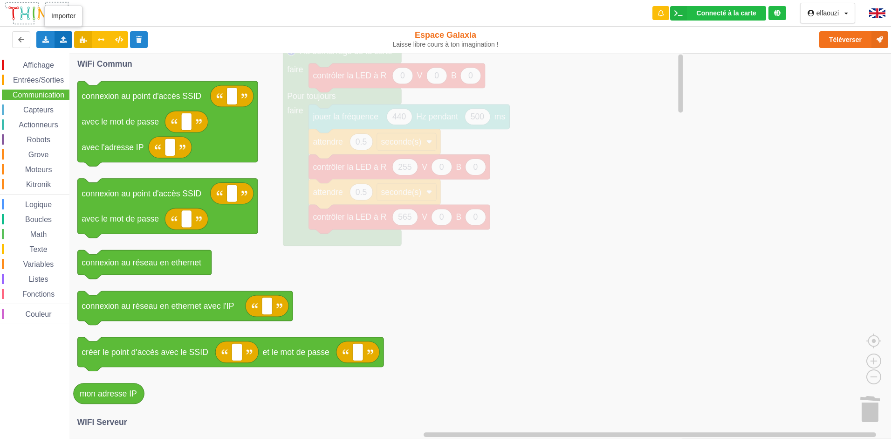
click at [55, 39] on div "Importer un assemblage de blocs Importer du code Python" at bounding box center [64, 39] width 18 height 17
click at [99, 54] on span "Importer un assemblage de blocs" at bounding box center [128, 56] width 96 height 7
click at [650, 209] on icon "Espace de travail de Blocky" at bounding box center [377, 245] width 616 height 385
click at [524, 223] on icon "Espace de travail de Blocky" at bounding box center [377, 245] width 616 height 385
click at [517, 228] on icon "Espace de travail de Blocky" at bounding box center [377, 245] width 616 height 385
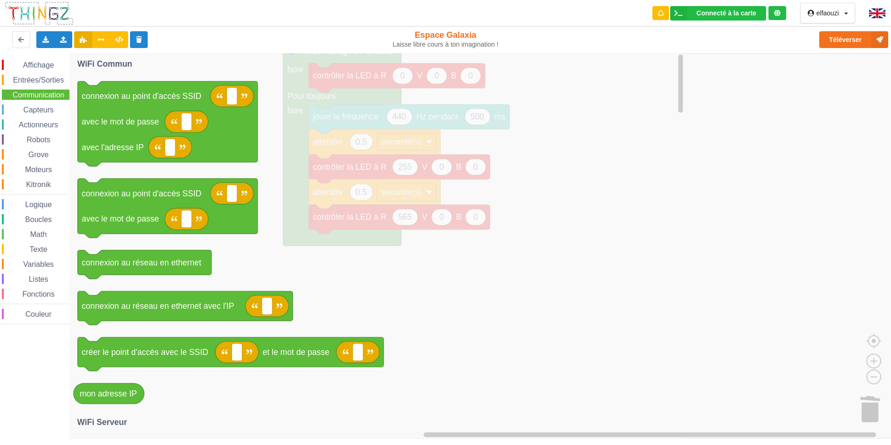
click at [501, 235] on icon "Espace de travail de Blocky" at bounding box center [377, 245] width 616 height 385
click at [467, 219] on icon "Espace de travail de Blocky" at bounding box center [377, 245] width 616 height 385
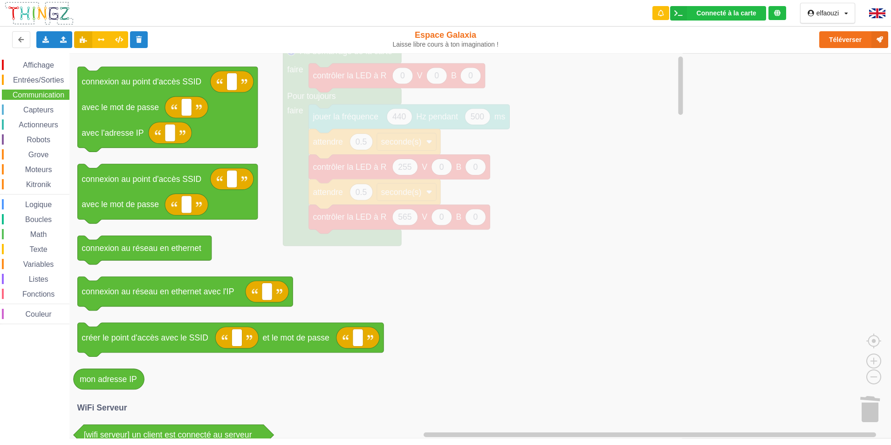
click at [36, 94] on span "Communication" at bounding box center [38, 95] width 55 height 8
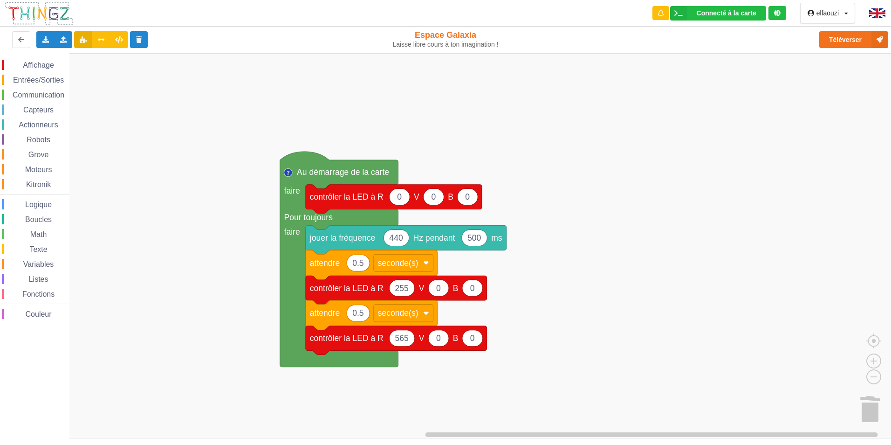
click at [549, 369] on div "Affichage Entrées/Sorties Communication Capteurs Actionneurs Robots Grove Moteu…" at bounding box center [449, 245] width 898 height 385
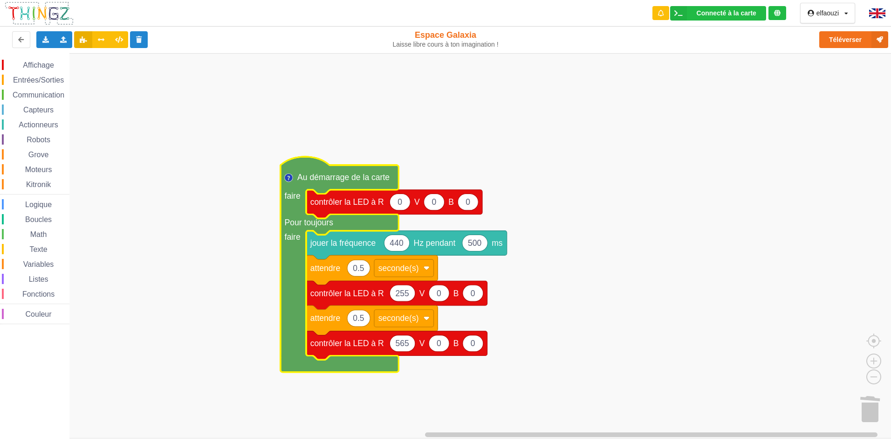
click at [350, 180] on text "Au démarrage de la carte" at bounding box center [343, 176] width 92 height 9
click at [446, 170] on rect "Espace de travail de Blocky" at bounding box center [449, 245] width 898 height 385
click at [381, 178] on text "Au démarrage de la carte" at bounding box center [343, 176] width 92 height 9
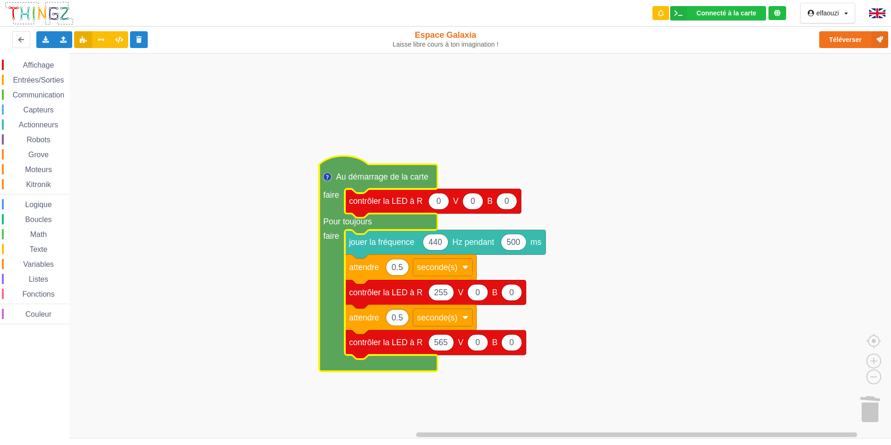
click at [377, 170] on icon "Espace de travail de Blocky" at bounding box center [378, 263] width 118 height 215
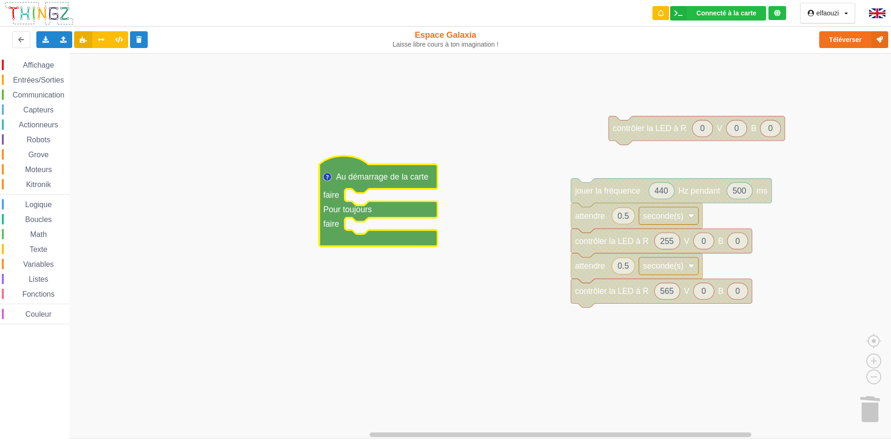
click at [372, 181] on text "Au démarrage de la carte" at bounding box center [382, 176] width 92 height 9
click at [370, 179] on text "Au démarrage de la carte" at bounding box center [382, 176] width 92 height 9
click at [410, 186] on icon "Espace de travail de Blocky" at bounding box center [378, 201] width 118 height 90
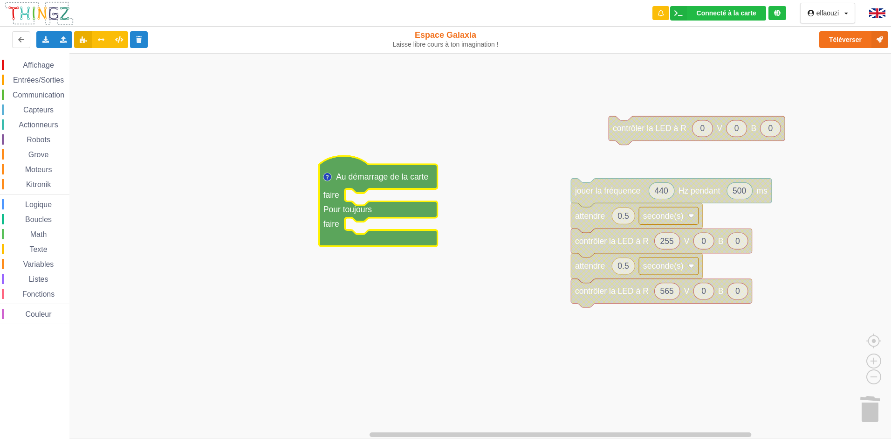
click at [399, 180] on text "Au démarrage de la carte" at bounding box center [382, 176] width 92 height 9
click at [399, 178] on text "Au démarrage de la carte" at bounding box center [382, 176] width 92 height 9
click at [398, 178] on text "Au démarrage de la carte" at bounding box center [382, 176] width 92 height 9
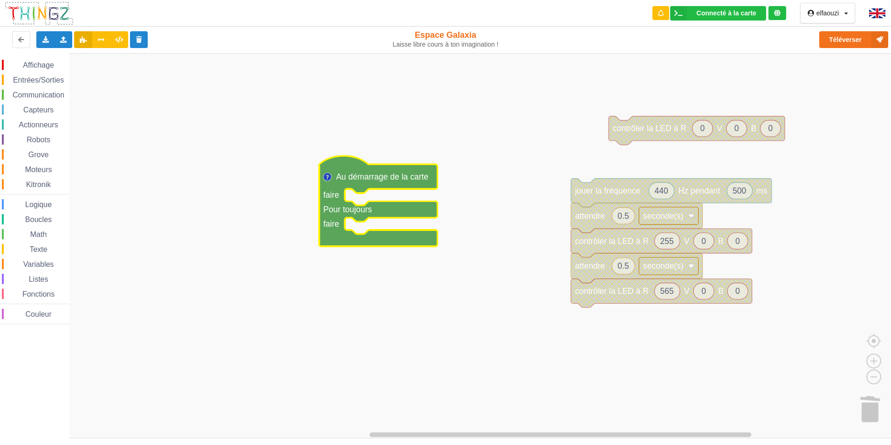
click at [260, 176] on rect "Espace de travail de Blocky" at bounding box center [449, 245] width 898 height 385
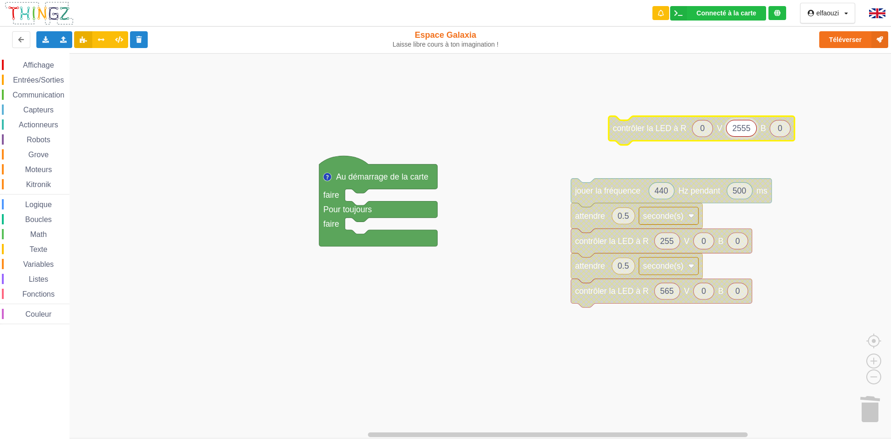
type input "255"
click at [835, 222] on rect "Espace de travail de Blocky" at bounding box center [449, 245] width 898 height 385
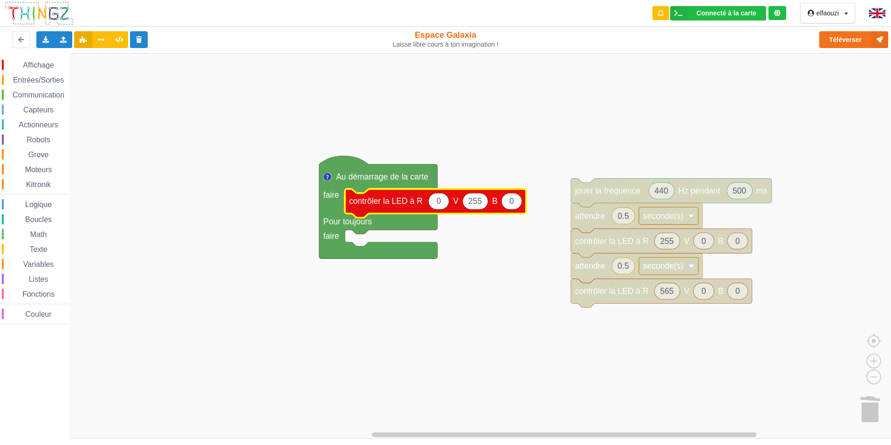
click at [443, 200] on icon "Espace de travail de Blocky" at bounding box center [439, 201] width 21 height 16
type input "255"
click at [516, 206] on text "0" at bounding box center [516, 200] width 5 height 9
type input "255"
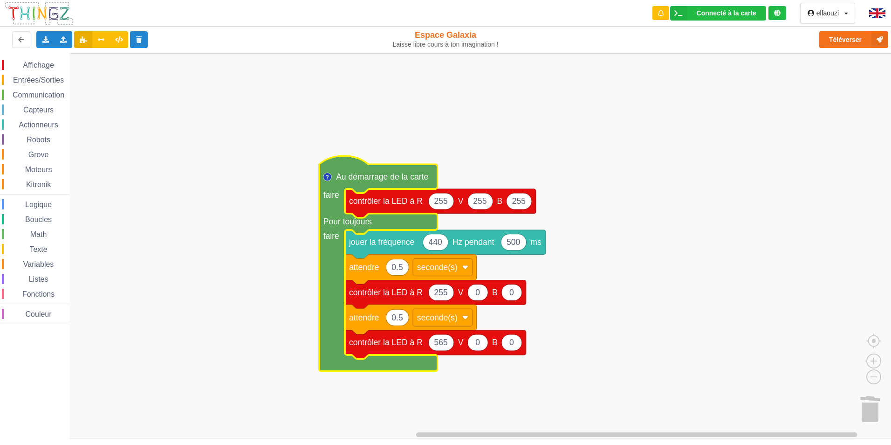
click at [342, 170] on icon "Espace de travail de Blocky" at bounding box center [378, 263] width 118 height 215
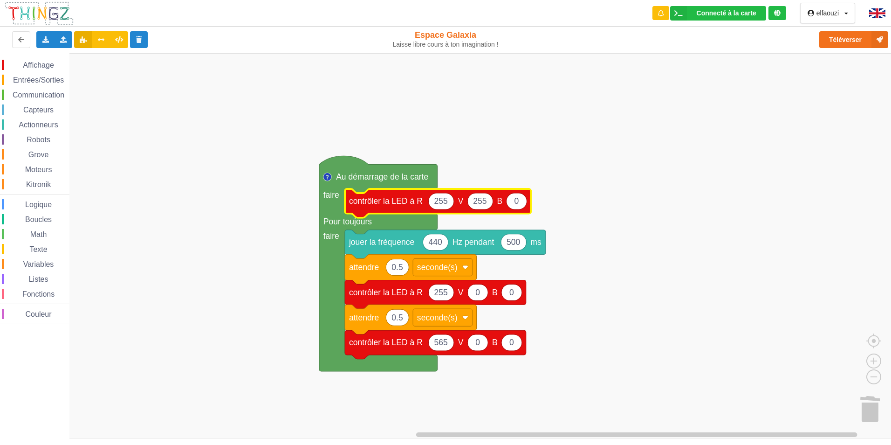
click at [446, 206] on text "255" at bounding box center [441, 200] width 14 height 9
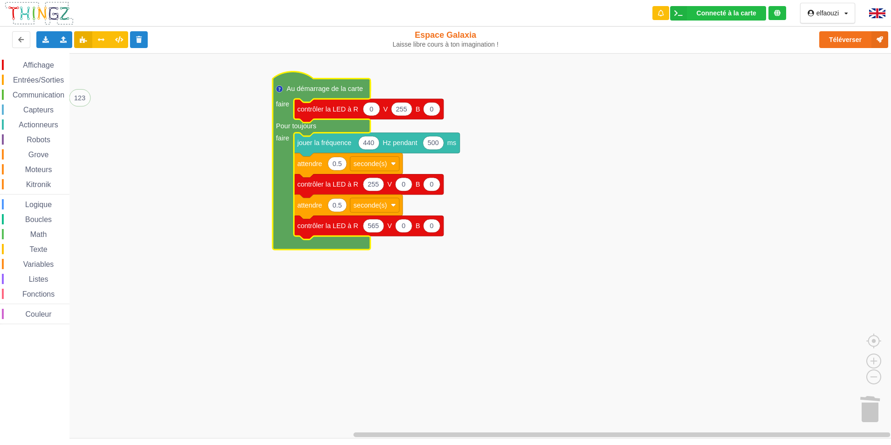
click at [28, 92] on span "Communication" at bounding box center [38, 95] width 55 height 8
click at [616, 167] on rect "Espace de travail de Blocky" at bounding box center [449, 245] width 898 height 385
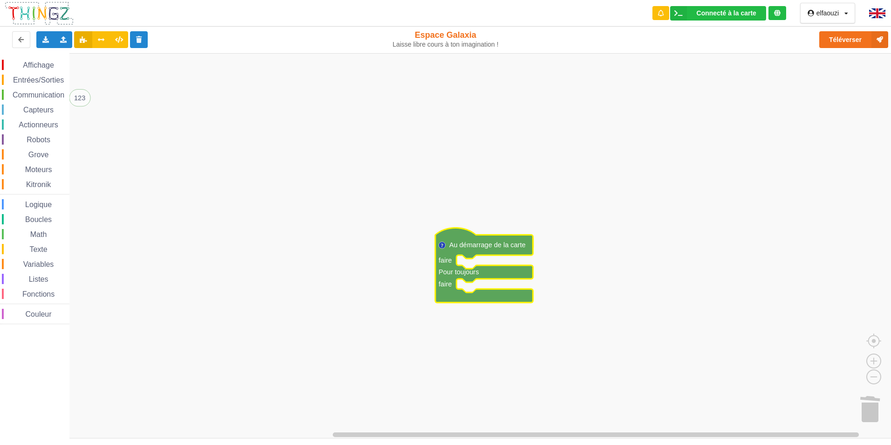
click at [521, 199] on rect "Espace de travail de Blocky" at bounding box center [449, 245] width 898 height 385
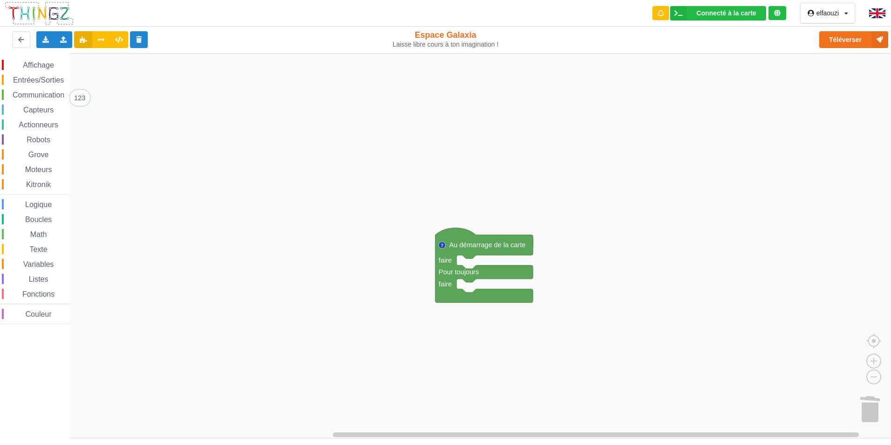
click at [25, 154] on span "Espace de travail de Blocky" at bounding box center [23, 154] width 7 height 7
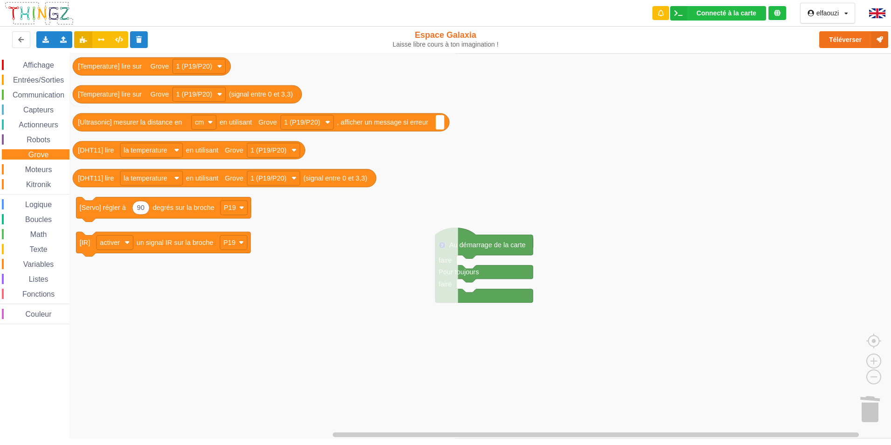
click at [40, 87] on div "Affichage Entrées/Sorties Communication Capteurs Actionneurs Robots Grove Moteu…" at bounding box center [34, 192] width 69 height 264
click at [36, 78] on span "Entrées/Sorties" at bounding box center [39, 80] width 54 height 8
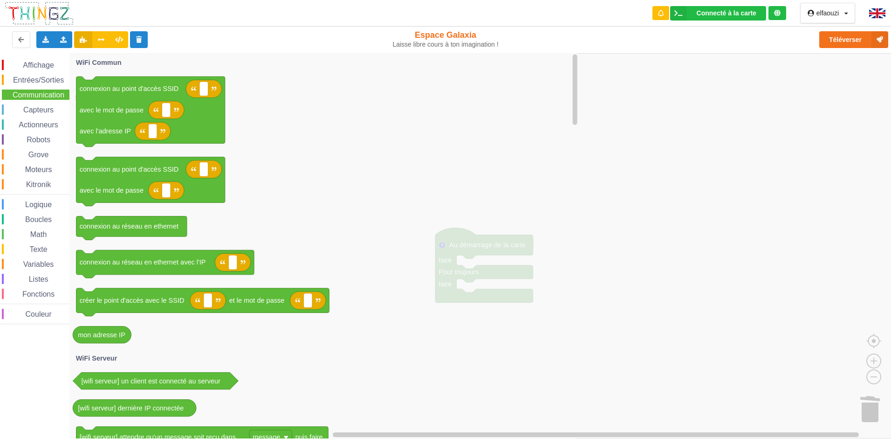
click at [469, 165] on icon "Espace de travail de Blocky" at bounding box center [324, 245] width 510 height 385
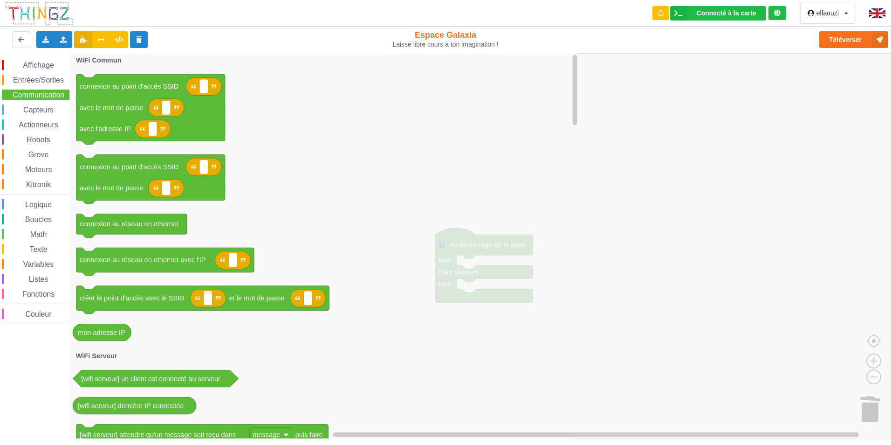
click at [301, 200] on icon "Espace de travail de Blocky" at bounding box center [324, 245] width 510 height 385
click at [22, 244] on div "Texte" at bounding box center [36, 249] width 68 height 10
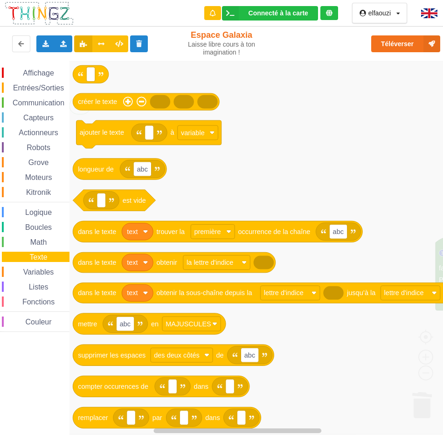
drag, startPoint x: 1, startPoint y: 145, endPoint x: -21, endPoint y: 144, distance: 21.5
click at [0, 144] on html "Connecté à la carte Réglages Ouvrir le moniteur automatiquement Connexion autom…" at bounding box center [221, 220] width 443 height 441
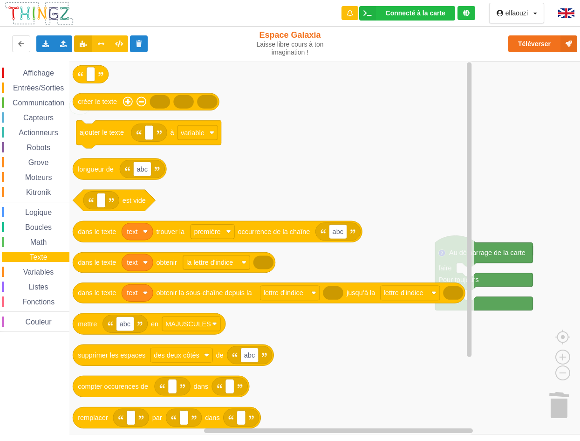
click at [491, 181] on rect "Espace de travail de Blocky" at bounding box center [293, 247] width 587 height 373
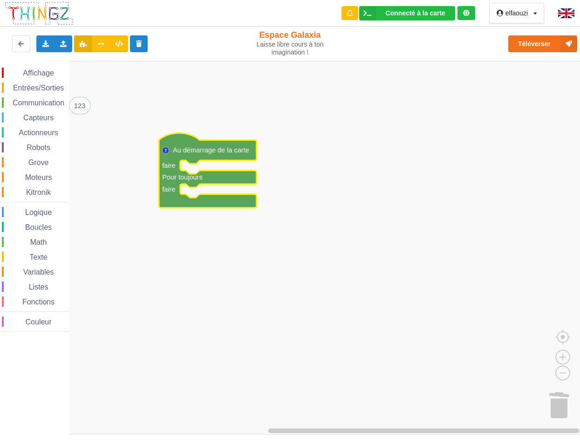
click at [27, 160] on span "Grove" at bounding box center [38, 162] width 23 height 8
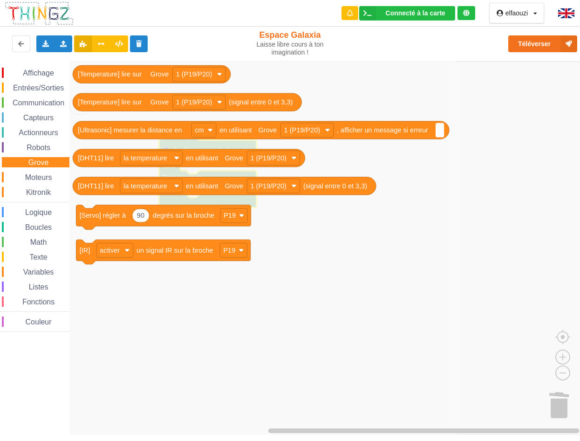
click at [31, 177] on span "Moteurs" at bounding box center [39, 177] width 30 height 8
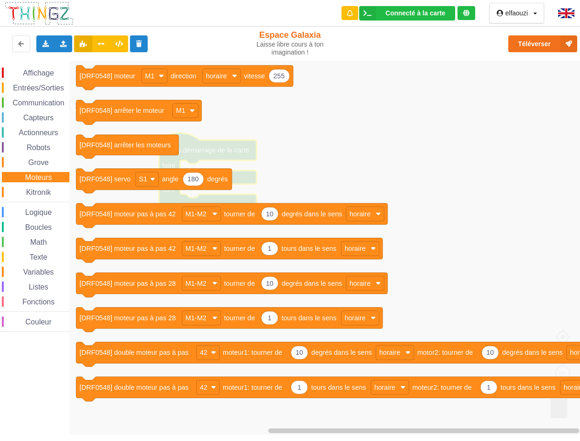
click at [30, 183] on div "Affichage Entrées/Sorties Communication Capteurs Actionneurs Robots Grove Moteu…" at bounding box center [34, 200] width 69 height 264
click at [28, 187] on div "Kitronik" at bounding box center [36, 192] width 68 height 10
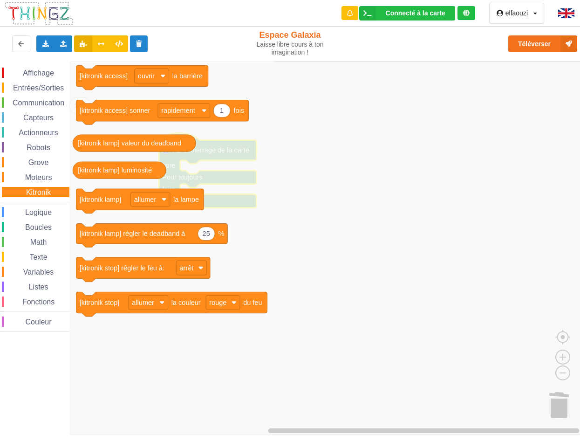
click at [24, 256] on span "Espace de travail de Blocky" at bounding box center [24, 257] width 7 height 7
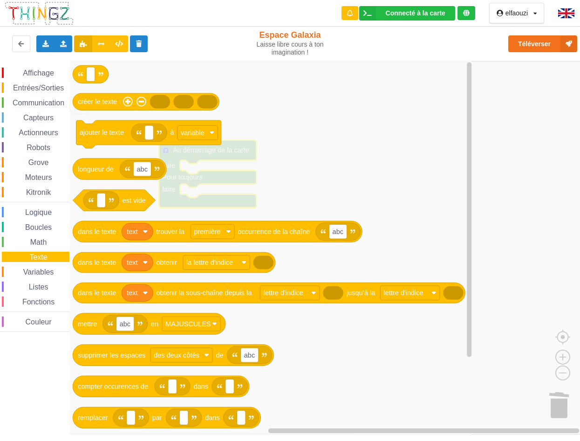
click at [24, 266] on div "Affichage Entrées/Sorties Communication Capteurs Actionneurs Robots Grove Moteu…" at bounding box center [34, 200] width 69 height 264
click at [53, 89] on span "Entrées/Sorties" at bounding box center [39, 88] width 54 height 8
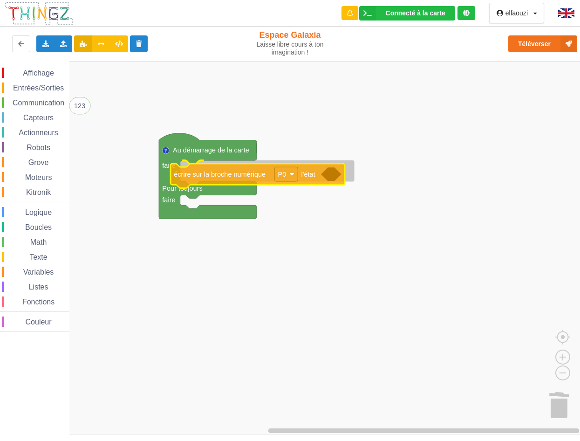
click at [227, 182] on div "Affichage Entrées/Sorties Communication Capteurs Actionneurs Robots Grove Moteu…" at bounding box center [293, 247] width 587 height 373
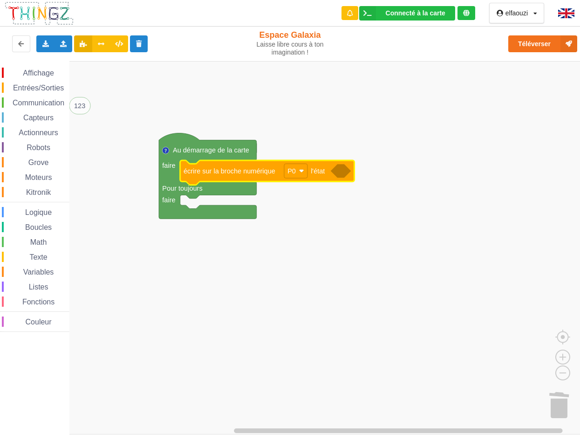
click at [47, 90] on span "Entrées/Sorties" at bounding box center [39, 88] width 54 height 8
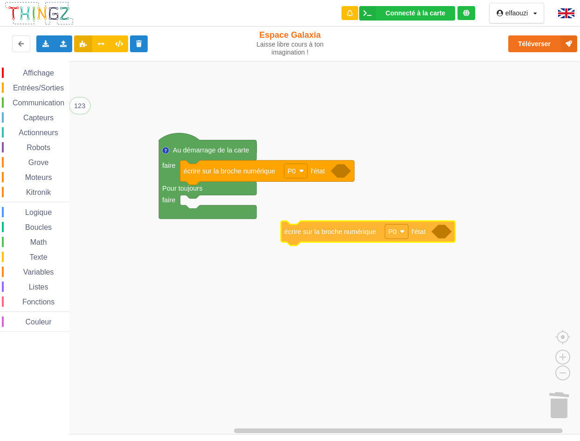
click at [316, 236] on div "Affichage Entrées/Sorties Communication Capteurs Actionneurs Robots Grove Moteu…" at bounding box center [293, 247] width 587 height 373
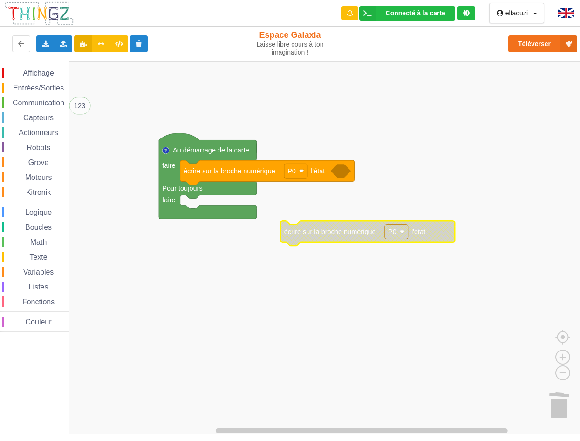
click at [37, 90] on span "Entrées/Sorties" at bounding box center [39, 88] width 54 height 8
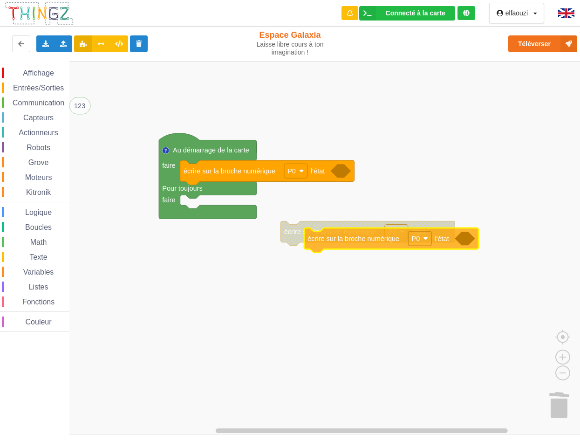
click at [374, 241] on div "Affichage Entrées/Sorties Communication Capteurs Actionneurs Robots Grove Moteu…" at bounding box center [293, 247] width 587 height 373
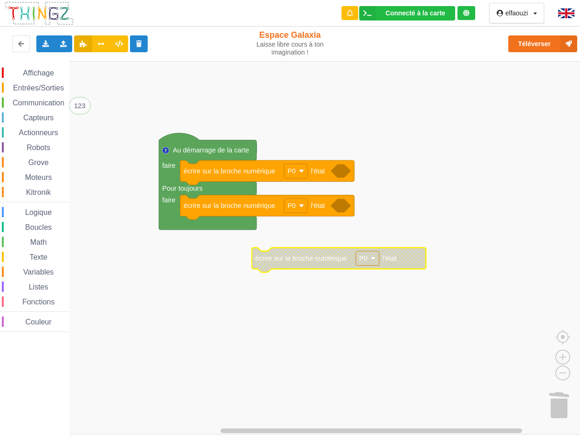
click at [35, 88] on span "Entrées/Sorties" at bounding box center [39, 88] width 54 height 8
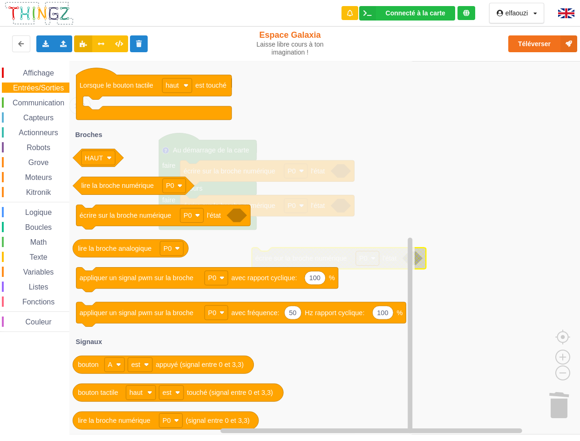
click at [37, 159] on span "Grove" at bounding box center [38, 162] width 23 height 8
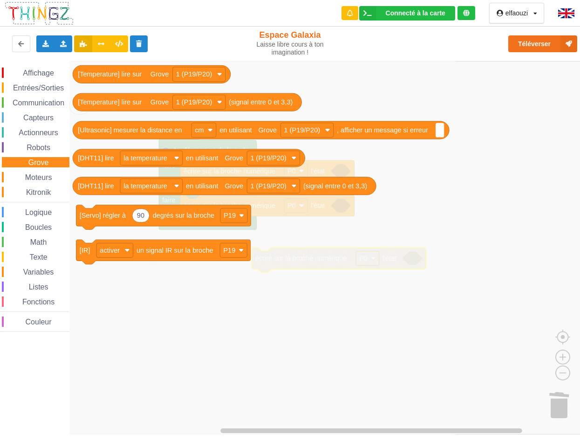
click at [21, 177] on span "Espace de travail de Blocky" at bounding box center [19, 177] width 7 height 7
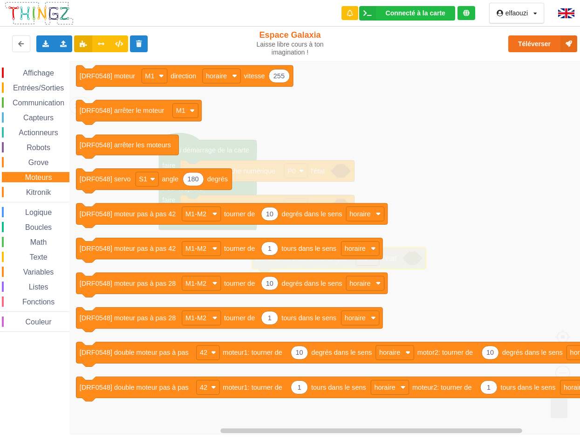
click at [20, 181] on span "Espace de travail de Blocky" at bounding box center [19, 177] width 7 height 7
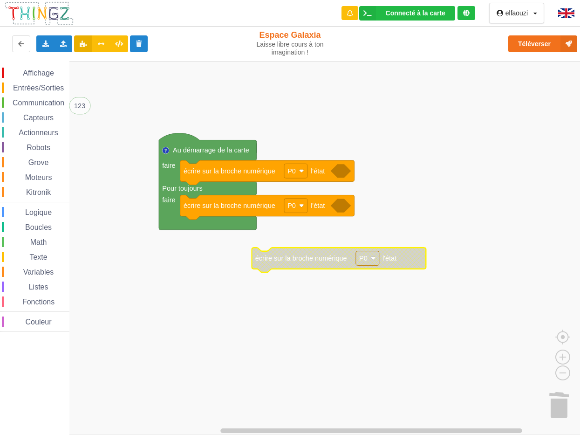
click at [25, 247] on div "Affichage Entrées/Sorties Communication Capteurs Actionneurs Robots Grove Moteu…" at bounding box center [34, 200] width 69 height 264
click at [26, 255] on span "Espace de travail de Blocky" at bounding box center [24, 257] width 7 height 7
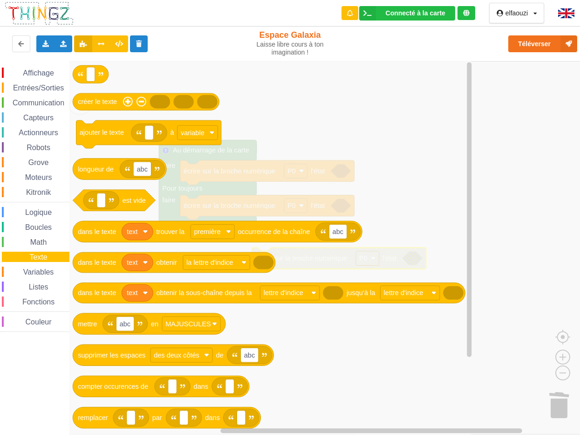
click at [39, 274] on span "Variables" at bounding box center [39, 272] width 34 height 8
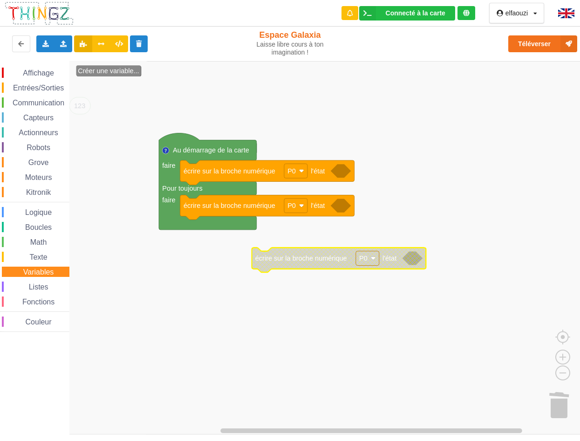
click at [33, 88] on span "Entrées/Sorties" at bounding box center [39, 88] width 54 height 8
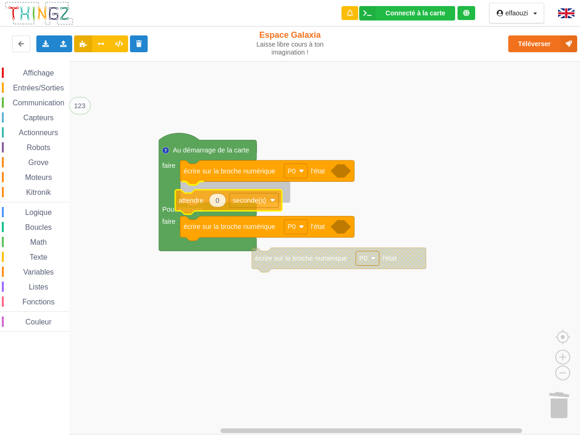
click at [221, 207] on div "Affichage Entrées/Sorties Communication Capteurs Actionneurs Robots Grove Moteu…" at bounding box center [293, 247] width 587 height 373
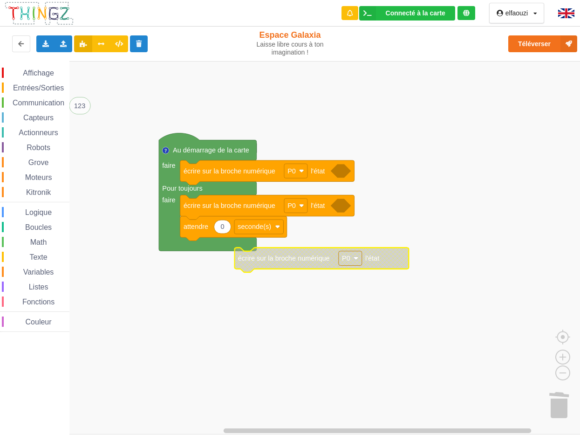
click at [43, 87] on span "Entrées/Sorties" at bounding box center [39, 88] width 54 height 8
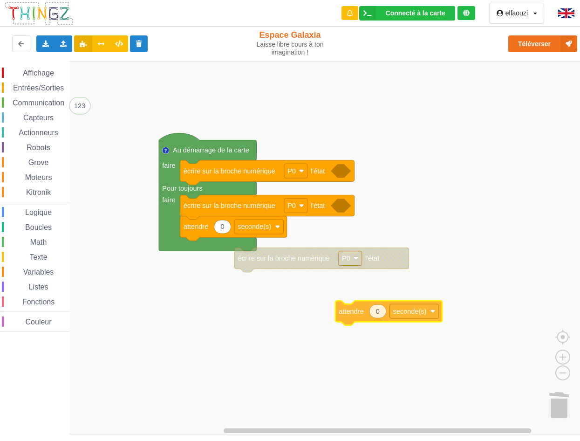
click at [389, 316] on div "Affichage Entrées/Sorties Communication Capteurs Actionneurs Robots Grove Moteu…" at bounding box center [293, 247] width 587 height 373
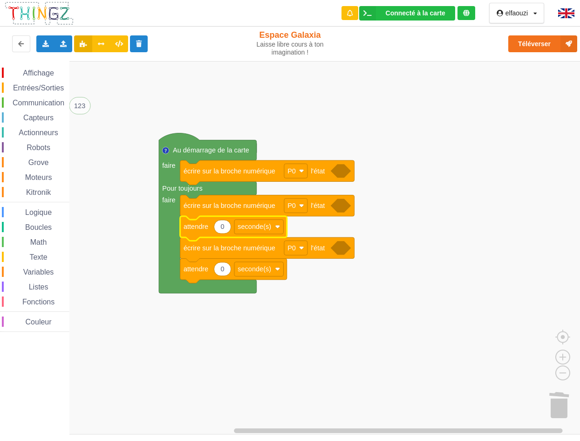
click at [221, 230] on text "0" at bounding box center [222, 226] width 4 height 7
type input "500"
click at [222, 270] on text "0" at bounding box center [222, 268] width 4 height 7
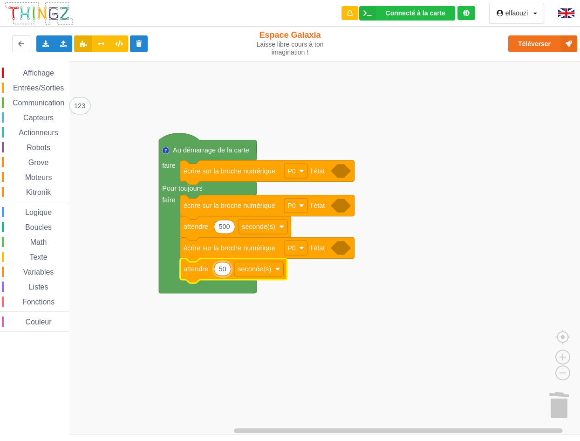
type input "500"
click at [40, 119] on span "Capteurs" at bounding box center [38, 118] width 33 height 8
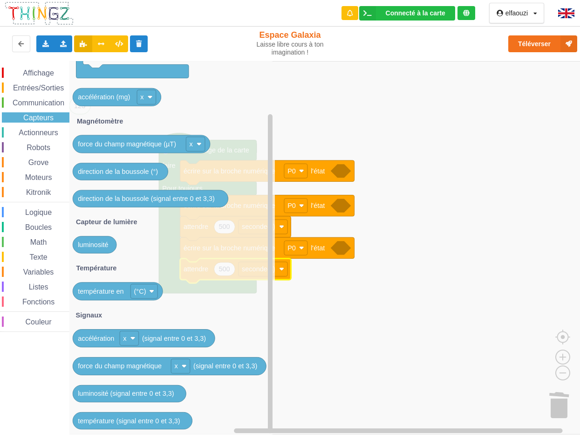
click at [28, 212] on span "Logique" at bounding box center [38, 212] width 29 height 8
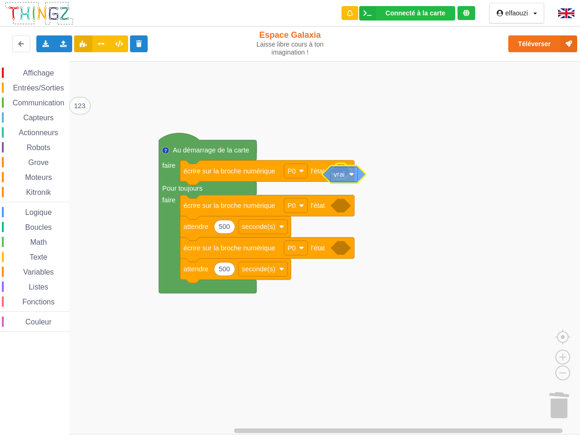
click at [339, 171] on div "Affichage Entrées/Sorties Communication Capteurs Actionneurs Robots Grove Moteu…" at bounding box center [293, 247] width 587 height 373
click at [43, 214] on span "Logique" at bounding box center [38, 212] width 29 height 8
click at [354, 210] on div "Affichage Entrées/Sorties Communication Capteurs Actionneurs Robots Grove Moteu…" at bounding box center [293, 247] width 587 height 373
click at [37, 213] on span "Logique" at bounding box center [38, 212] width 29 height 8
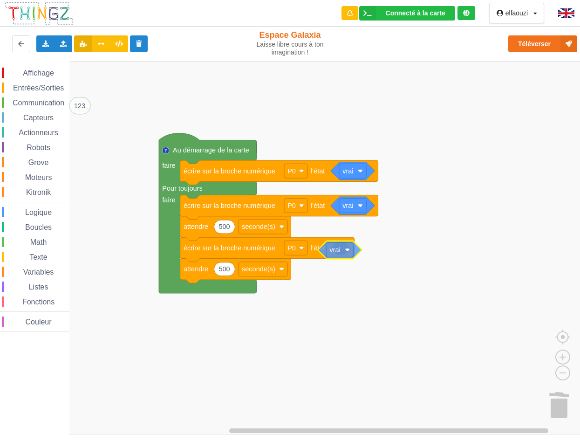
click at [341, 252] on div "Affichage Entrées/Sorties Communication Capteurs Actionneurs Robots Grove Moteu…" at bounding box center [293, 247] width 587 height 373
click at [163, 136] on rect "Espace de travail de Blocky" at bounding box center [293, 247] width 587 height 373
click at [170, 138] on icon "Espace de travail de Blocky" at bounding box center [208, 213] width 98 height 160
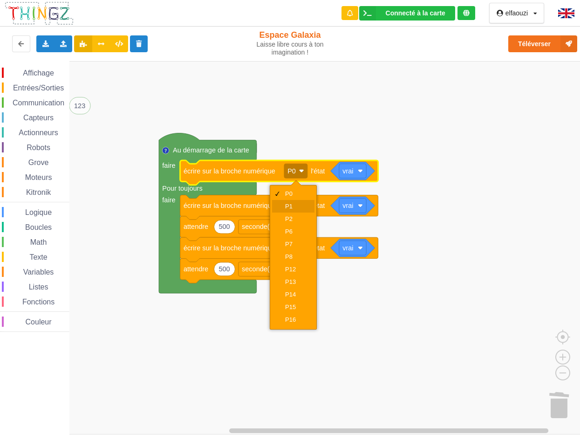
click at [288, 202] on div "P1" at bounding box center [293, 206] width 42 height 13
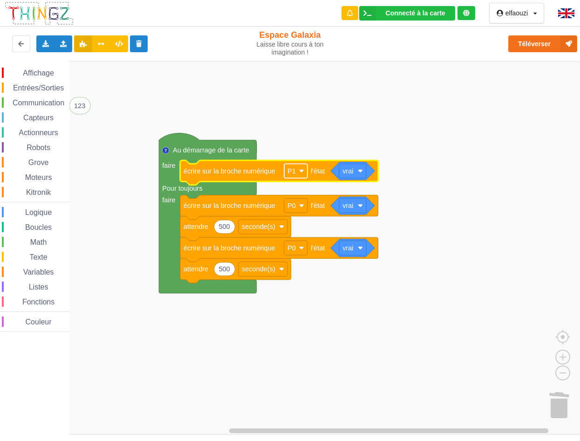
click at [301, 172] on image "Espace de travail de Blocky" at bounding box center [301, 170] width 5 height 5
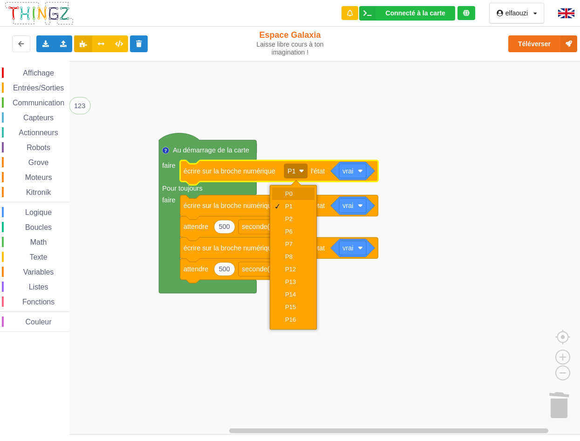
click at [290, 194] on div "P0" at bounding box center [296, 193] width 22 height 7
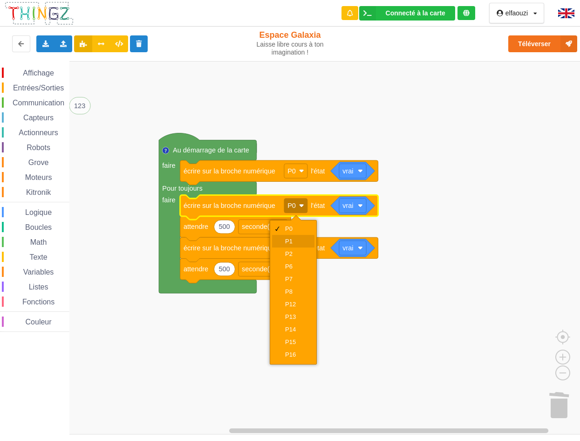
click at [294, 235] on div "P1" at bounding box center [293, 241] width 42 height 13
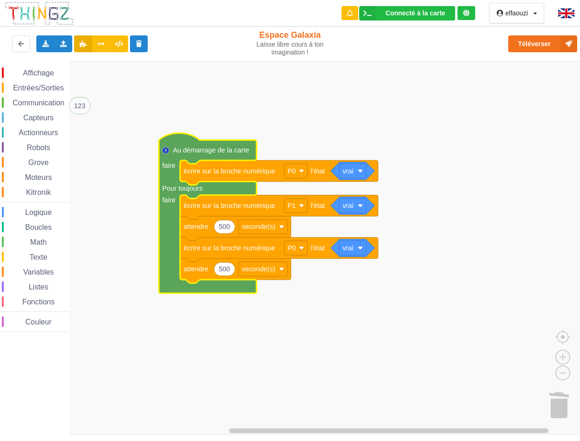
click at [206, 147] on text "Au démarrage de la carte" at bounding box center [211, 149] width 76 height 7
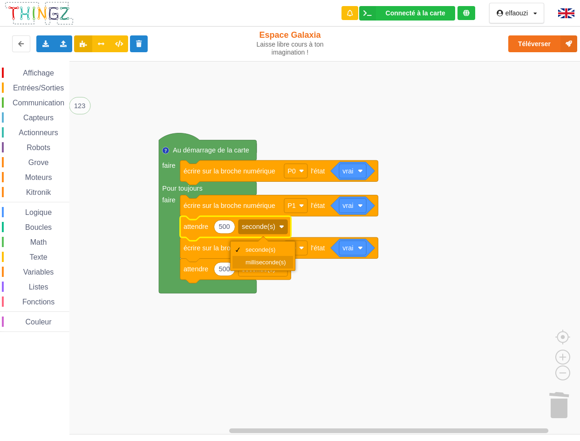
click at [269, 259] on div "milliseconde(s)" at bounding box center [266, 262] width 41 height 7
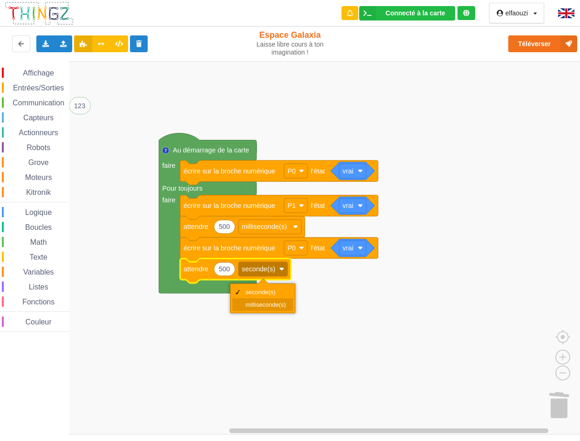
click at [268, 303] on div "milliseconde(s)" at bounding box center [266, 304] width 41 height 7
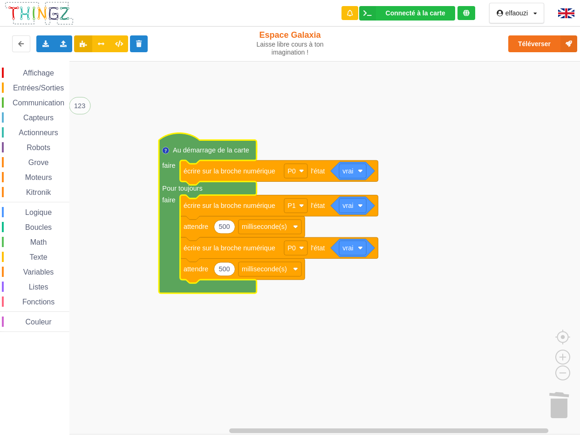
click at [194, 142] on icon "Espace de travail de Blocky" at bounding box center [208, 213] width 98 height 160
click at [253, 120] on rect "Espace de travail de Blocky" at bounding box center [293, 247] width 587 height 373
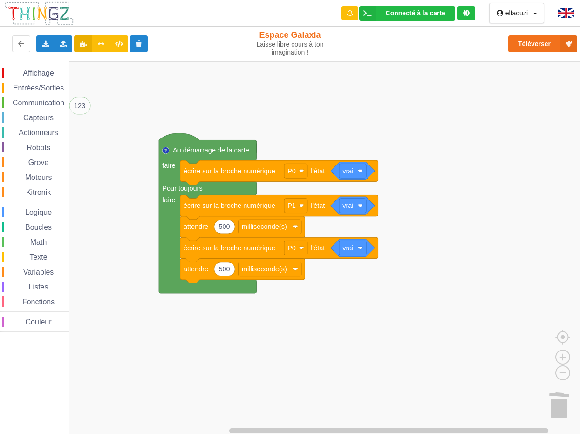
click at [223, 139] on rect "Espace de travail de Blocky" at bounding box center [293, 247] width 587 height 373
click at [206, 148] on text "Au démarrage de la carte" at bounding box center [211, 149] width 76 height 7
